Goal: Task Accomplishment & Management: Use online tool/utility

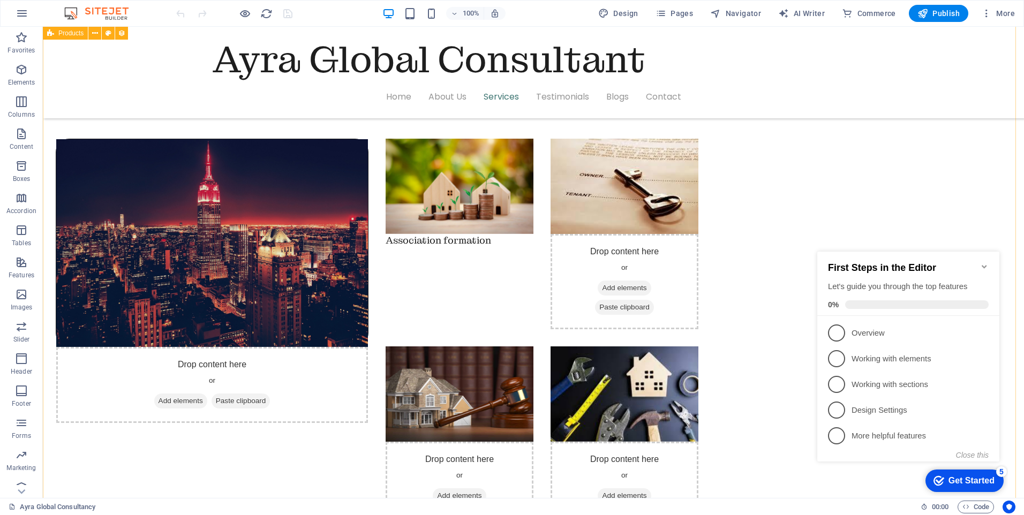
scroll to position [910, 0]
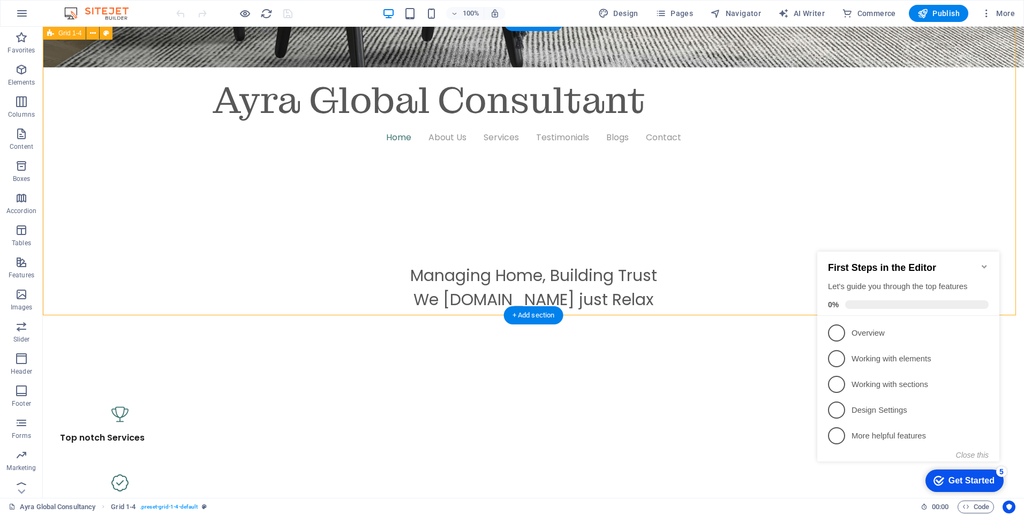
scroll to position [482, 0]
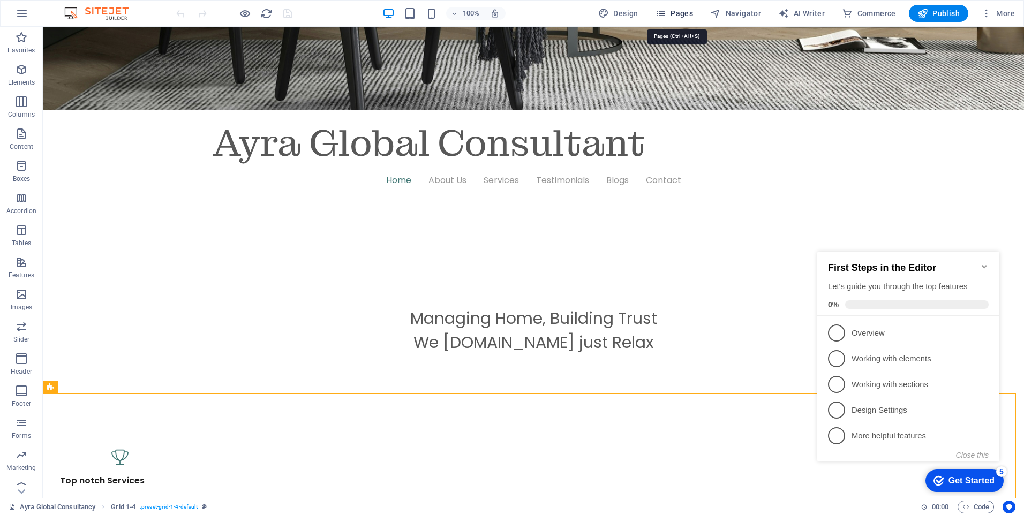
click at [691, 12] on span "Pages" at bounding box center [673, 13] width 37 height 11
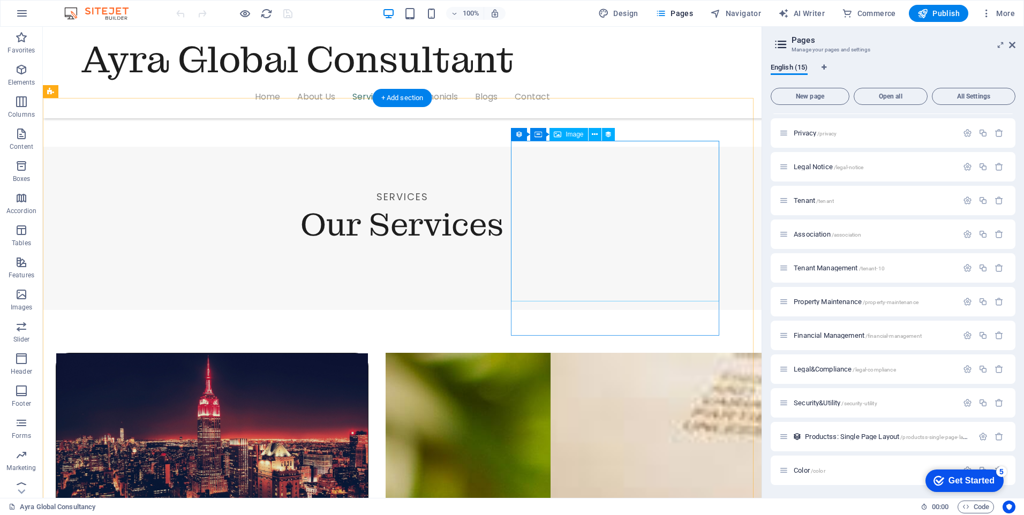
scroll to position [1178, 0]
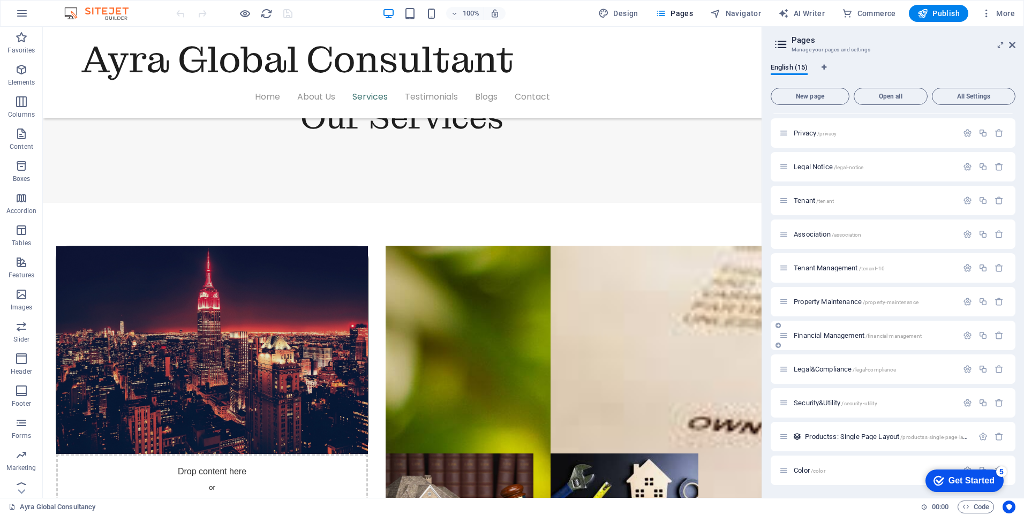
click at [845, 335] on span "Financial Management /financial-management" at bounding box center [857, 335] width 128 height 8
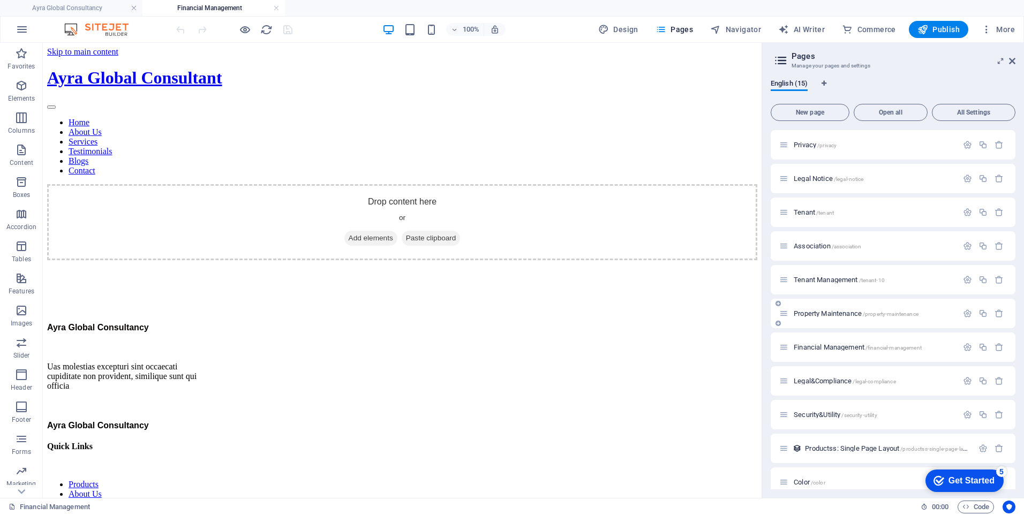
scroll to position [146, 0]
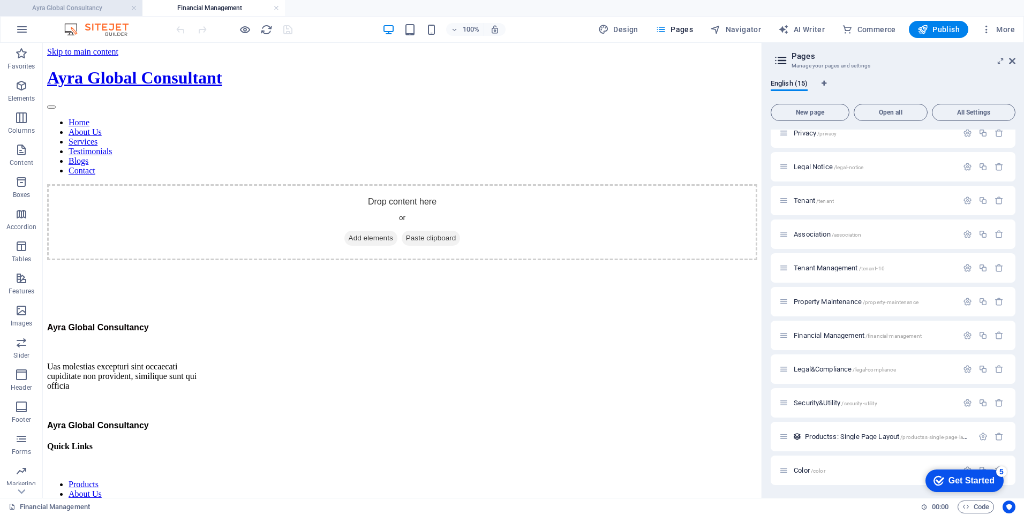
click at [49, 5] on h4 "Ayra Global Consultancy" at bounding box center [71, 8] width 142 height 12
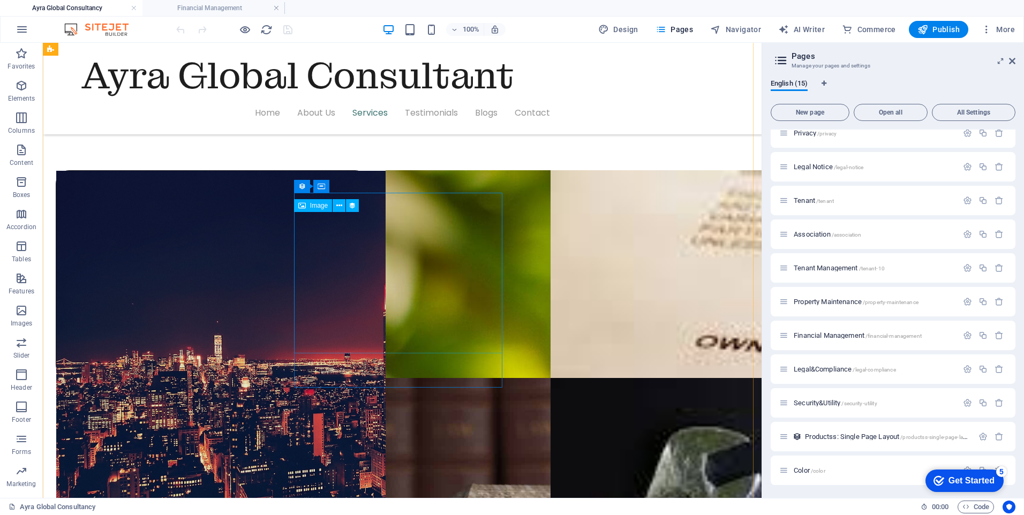
scroll to position [1264, 0]
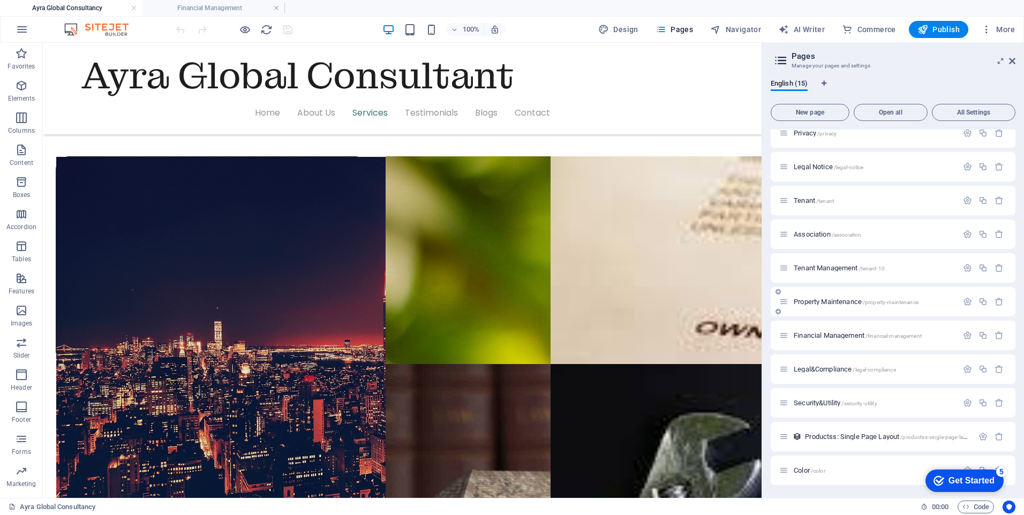
click at [840, 301] on span "Property Maintenance /property-maintenance" at bounding box center [855, 302] width 125 height 8
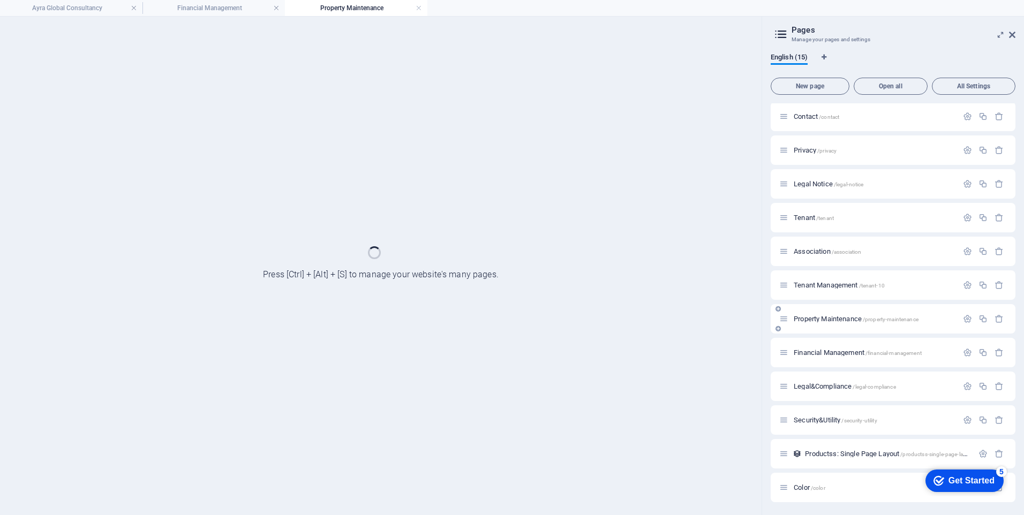
scroll to position [103, 0]
click at [840, 301] on div "Home-sample-original /ghjh Ayra Global Consultancy / Home /home Contact /contac…" at bounding box center [892, 252] width 245 height 502
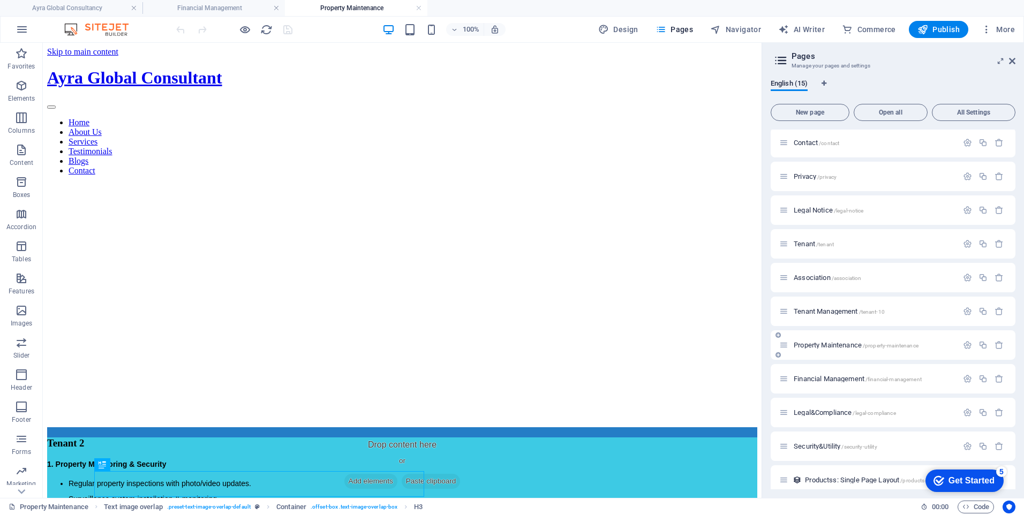
scroll to position [0, 0]
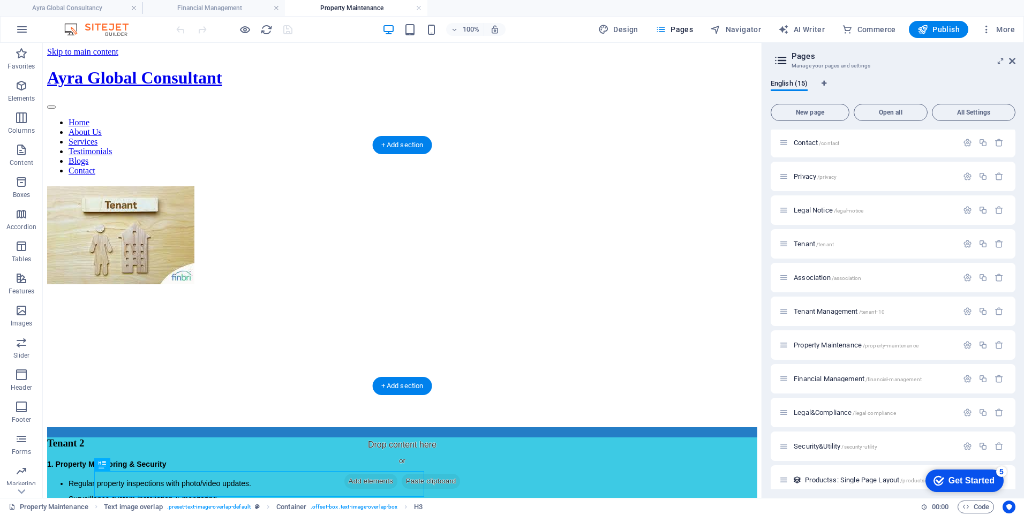
click at [101, 186] on img "1/5" at bounding box center [120, 235] width 147 height 98
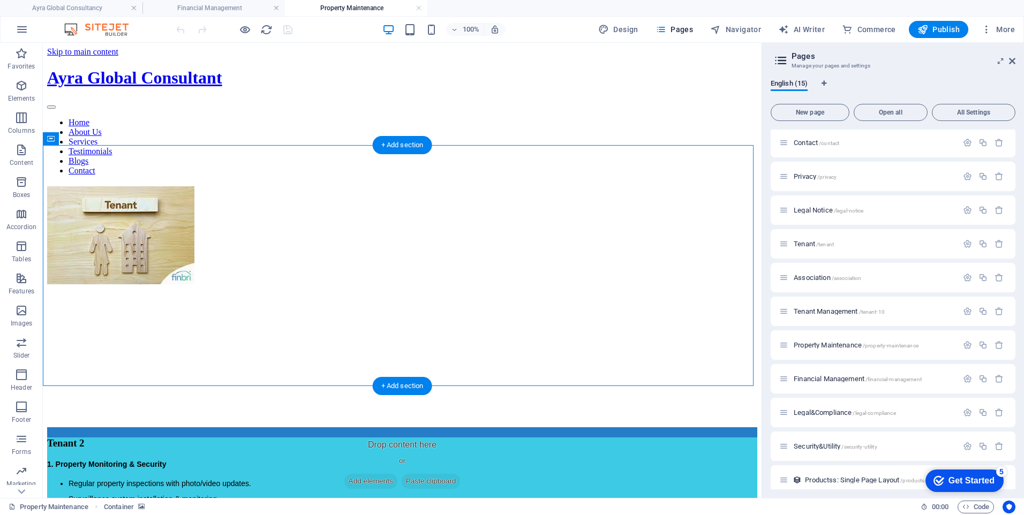
click at [101, 186] on img "1/5" at bounding box center [120, 235] width 147 height 98
select select "px"
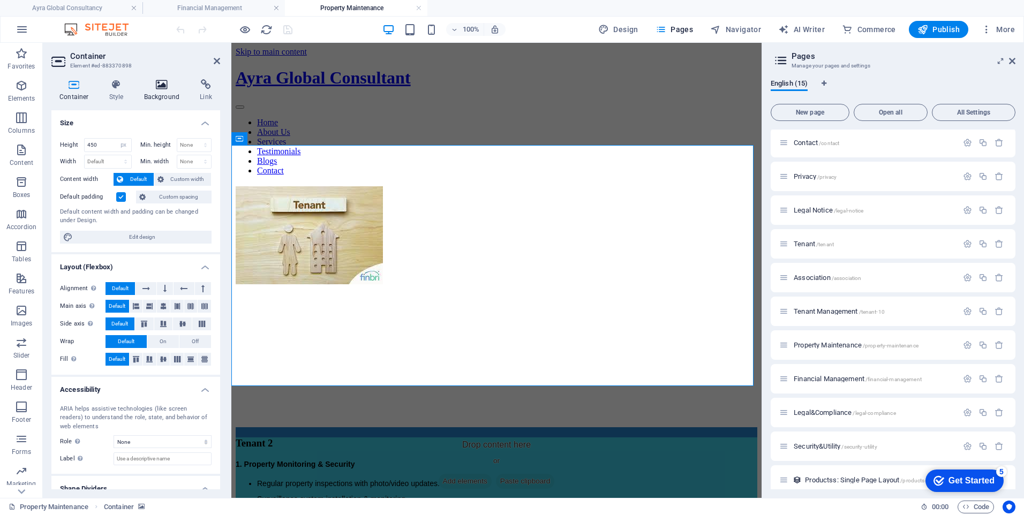
click at [162, 91] on h4 "Background" at bounding box center [164, 90] width 56 height 22
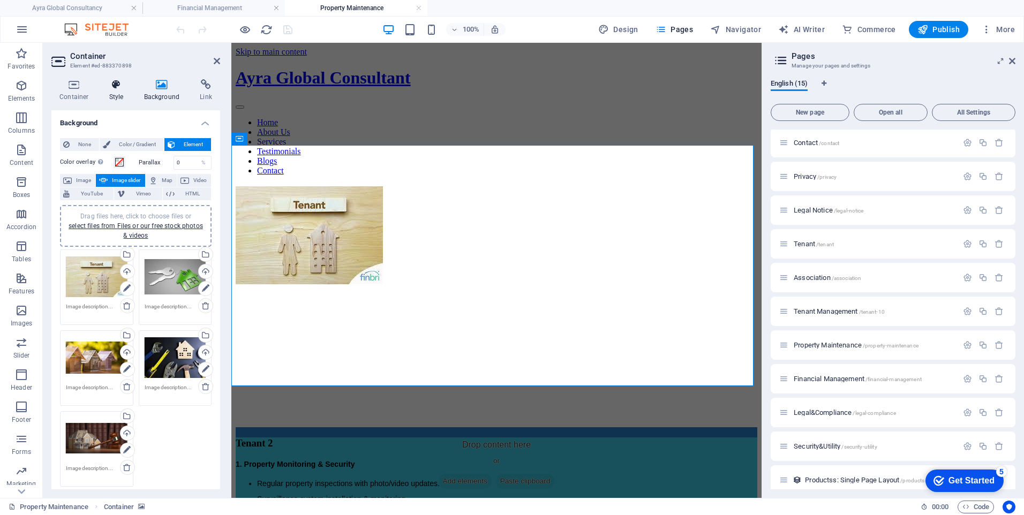
click at [122, 89] on icon at bounding box center [116, 84] width 31 height 11
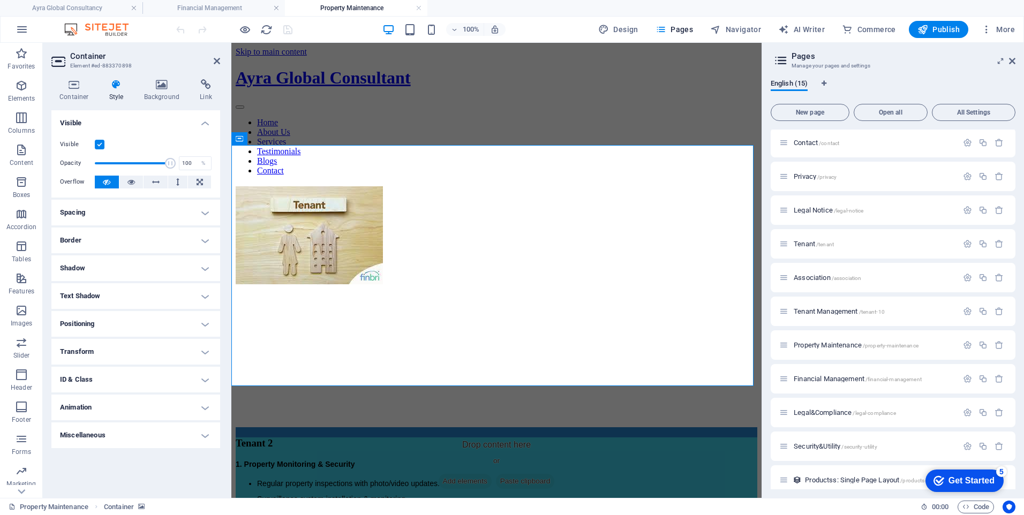
click at [205, 406] on h4 "Animation" at bounding box center [135, 408] width 169 height 26
click at [205, 443] on select "Don't animate Show / Hide Slide up/down Zoom in/out Slide left to right Slide r…" at bounding box center [136, 440] width 152 height 13
select select "pulse"
click at [60, 434] on select "Don't animate Show / Hide Slide up/down Zoom in/out Slide left to right Slide r…" at bounding box center [136, 440] width 152 height 13
select select "scroll"
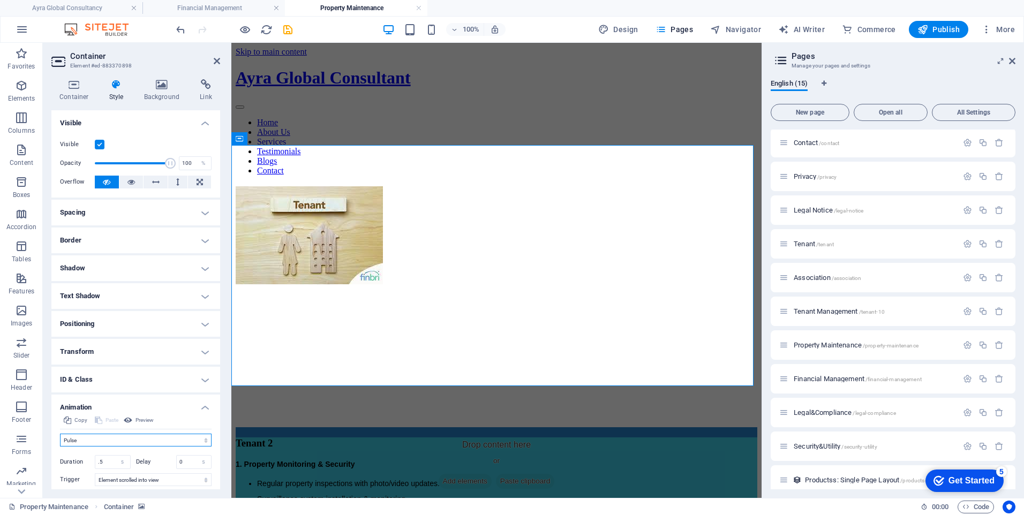
click at [202, 442] on select "Don't animate Show / Hide Slide up/down Zoom in/out Slide left to right Slide r…" at bounding box center [136, 440] width 152 height 13
click at [60, 434] on select "Don't animate Show / Hide Slide up/down Zoom in/out Slide left to right Slide r…" at bounding box center [136, 440] width 152 height 13
click at [207, 440] on select "Don't animate Show / Hide Slide up/down Zoom in/out Slide left to right Slide r…" at bounding box center [136, 440] width 152 height 13
select select "shrink"
click at [60, 434] on select "Don't animate Show / Hide Slide up/down Zoom in/out Slide left to right Slide r…" at bounding box center [136, 440] width 152 height 13
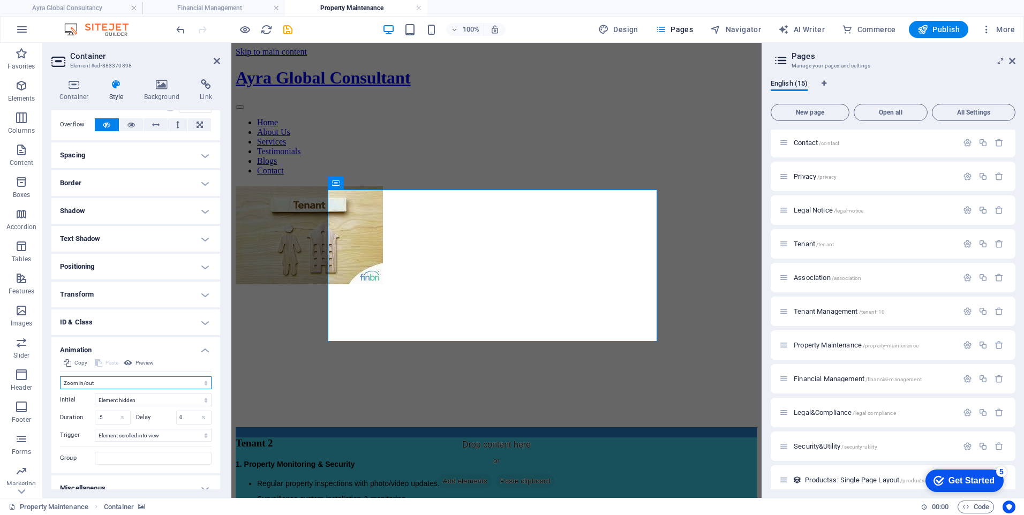
scroll to position [69, 0]
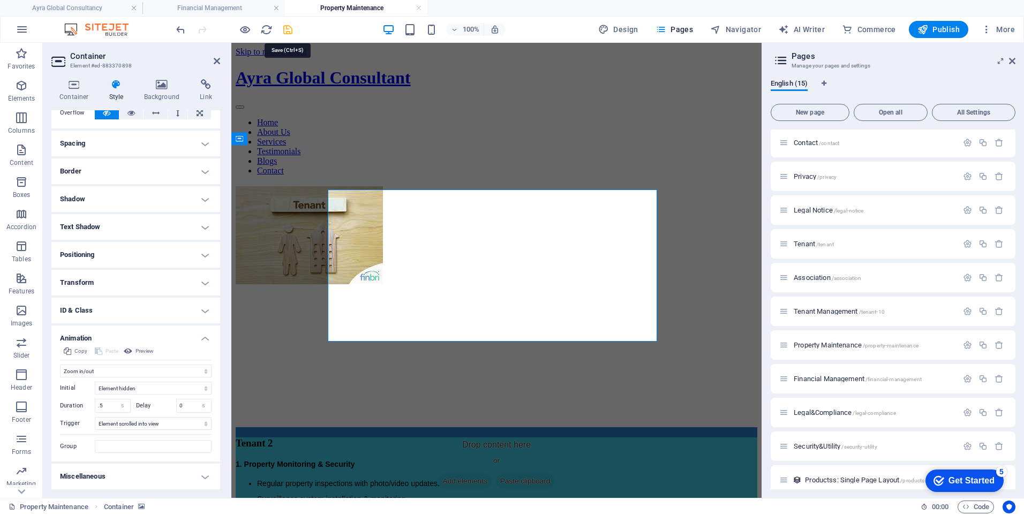
click at [287, 32] on icon "save" at bounding box center [288, 30] width 12 height 12
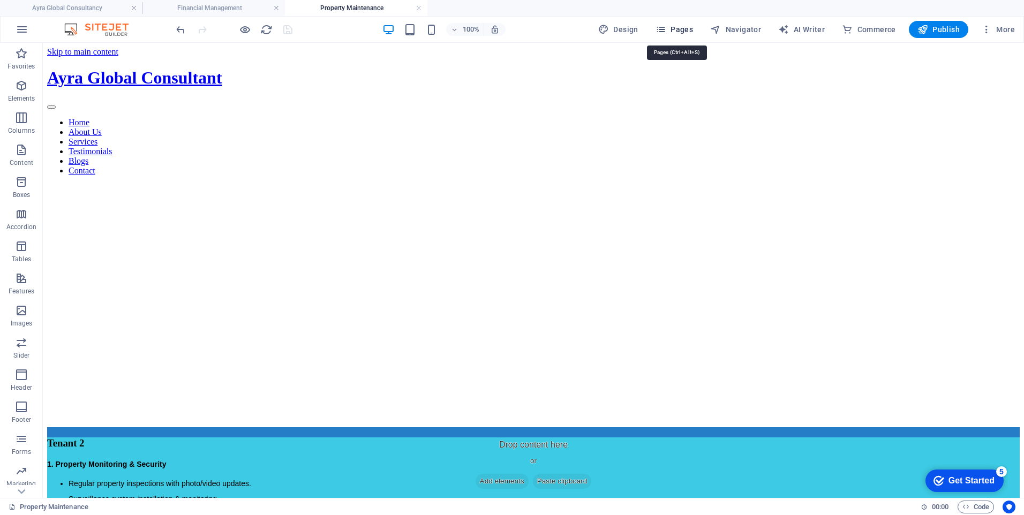
click at [684, 28] on span "Pages" at bounding box center [673, 29] width 37 height 11
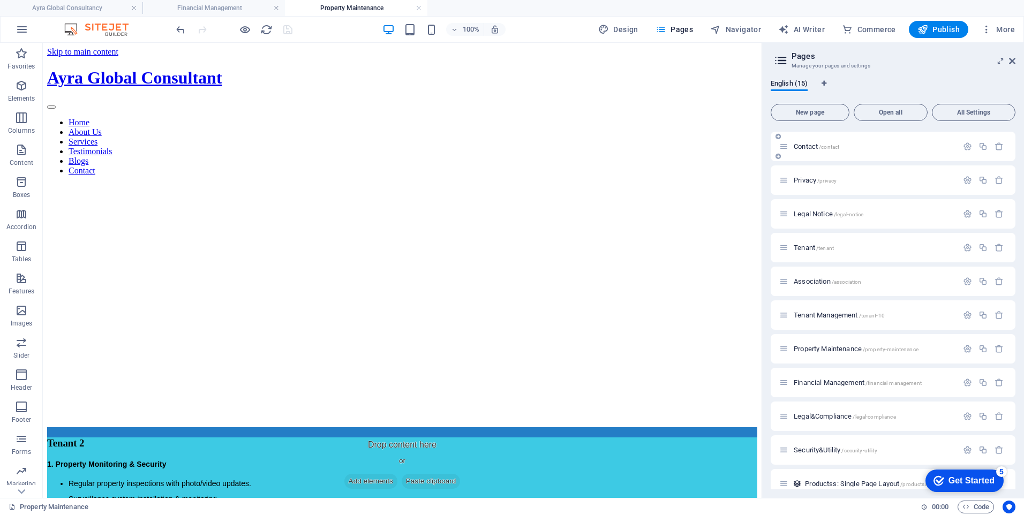
scroll to position [107, 0]
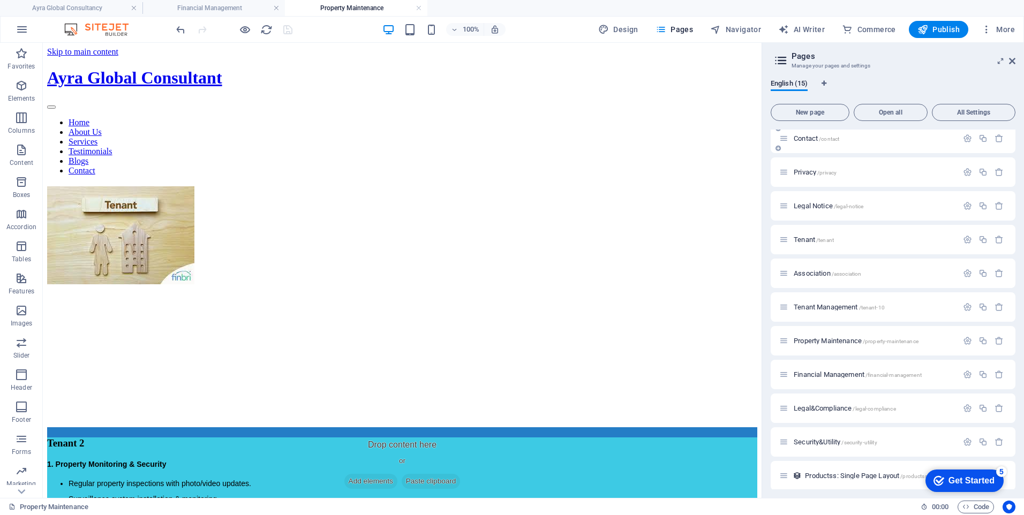
click at [806, 141] on span "Contact /contact" at bounding box center [816, 138] width 46 height 8
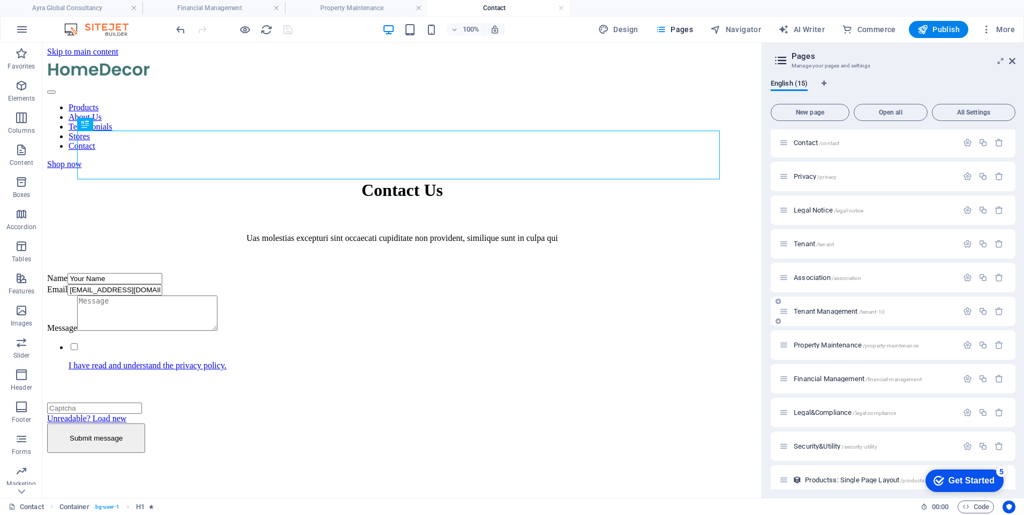
scroll to position [0, 0]
click at [815, 211] on span "Legal Notice /legal-notice" at bounding box center [828, 210] width 70 height 8
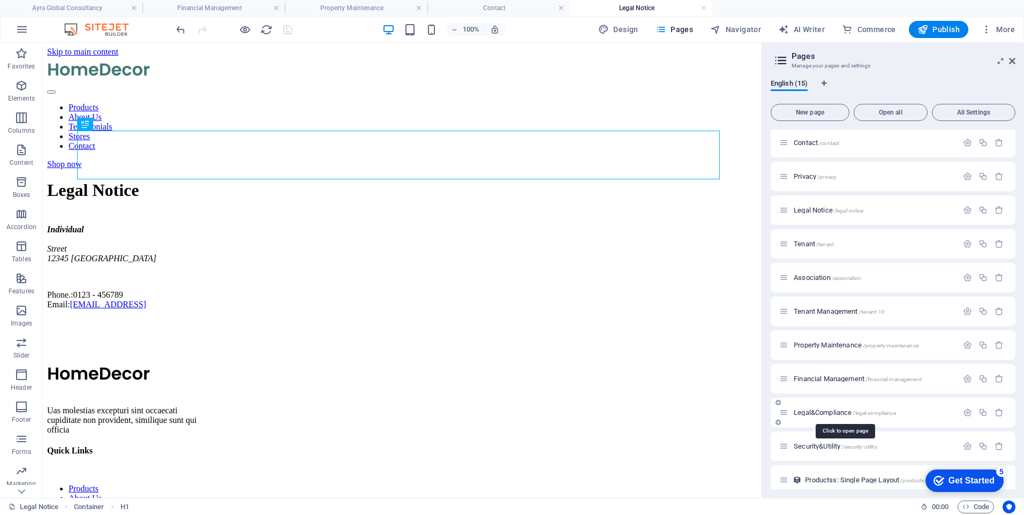
click at [815, 413] on span "Legal&Compliance /legal-compliance" at bounding box center [844, 412] width 102 height 8
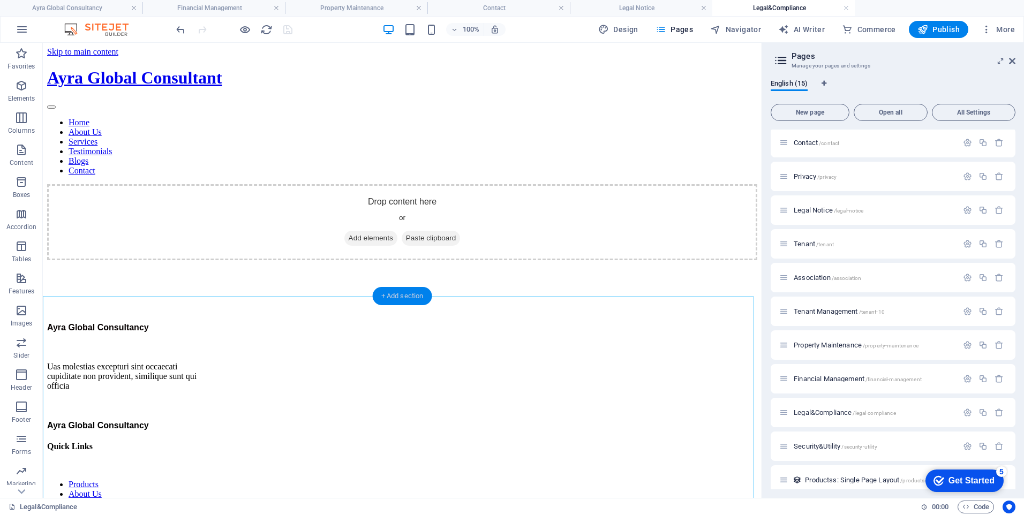
click at [394, 298] on div "+ Add section" at bounding box center [402, 296] width 59 height 18
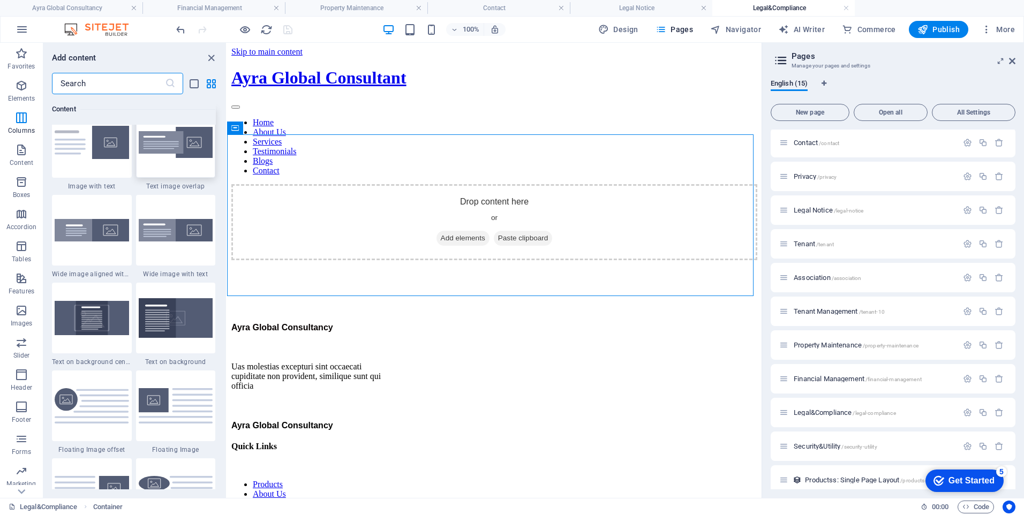
scroll to position [2087, 0]
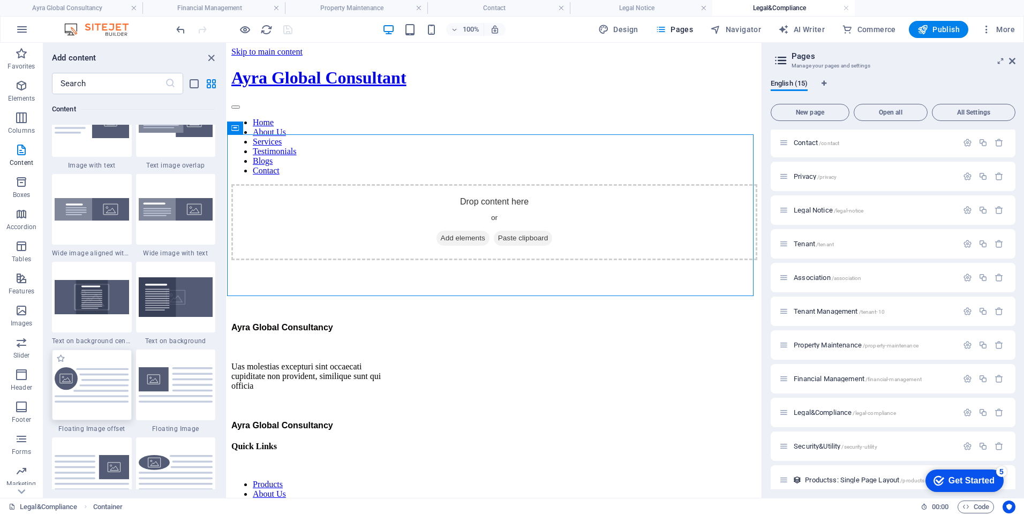
click at [92, 374] on img at bounding box center [92, 385] width 74 height 36
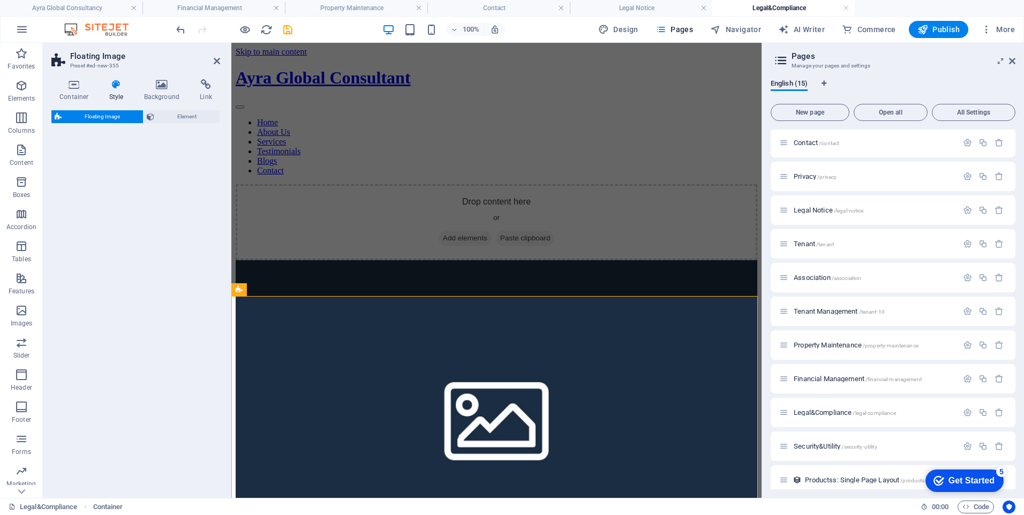
select select "%"
select select "rem"
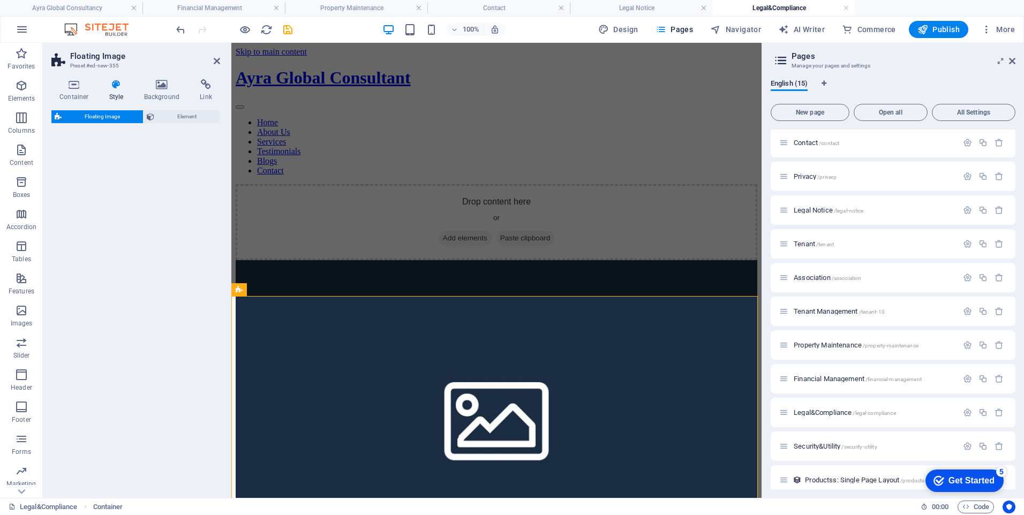
select select "%"
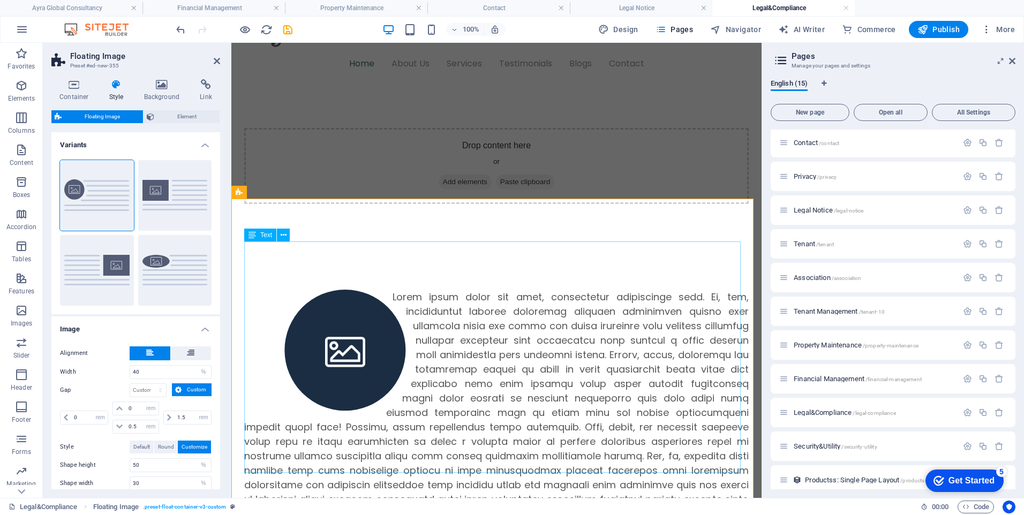
scroll to position [0, 0]
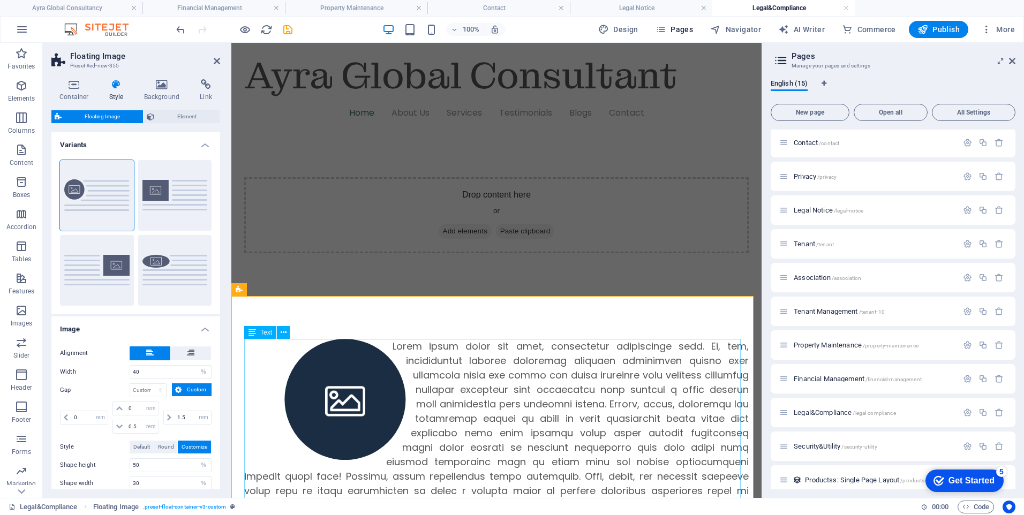
click at [305, 339] on div at bounding box center [496, 469] width 504 height 260
click at [304, 321] on div at bounding box center [496, 469] width 530 height 346
click at [178, 27] on icon "undo" at bounding box center [181, 30] width 12 height 12
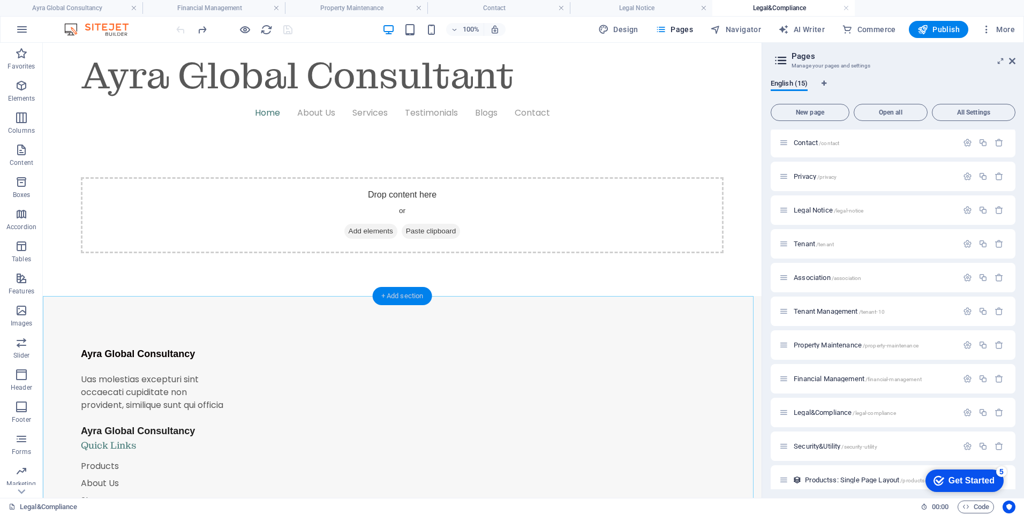
click at [395, 295] on div "+ Add section" at bounding box center [402, 296] width 59 height 18
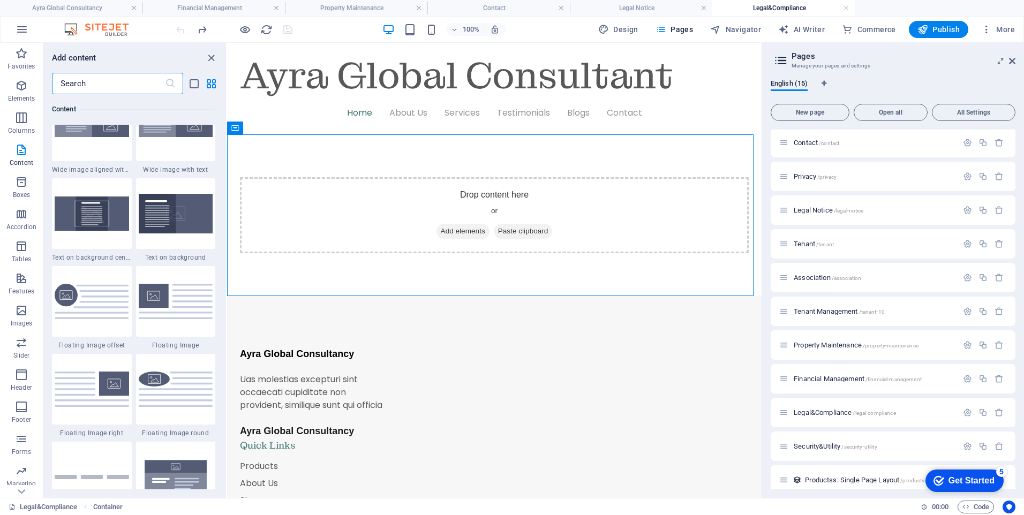
scroll to position [2194, 0]
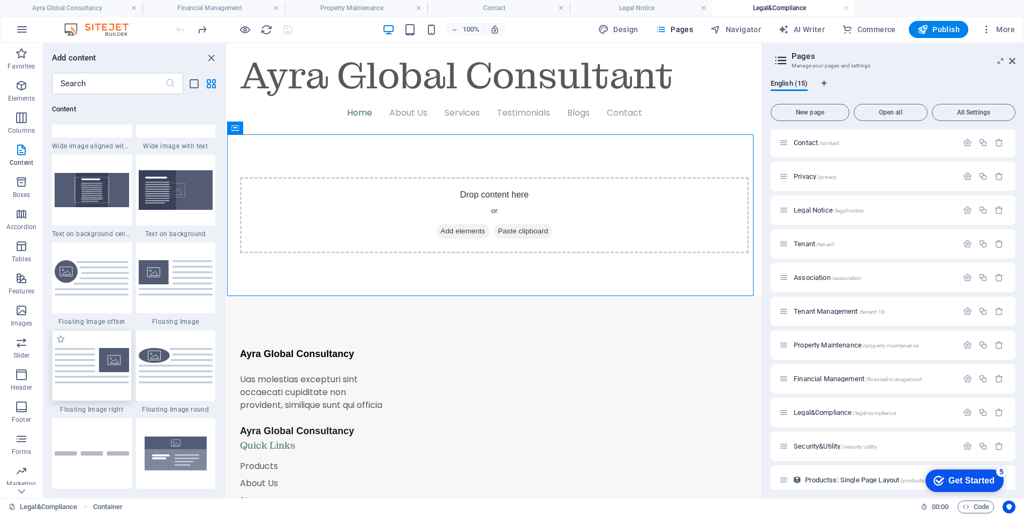
click at [105, 369] on img at bounding box center [92, 365] width 74 height 35
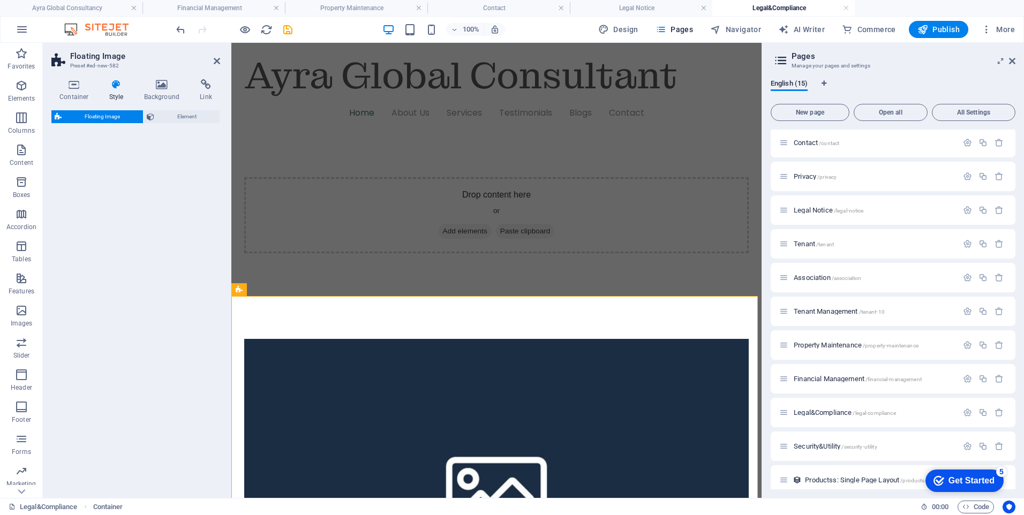
select select "%"
select select "rem"
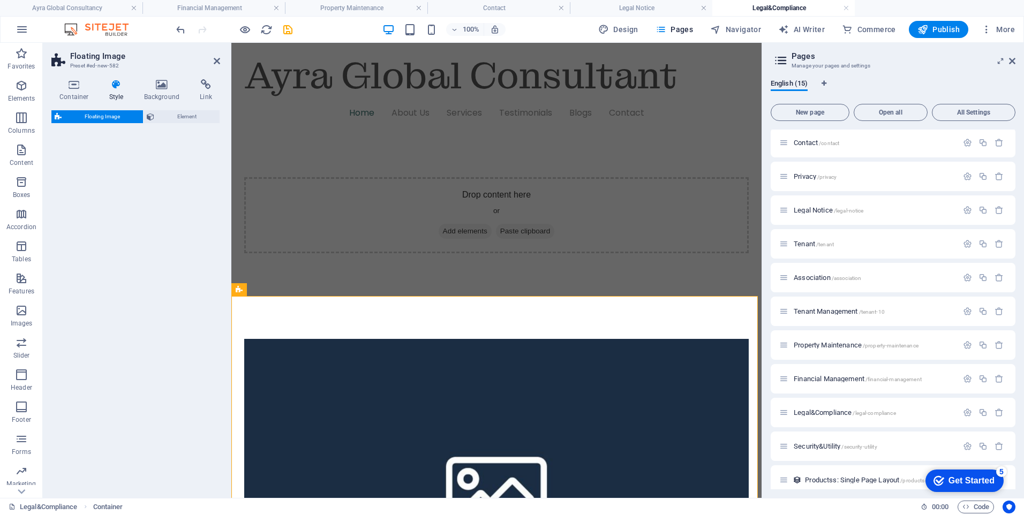
select select "preset-float-container-v3-default-right"
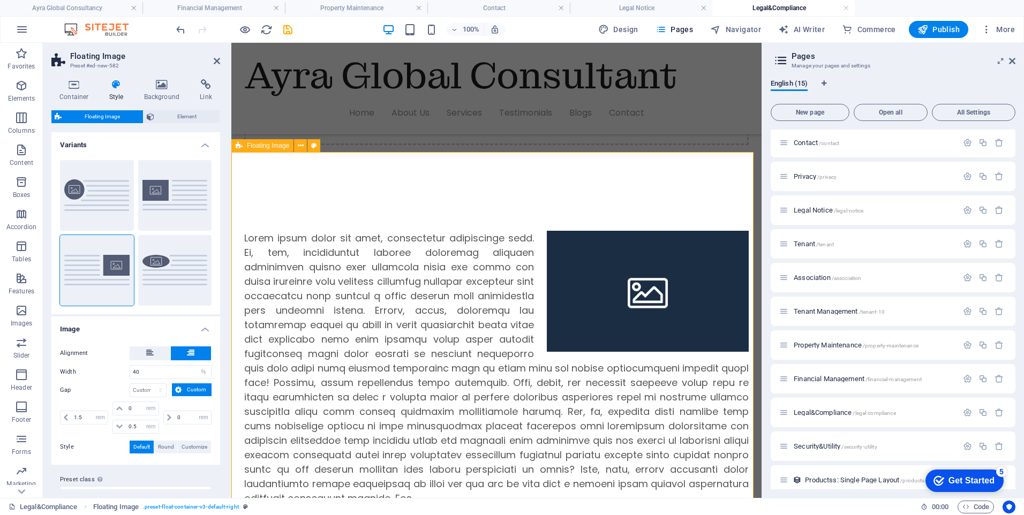
scroll to position [90, 0]
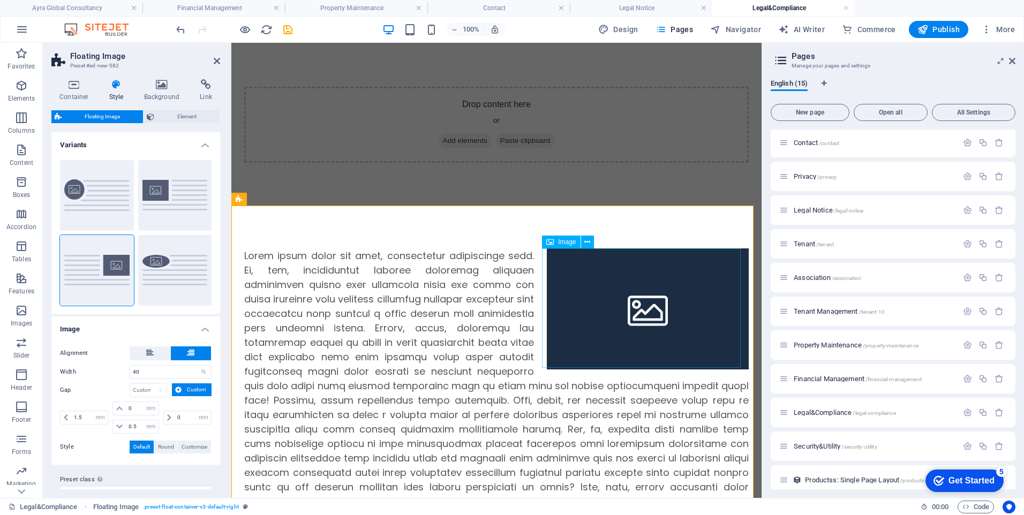
click at [583, 271] on figure at bounding box center [648, 308] width 202 height 121
select select "%"
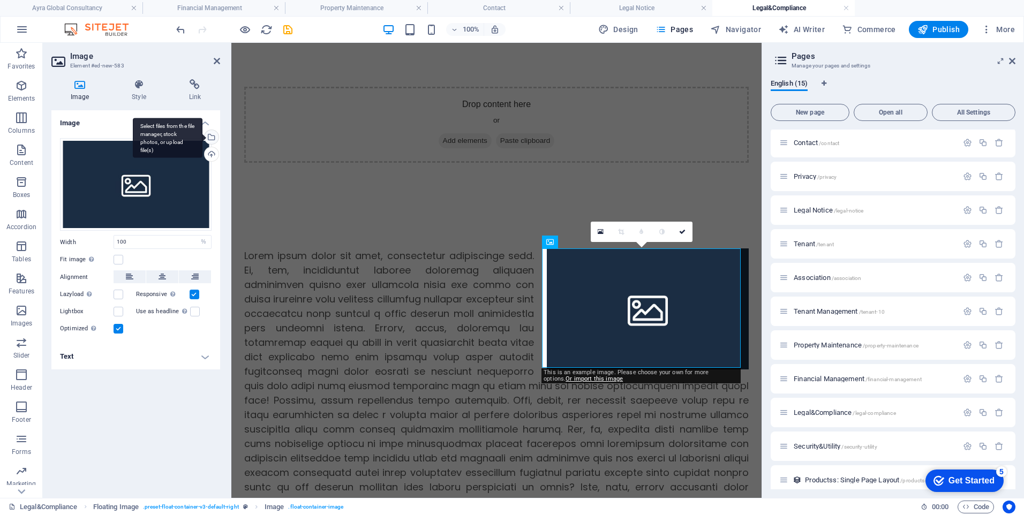
click at [213, 133] on div "Select files from the file manager, stock photos, or upload file(s)" at bounding box center [210, 138] width 16 height 16
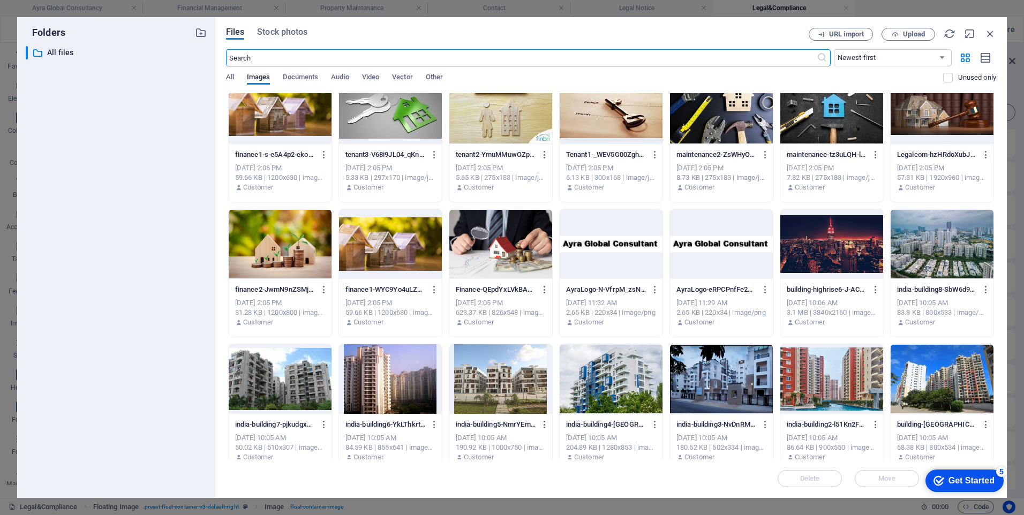
scroll to position [161, 0]
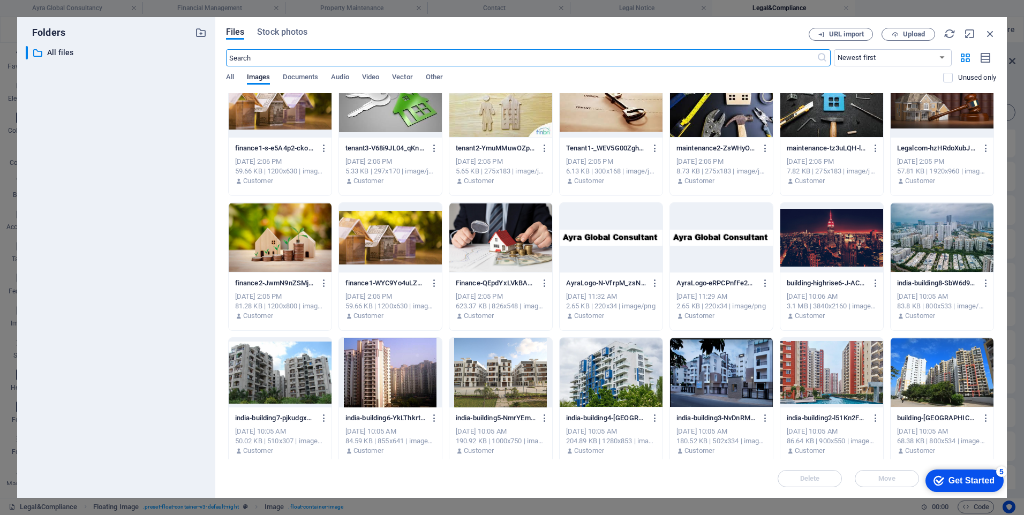
click at [725, 366] on div at bounding box center [721, 373] width 103 height 70
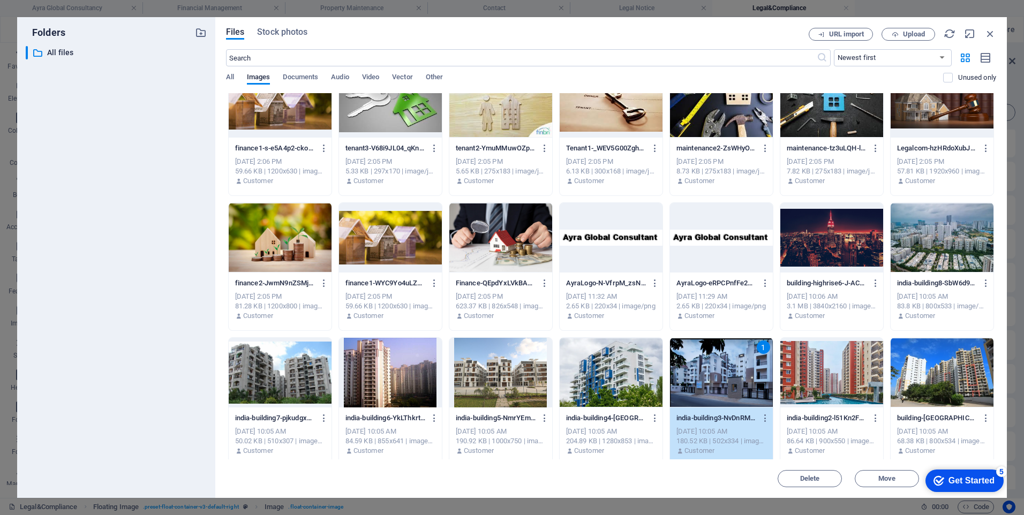
click at [725, 366] on div "1" at bounding box center [721, 373] width 103 height 70
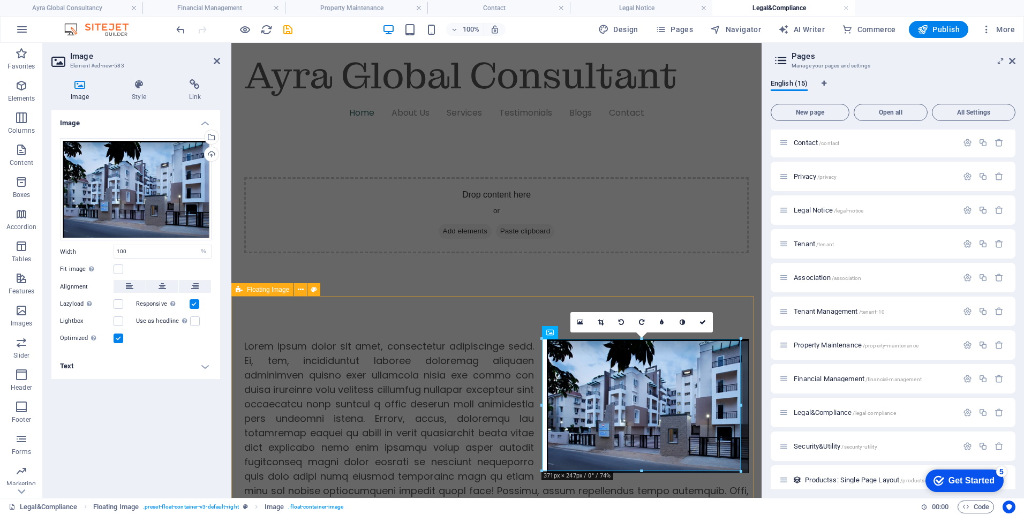
click at [493, 311] on div at bounding box center [496, 476] width 530 height 360
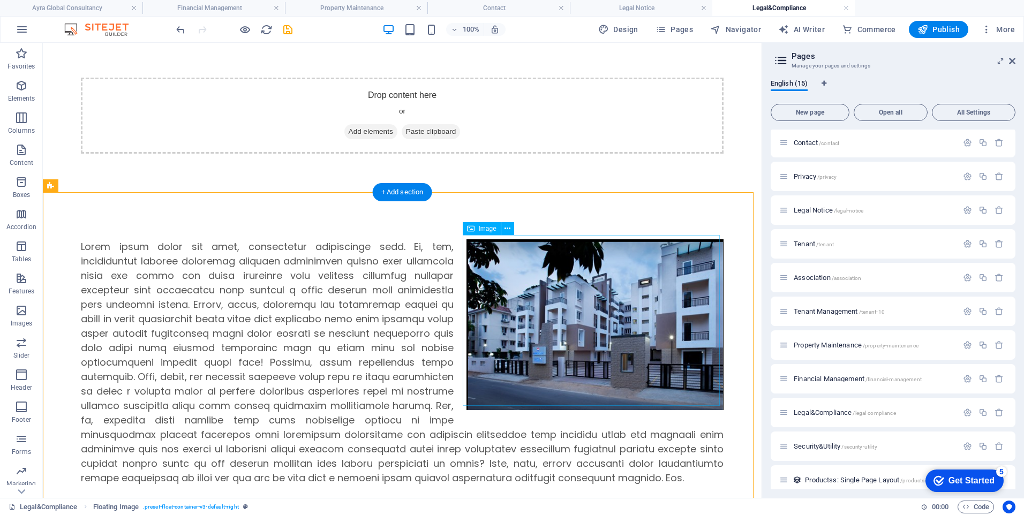
scroll to position [107, 0]
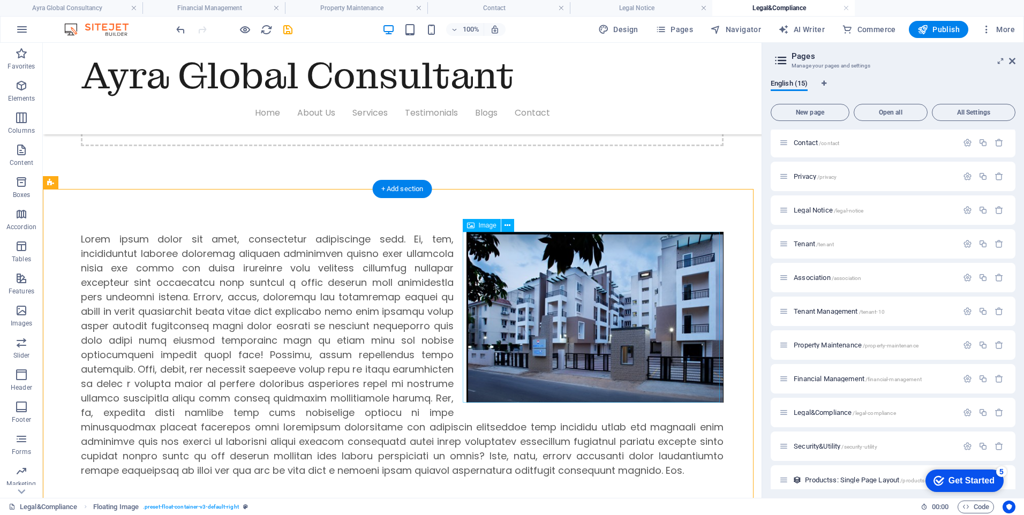
click at [572, 350] on figure at bounding box center [594, 317] width 257 height 171
select select "%"
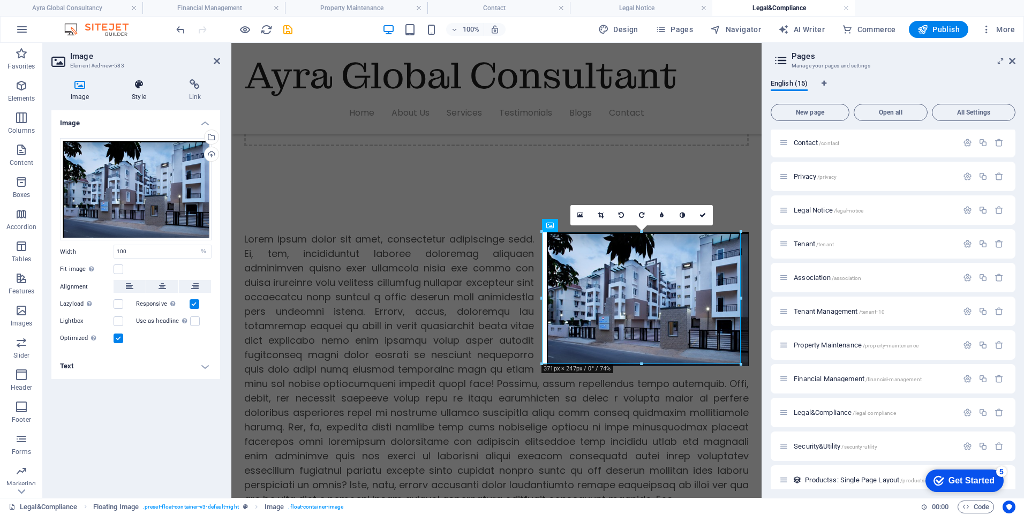
click at [135, 89] on icon at bounding box center [138, 84] width 52 height 11
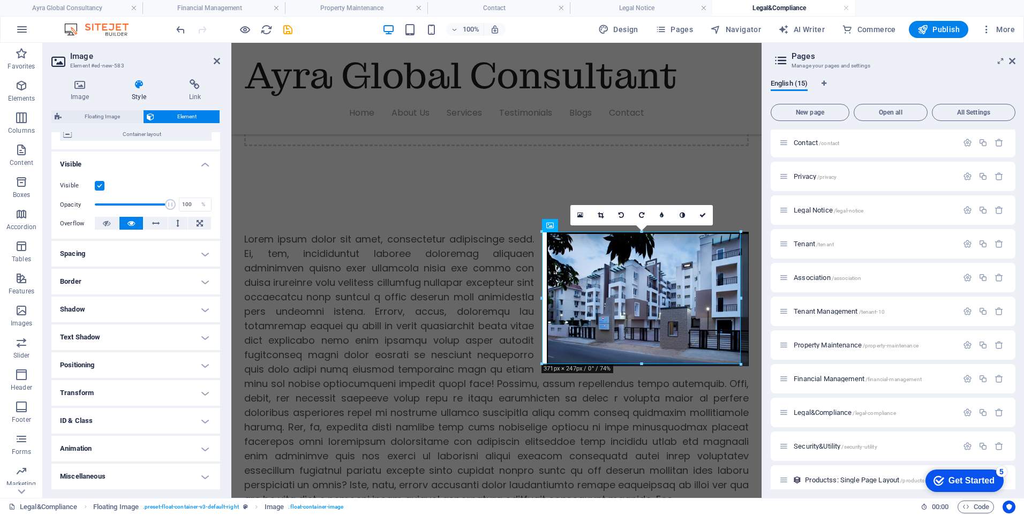
scroll to position [42, 0]
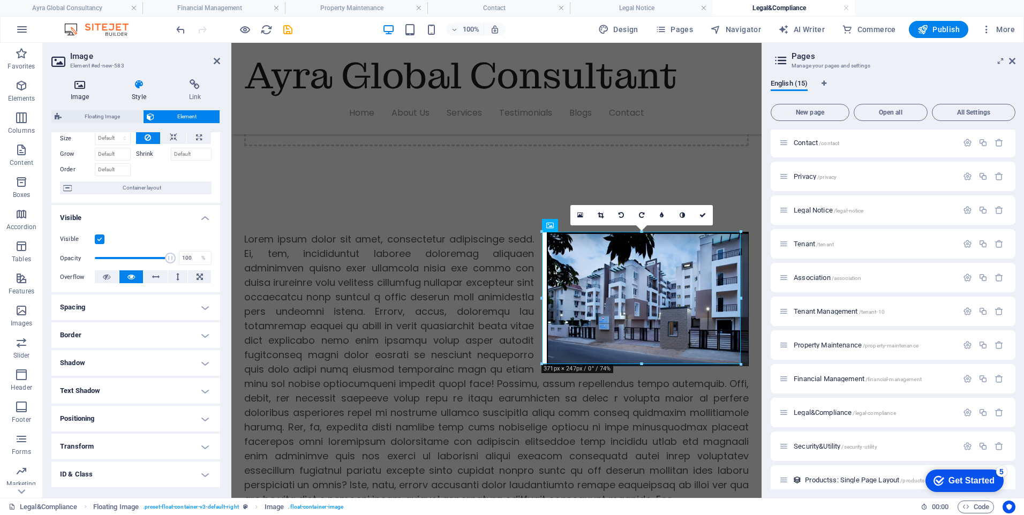
click at [85, 88] on icon at bounding box center [79, 84] width 57 height 11
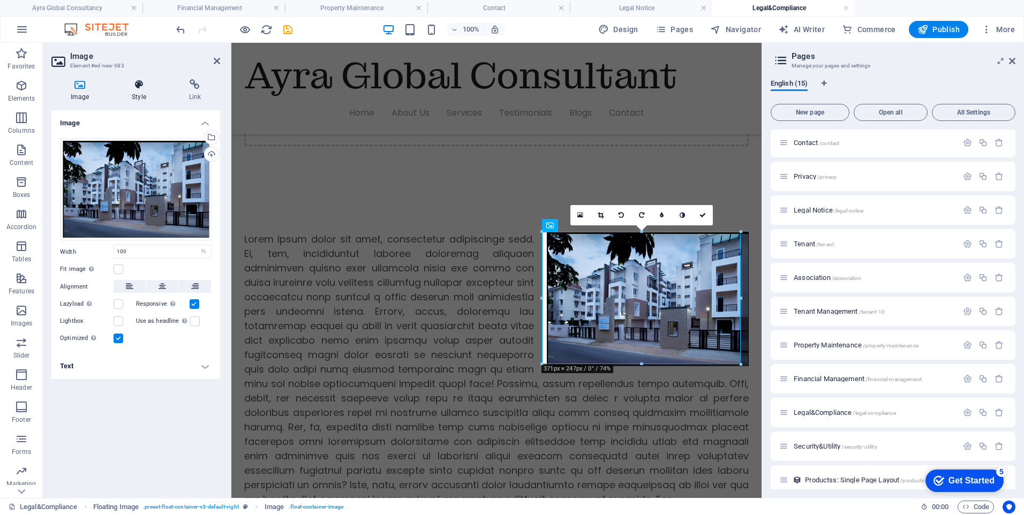
click at [133, 81] on icon at bounding box center [138, 84] width 52 height 11
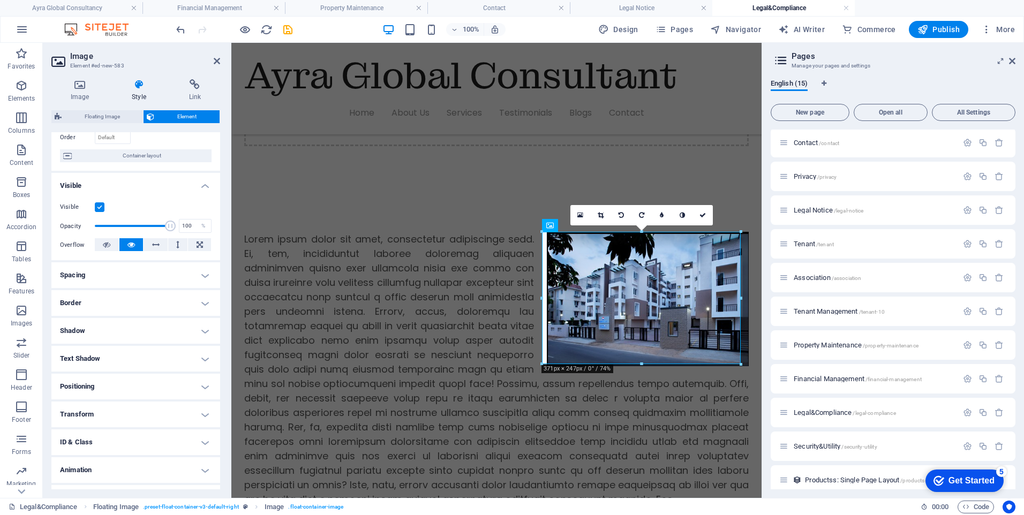
scroll to position [95, 0]
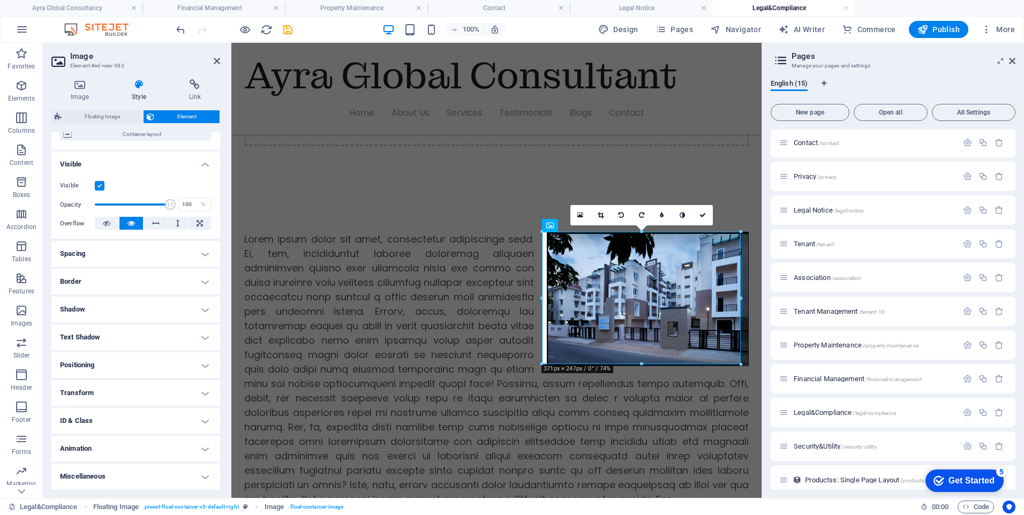
click at [205, 284] on h4 "Border" at bounding box center [135, 282] width 169 height 26
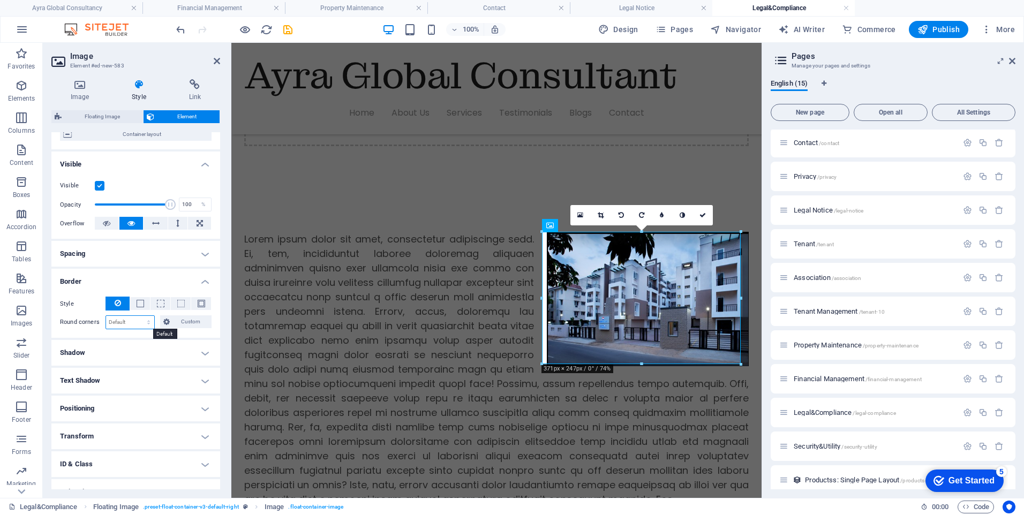
click at [132, 319] on select "Default px rem % vh vw Custom" at bounding box center [130, 322] width 48 height 13
select select "px"
click at [138, 316] on select "Default px rem % vh vw Custom" at bounding box center [130, 322] width 48 height 13
type input "25"
click at [288, 216] on div at bounding box center [496, 369] width 530 height 360
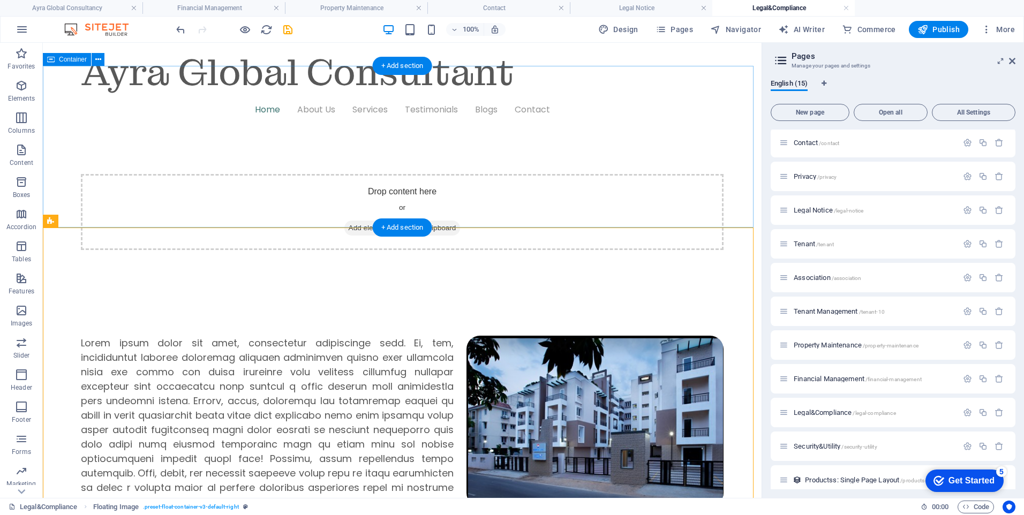
scroll to position [0, 0]
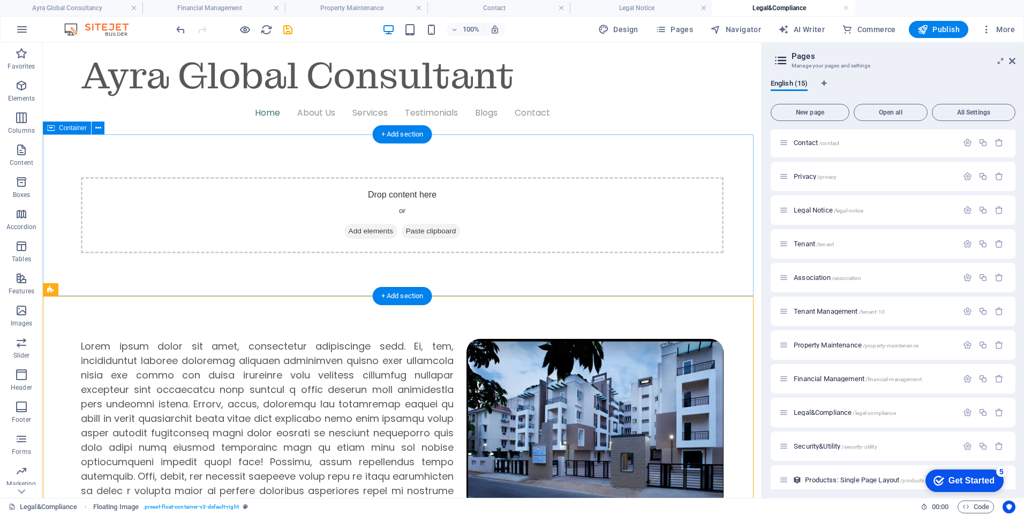
click at [254, 213] on div "Drop content here or Add elements Paste clipboard" at bounding box center [402, 215] width 642 height 76
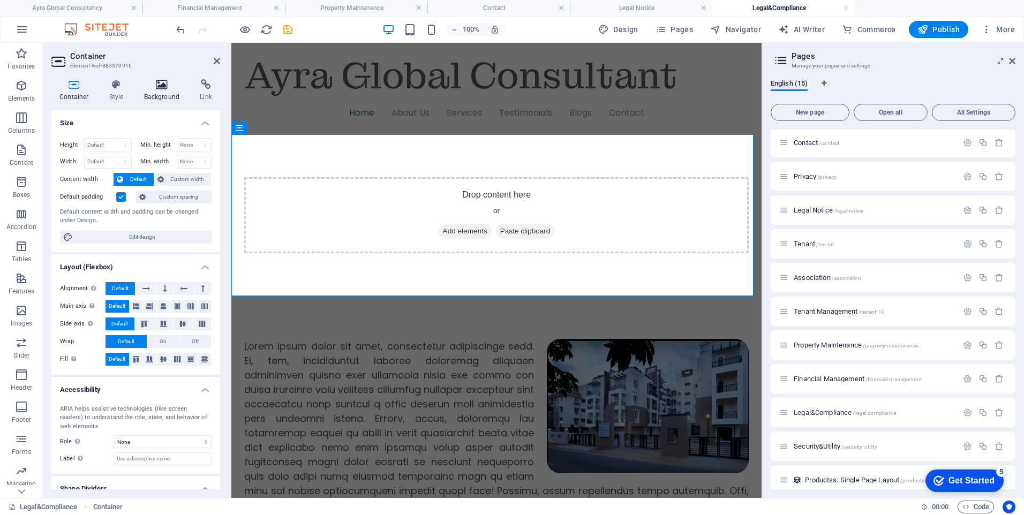
click at [157, 90] on h4 "Background" at bounding box center [164, 90] width 56 height 22
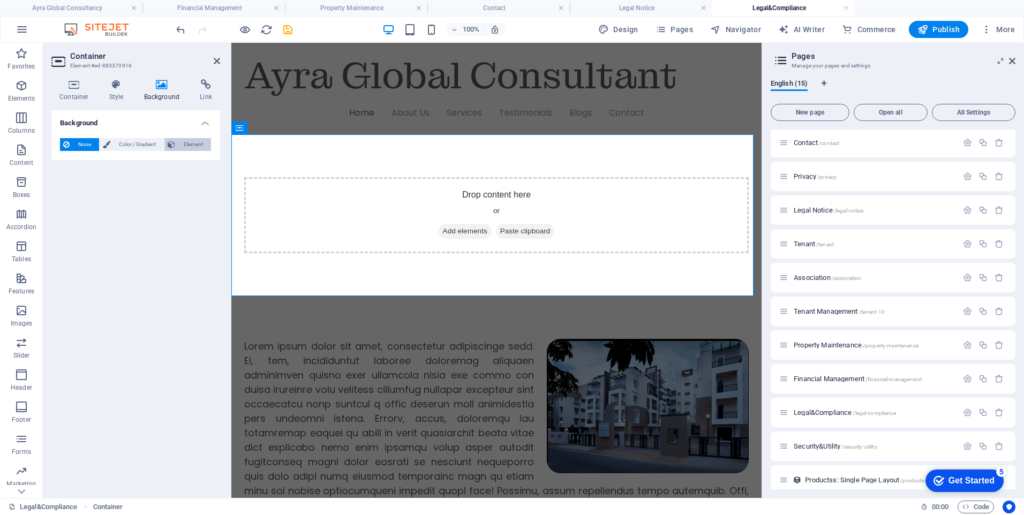
click at [181, 143] on span "Element" at bounding box center [192, 144] width 29 height 13
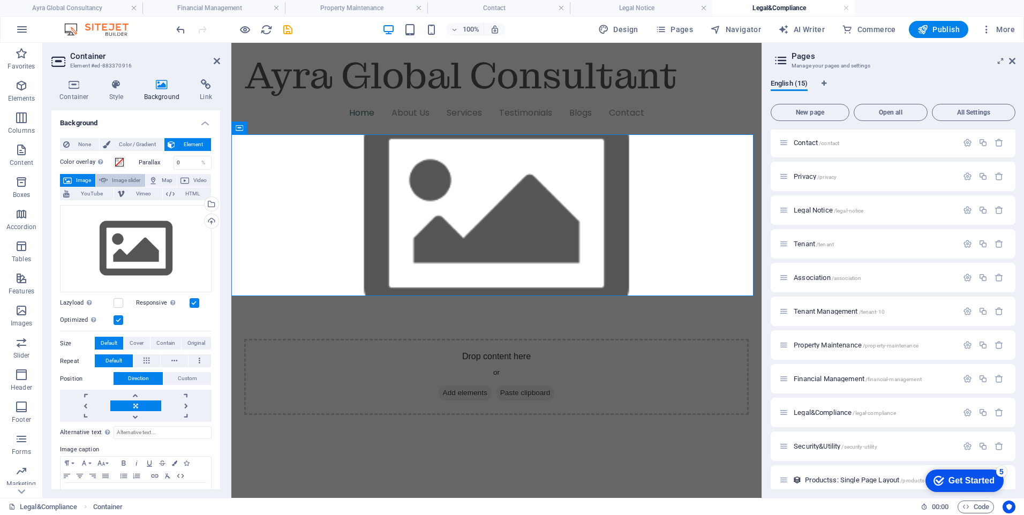
click at [130, 180] on span "Image slider" at bounding box center [126, 180] width 31 height 13
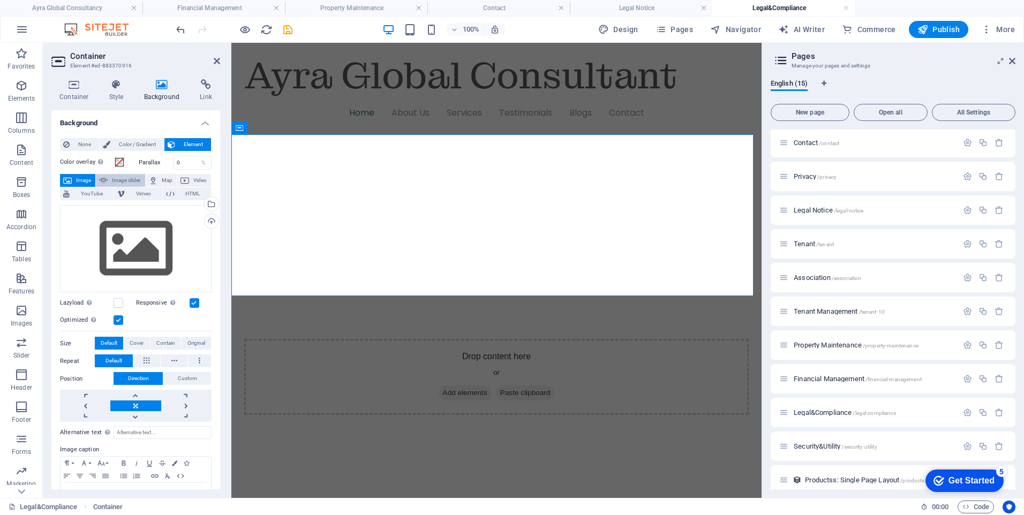
select select "ms"
select select "s"
select select "progressive"
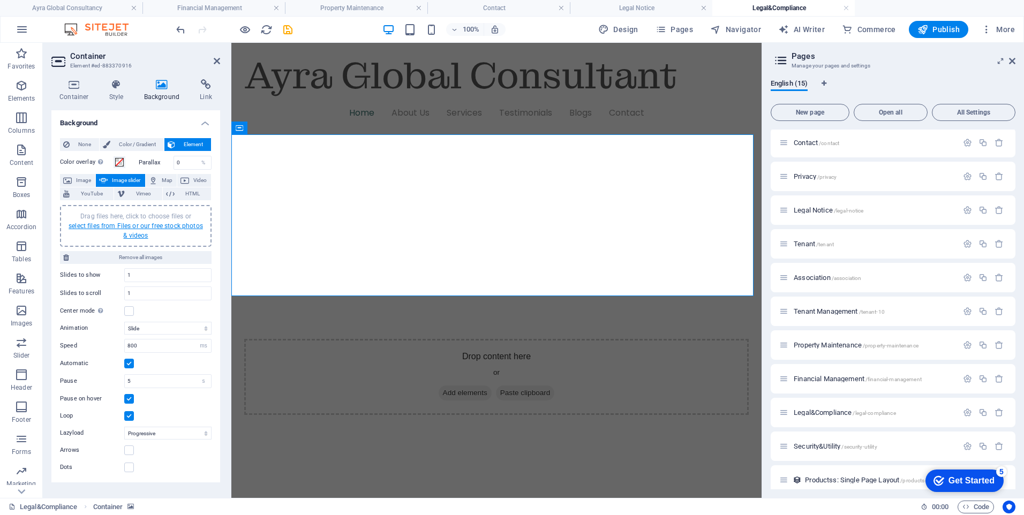
click at [184, 225] on link "select files from Files or our free stock photos & videos" at bounding box center [136, 230] width 134 height 17
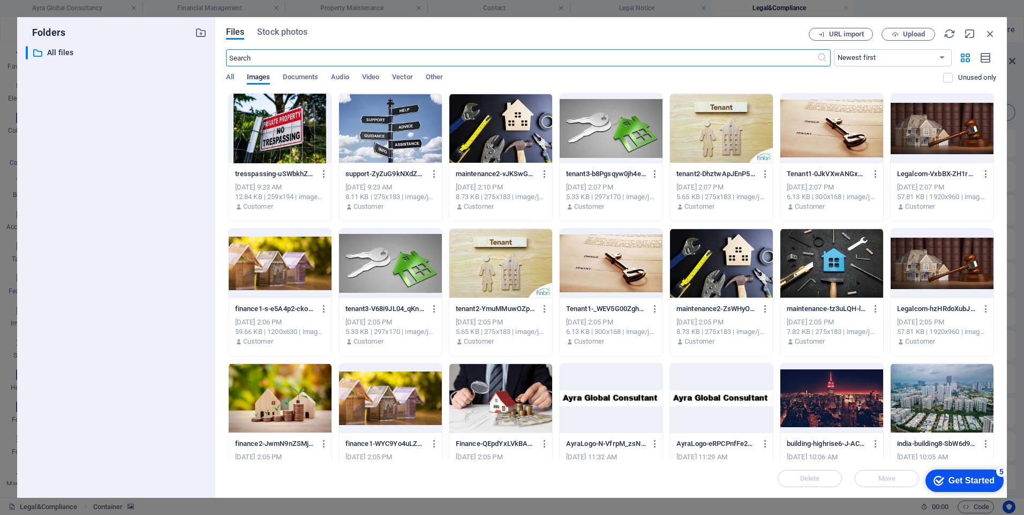
click at [939, 122] on div at bounding box center [941, 129] width 103 height 70
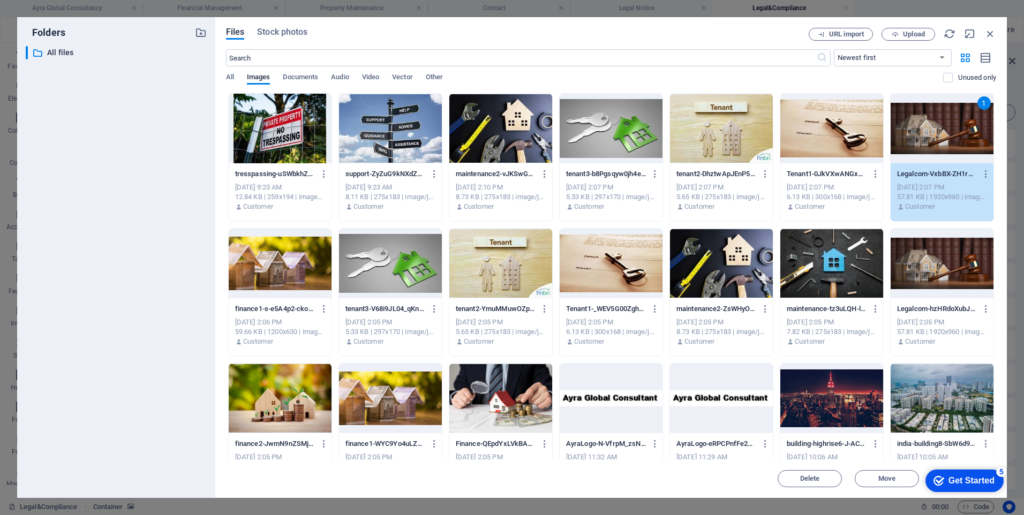
click at [523, 393] on div at bounding box center [500, 399] width 103 height 70
click at [860, 389] on div at bounding box center [831, 399] width 103 height 70
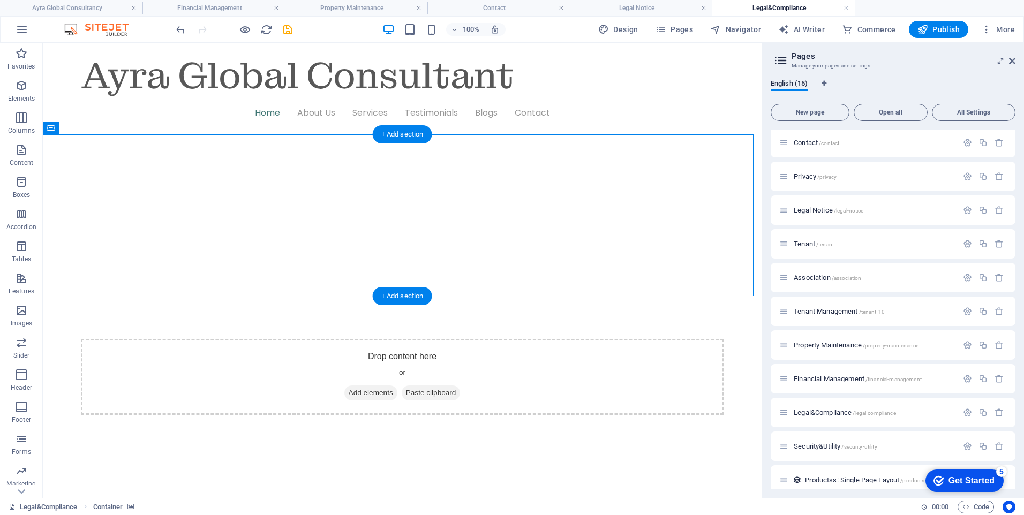
select select "ms"
select select "s"
select select "progressive"
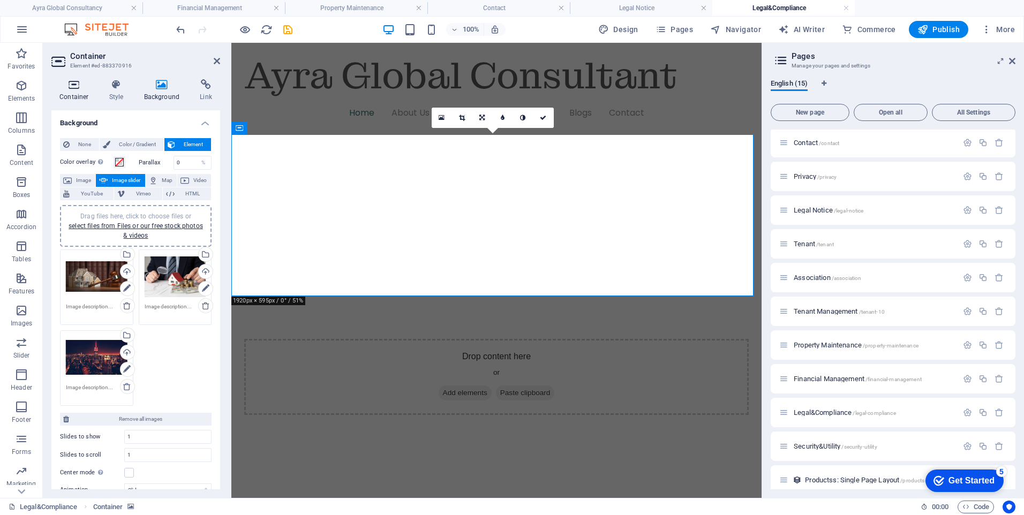
click at [65, 93] on h4 "Container" at bounding box center [76, 90] width 50 height 22
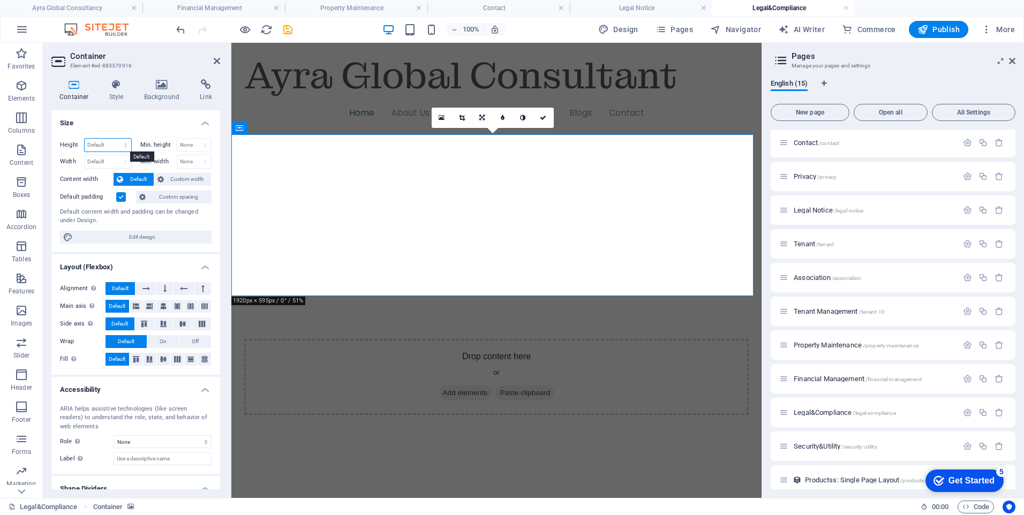
click at [114, 147] on select "Default px rem % vh vw" at bounding box center [108, 145] width 47 height 13
select select "px"
click at [115, 139] on select "Default px rem % vh vw" at bounding box center [108, 145] width 47 height 13
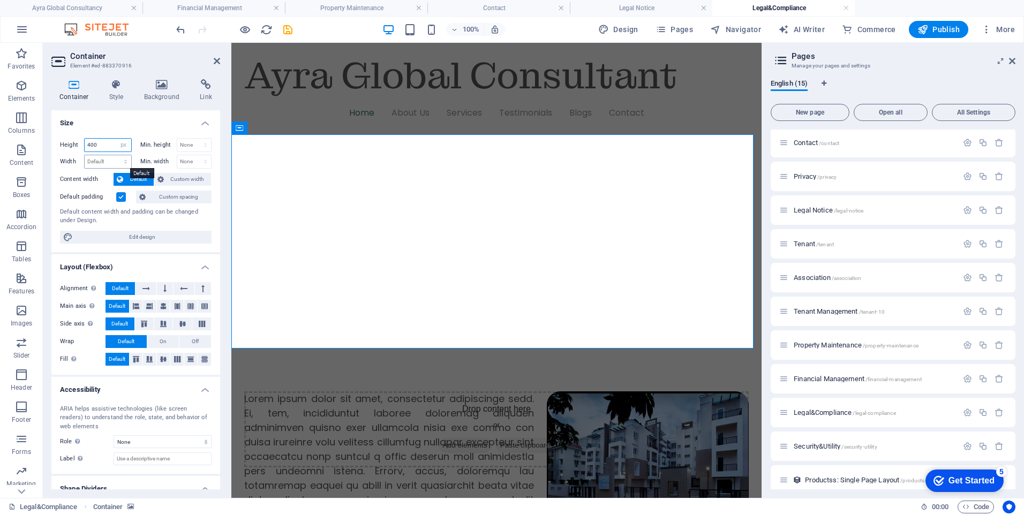
type input "400"
click at [109, 159] on select "Default px rem % em vh vw" at bounding box center [108, 161] width 47 height 13
click at [85, 155] on select "Default px rem % em vh vw" at bounding box center [108, 161] width 47 height 13
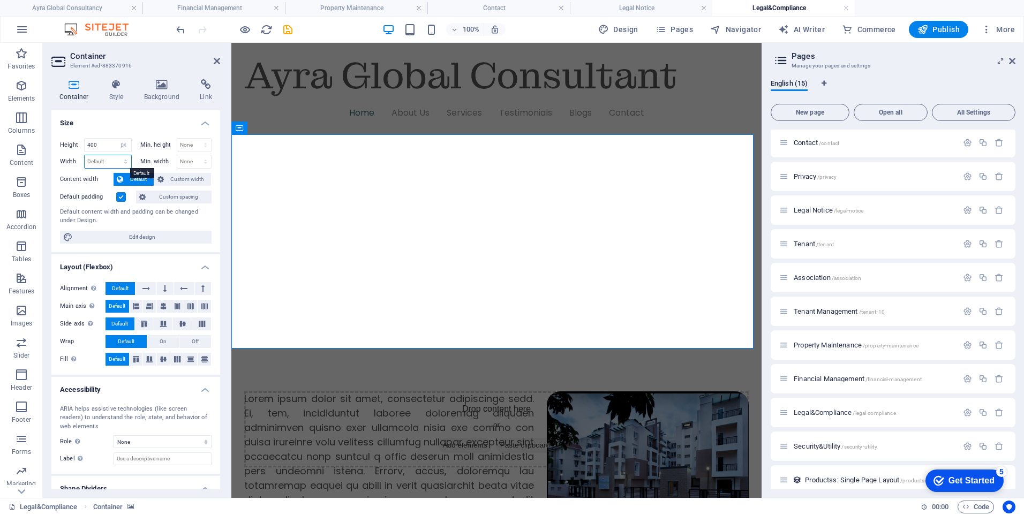
click at [123, 161] on select "Default px rem % em vh vw" at bounding box center [108, 161] width 47 height 13
select select "px"
click at [115, 155] on select "Default px rem % em vh vw" at bounding box center [108, 161] width 47 height 13
type input "1400"
click at [701, 70] on div "Ayra Global Consultant" at bounding box center [496, 75] width 504 height 49
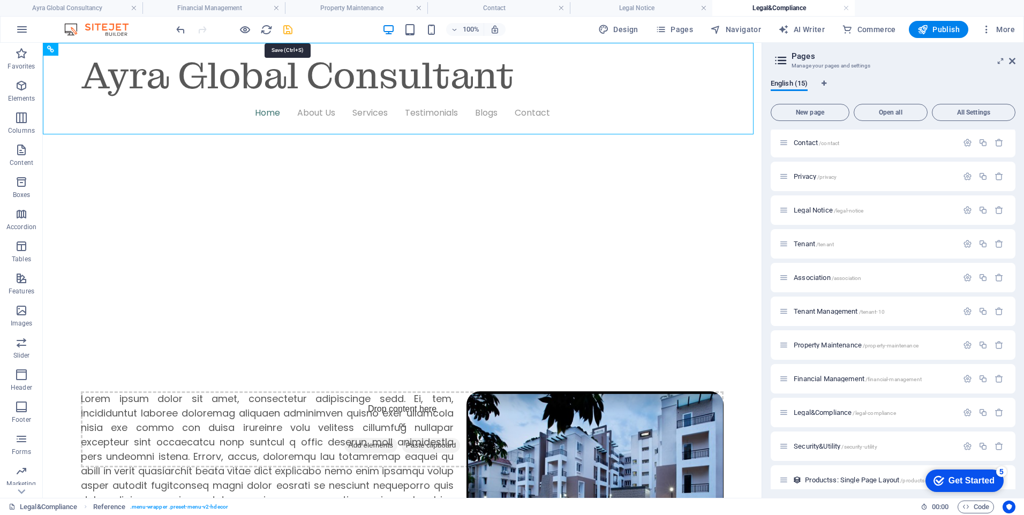
click at [287, 29] on icon "save" at bounding box center [288, 30] width 12 height 12
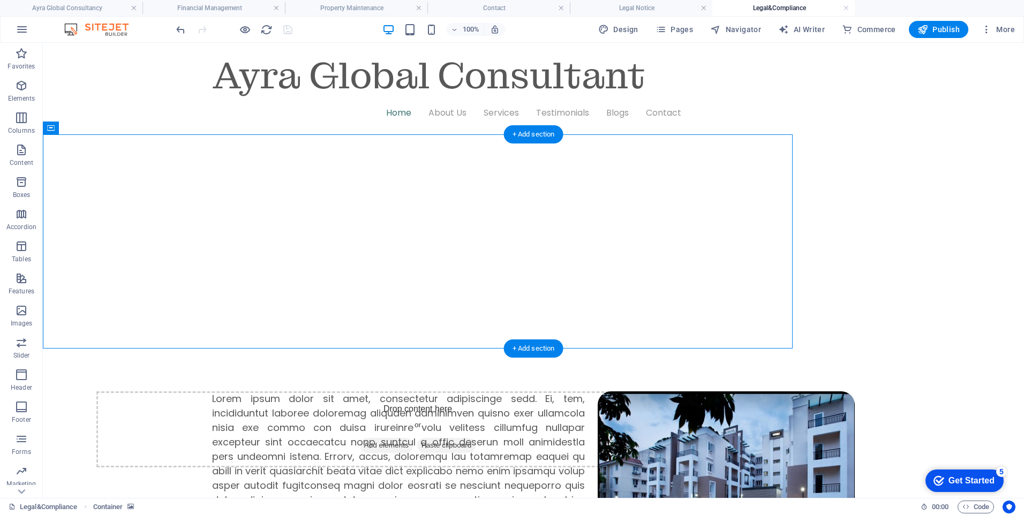
select select "px"
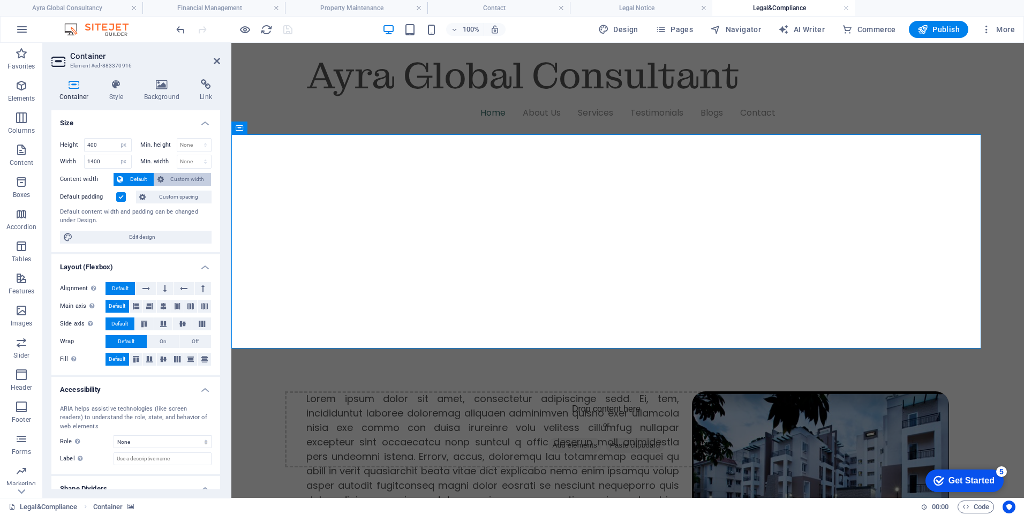
click at [192, 178] on span "Custom width" at bounding box center [187, 179] width 41 height 13
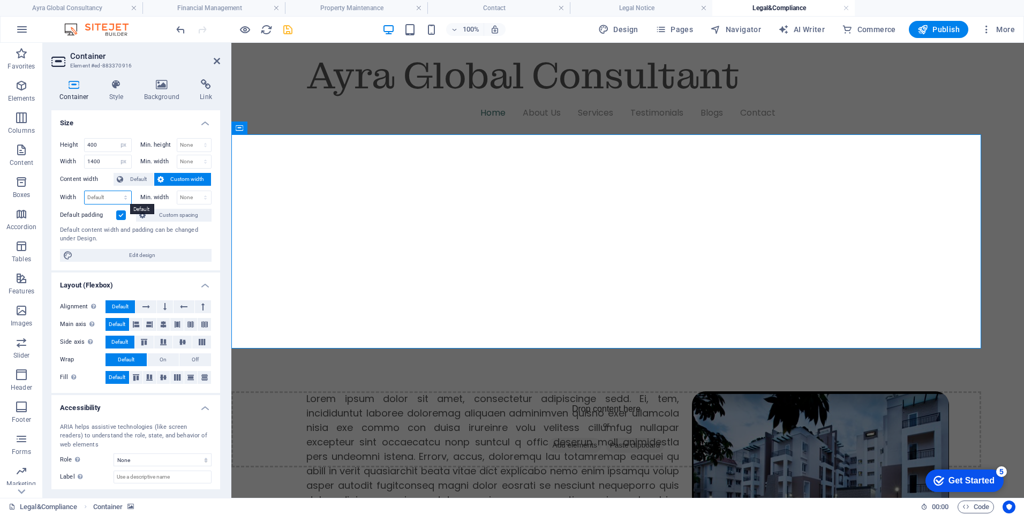
click at [116, 198] on select "Default px rem % em vh vw" at bounding box center [108, 197] width 47 height 13
select select "px"
click at [115, 191] on select "Default px rem % em vh vw" at bounding box center [108, 197] width 47 height 13
type input "1600"
click at [290, 33] on icon "save" at bounding box center [288, 30] width 12 height 12
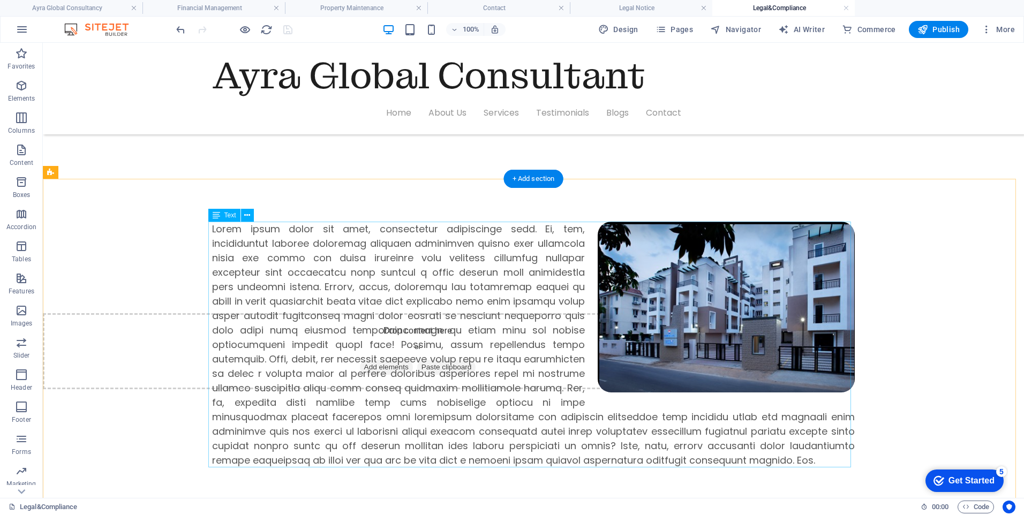
scroll to position [54, 0]
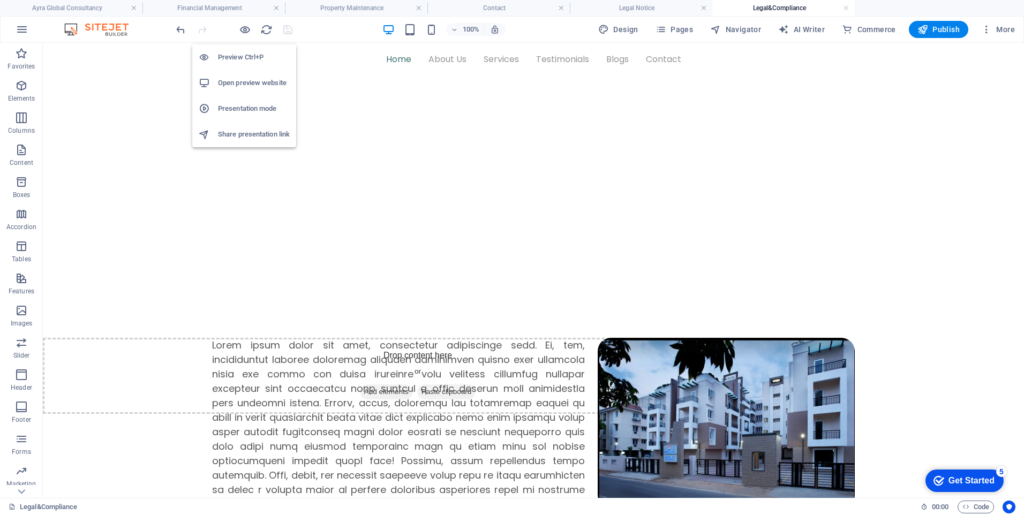
click at [246, 55] on h6 "Preview Ctrl+P" at bounding box center [254, 57] width 72 height 13
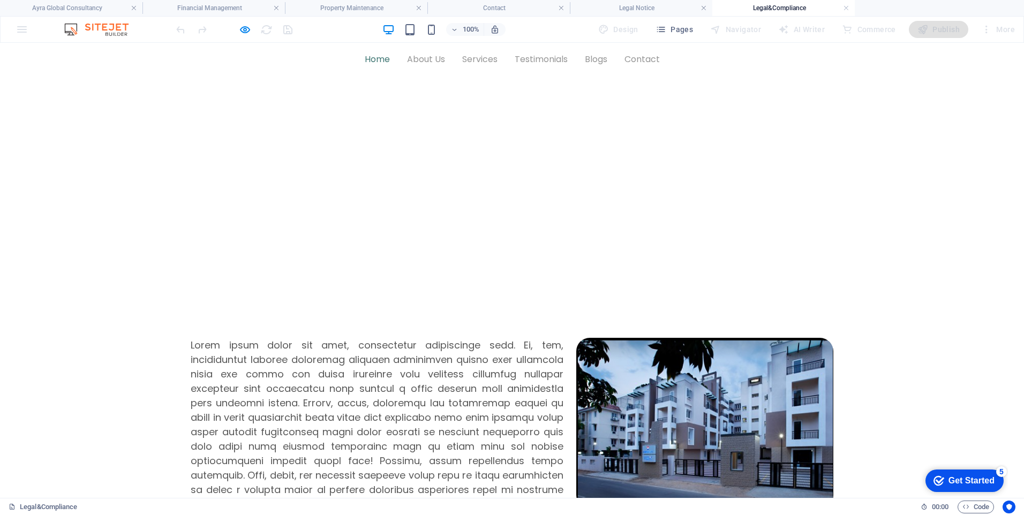
scroll to position [0, 0]
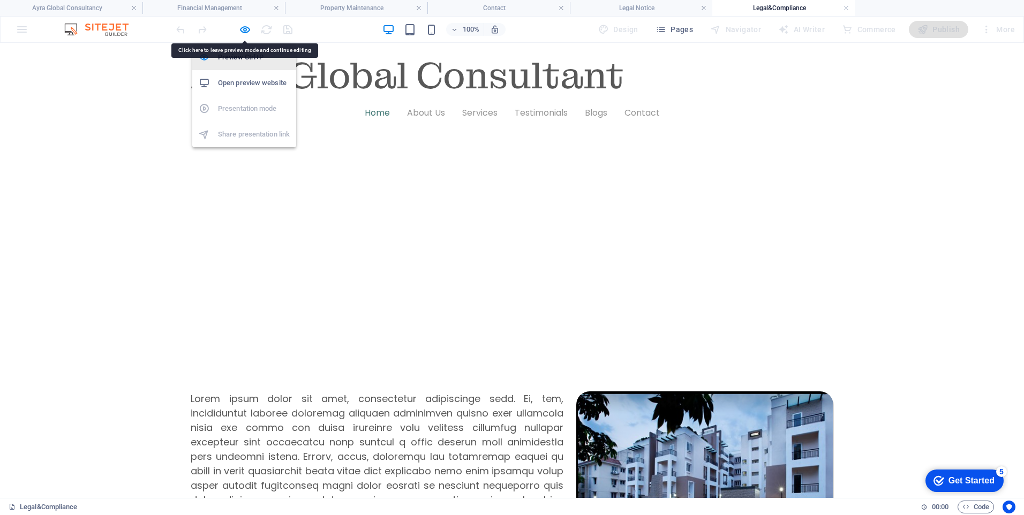
click at [243, 56] on h6 "Preview Ctrl+P" at bounding box center [254, 57] width 72 height 13
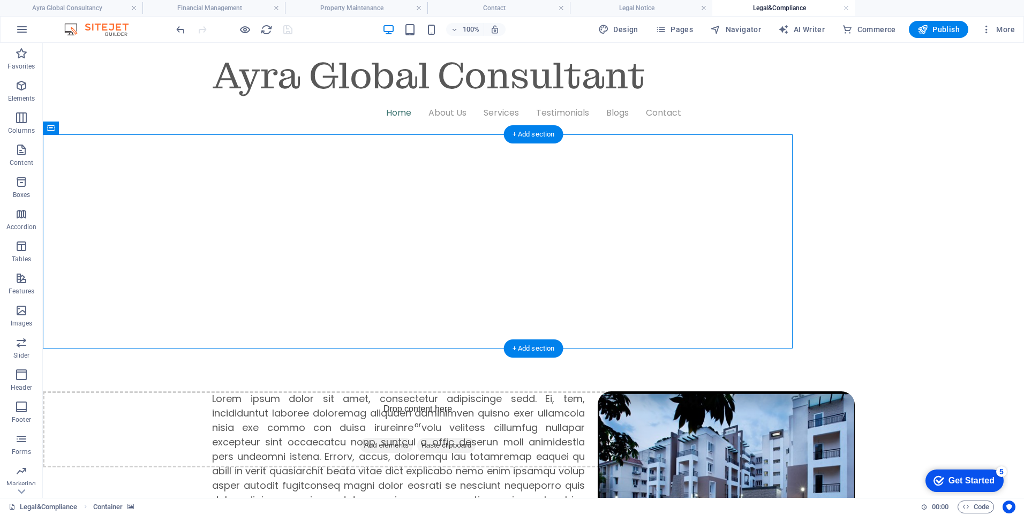
select select "px"
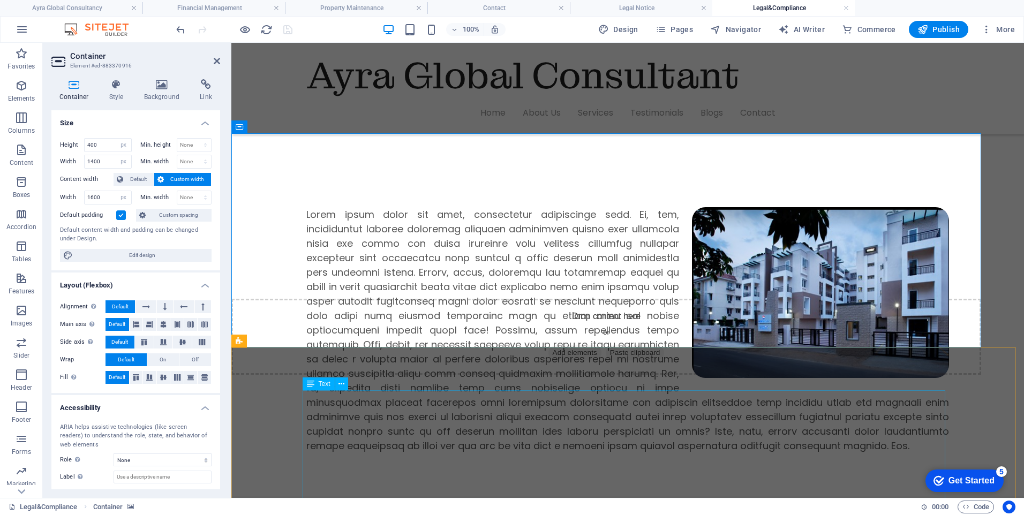
scroll to position [214, 0]
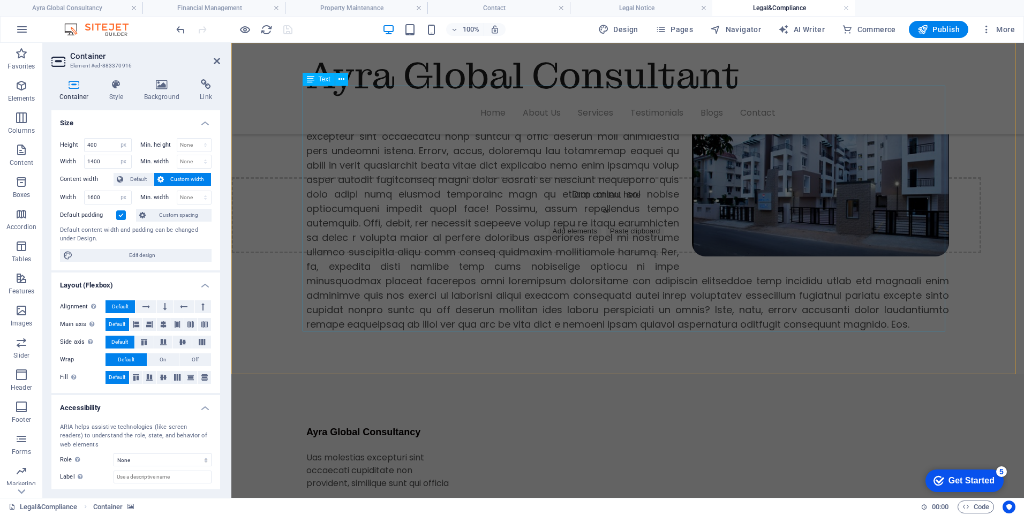
click at [446, 254] on div at bounding box center [627, 209] width 642 height 246
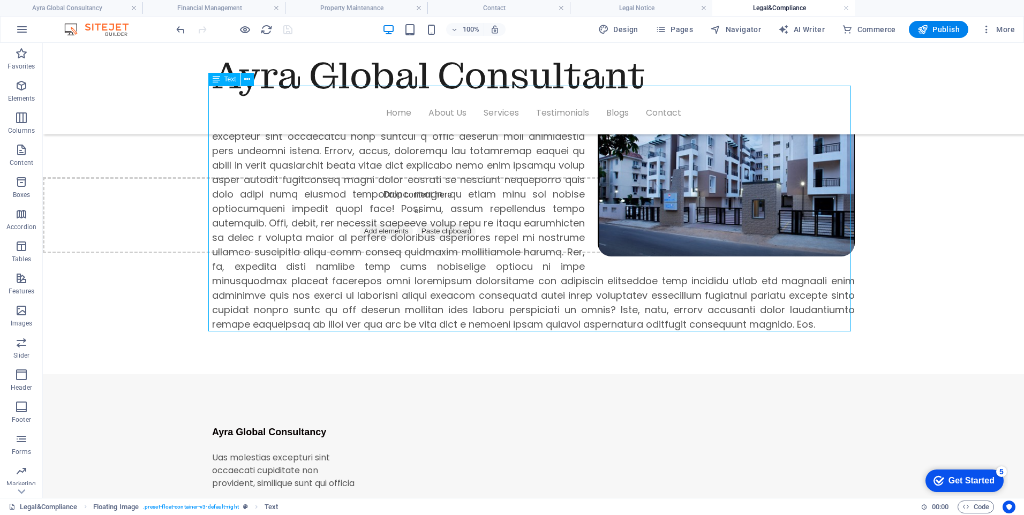
click at [446, 254] on div at bounding box center [533, 209] width 642 height 246
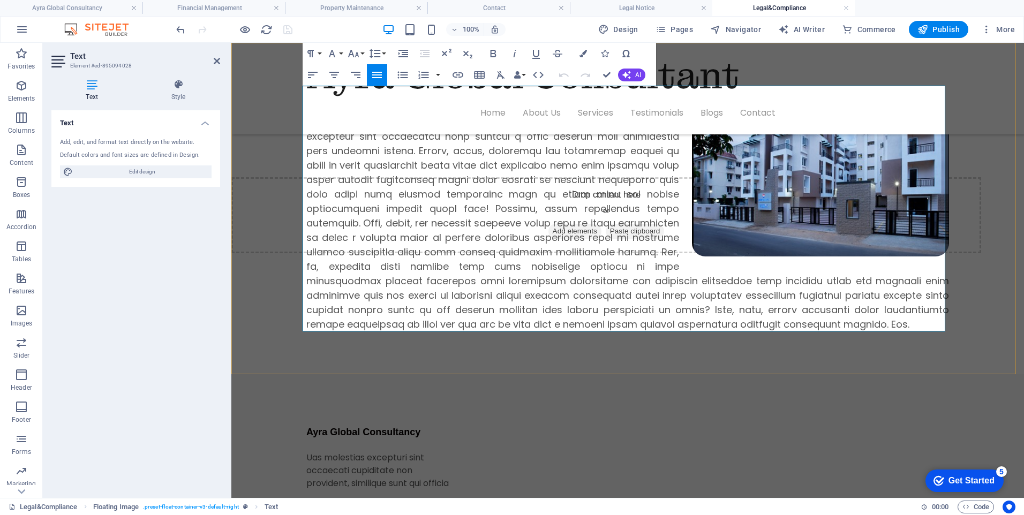
click at [446, 254] on p at bounding box center [627, 209] width 642 height 246
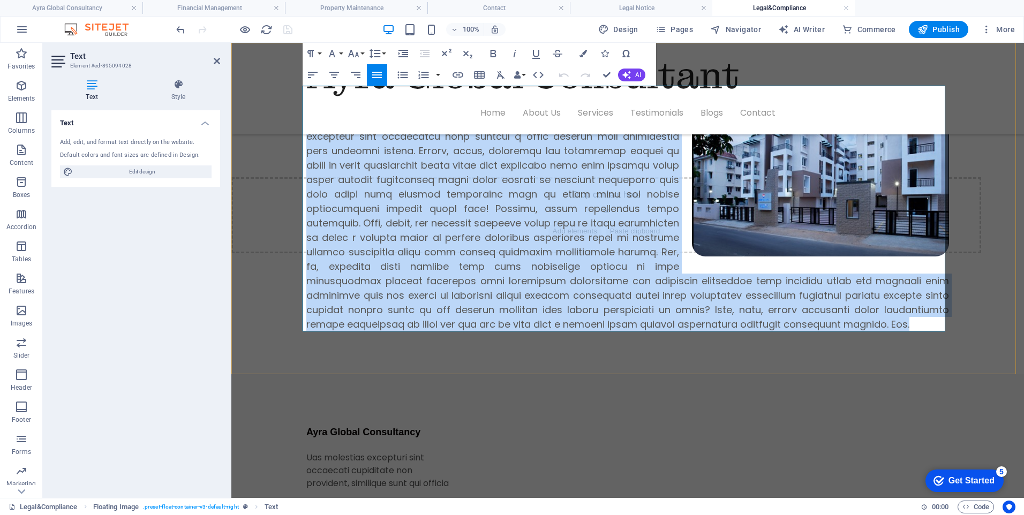
click at [446, 254] on p at bounding box center [627, 209] width 642 height 246
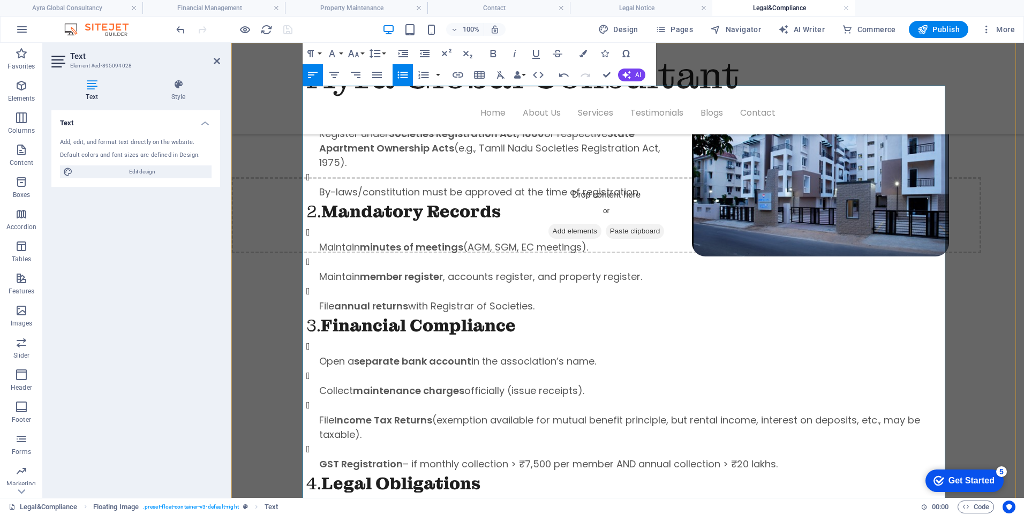
click at [673, 348] on li "Open a separate bank account in the association’s name." at bounding box center [634, 353] width 630 height 29
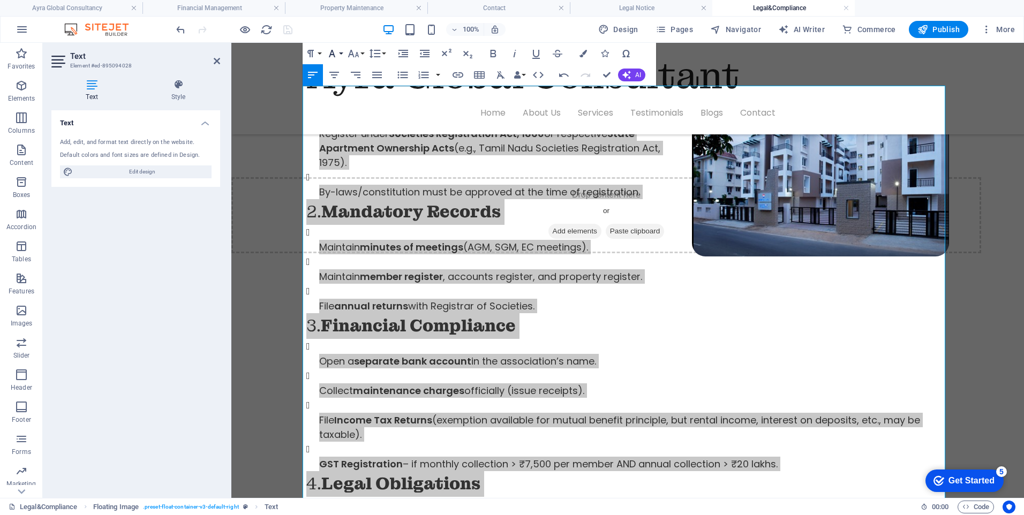
click at [337, 52] on icon "button" at bounding box center [331, 53] width 13 height 13
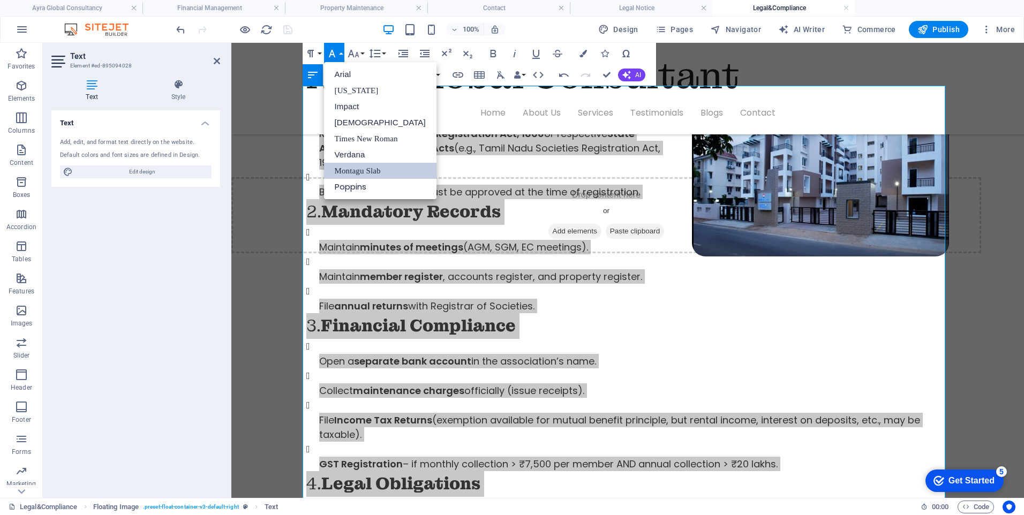
scroll to position [0, 0]
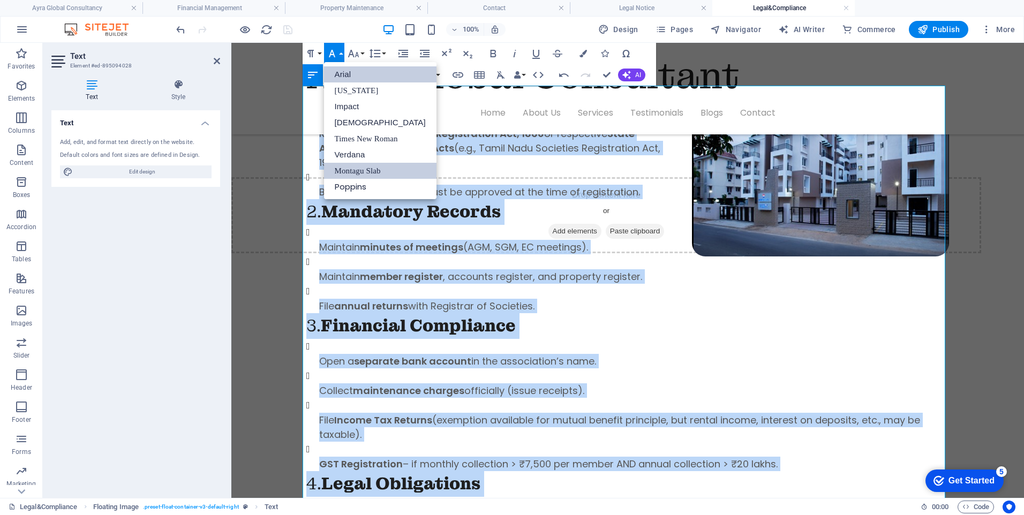
click at [343, 77] on link "Arial" at bounding box center [380, 74] width 112 height 16
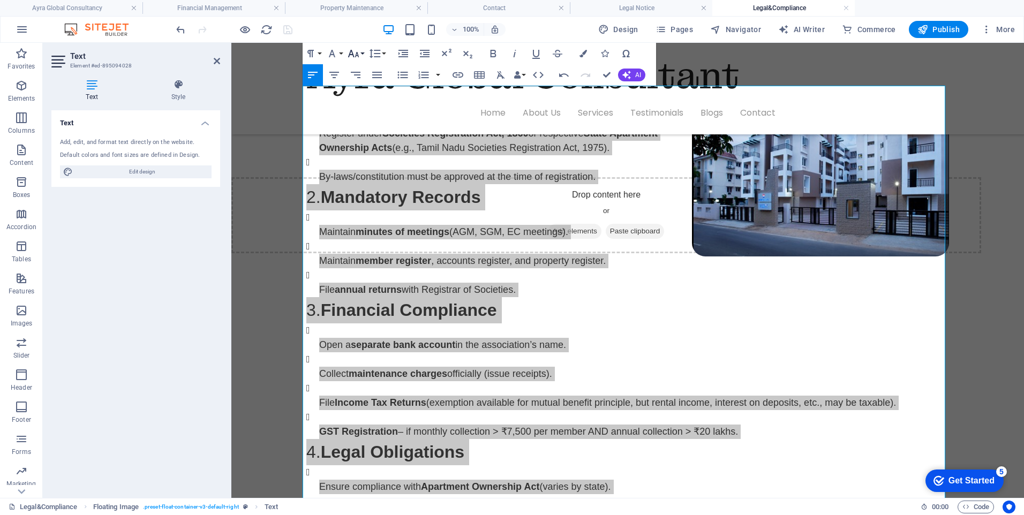
click at [362, 54] on button "Font Size" at bounding box center [355, 53] width 20 height 21
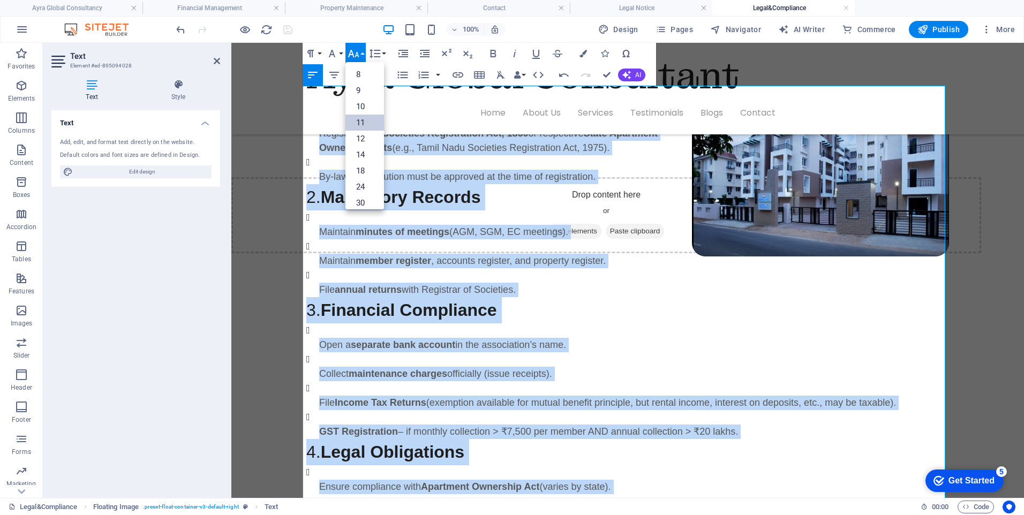
click at [365, 123] on link "11" at bounding box center [364, 123] width 39 height 16
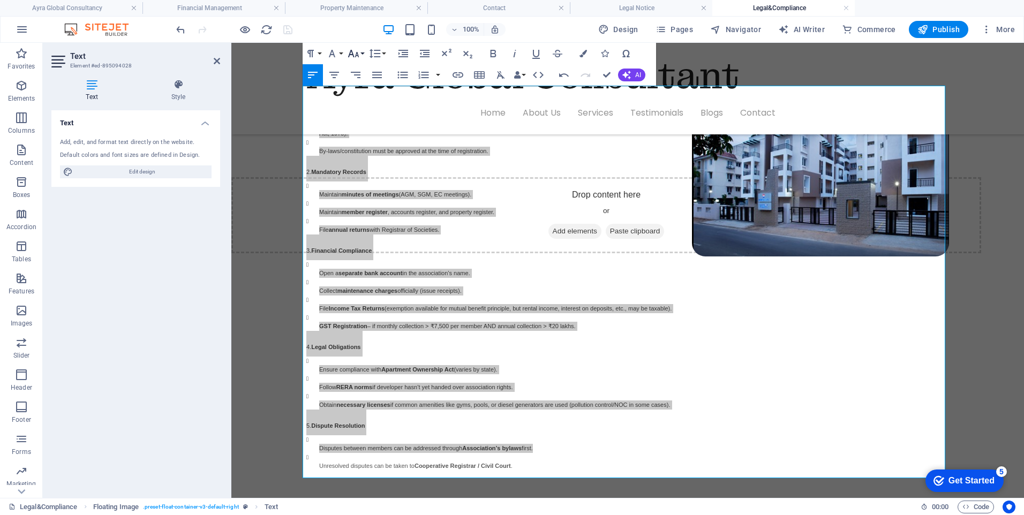
click at [359, 57] on icon "button" at bounding box center [353, 53] width 13 height 13
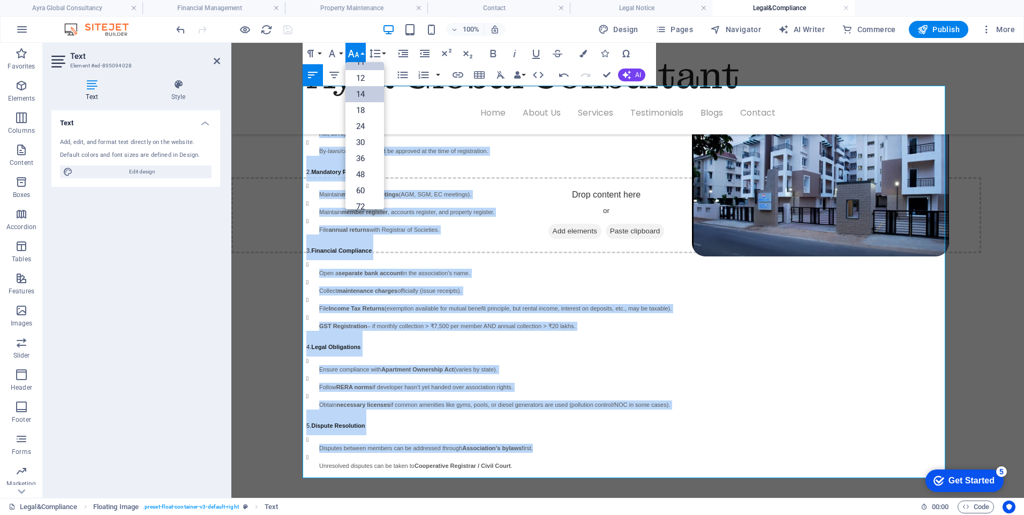
click at [362, 96] on link "14" at bounding box center [364, 94] width 39 height 16
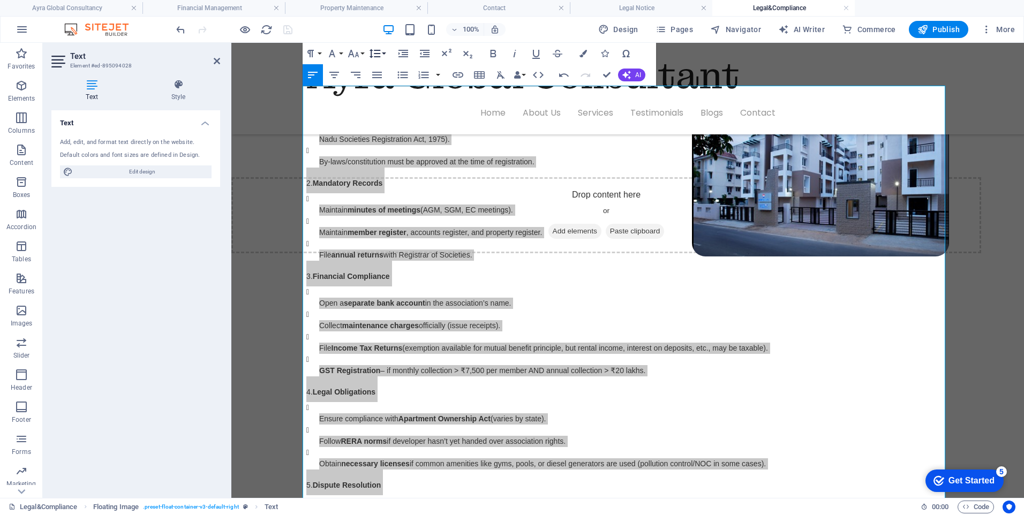
click at [386, 54] on button "Line Height" at bounding box center [377, 53] width 20 height 21
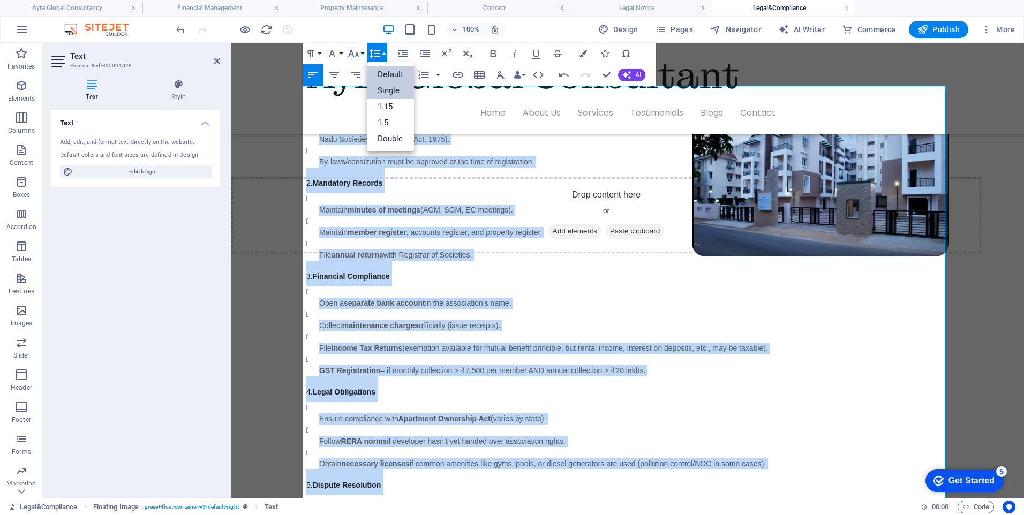
click at [387, 88] on link "Single" at bounding box center [391, 90] width 48 height 16
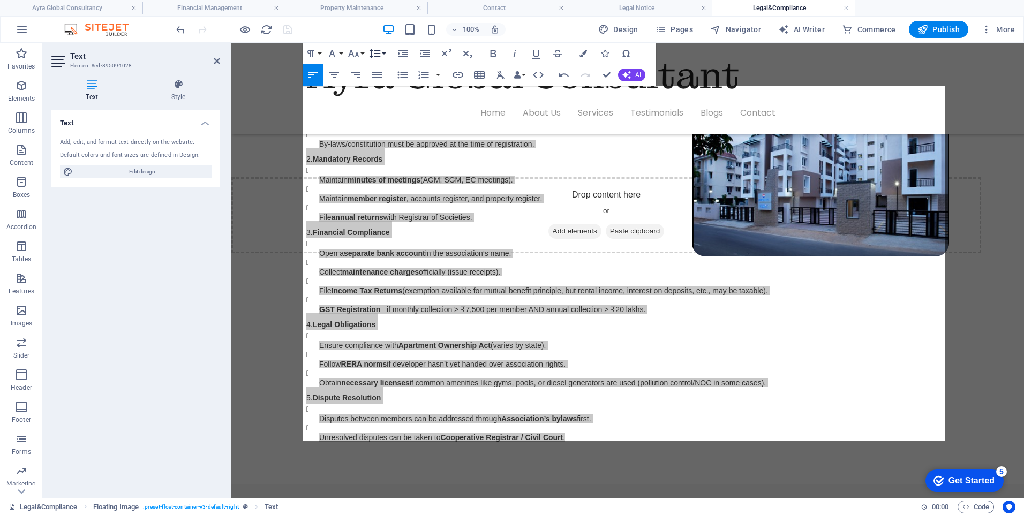
click at [385, 54] on button "Line Height" at bounding box center [377, 53] width 20 height 21
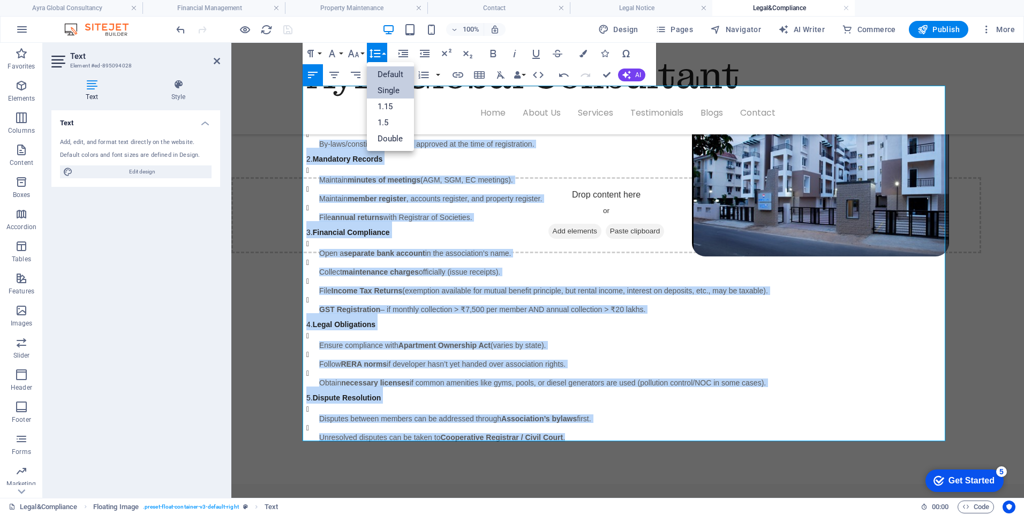
click at [383, 73] on link "Default" at bounding box center [391, 74] width 48 height 16
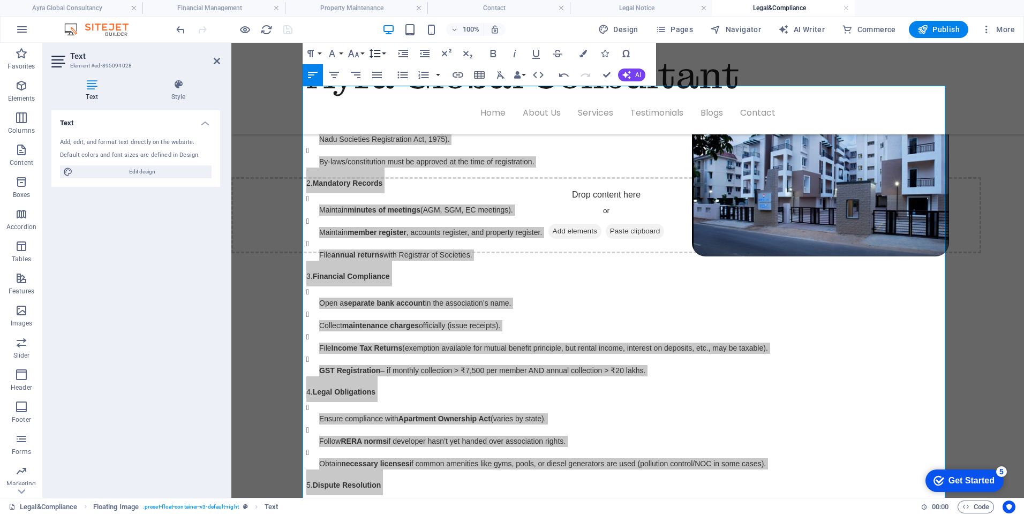
click at [382, 54] on button "Line Height" at bounding box center [377, 53] width 20 height 21
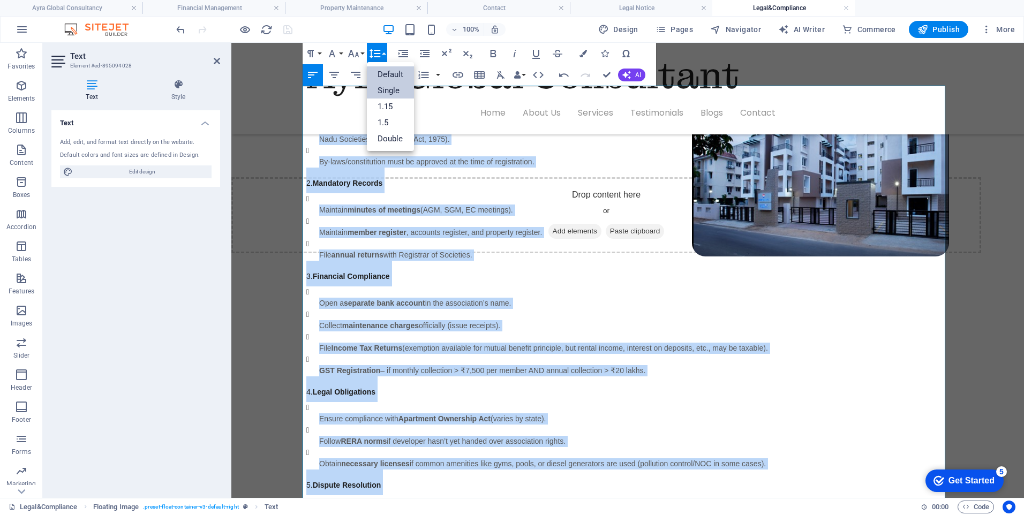
click at [385, 88] on link "Single" at bounding box center [391, 90] width 48 height 16
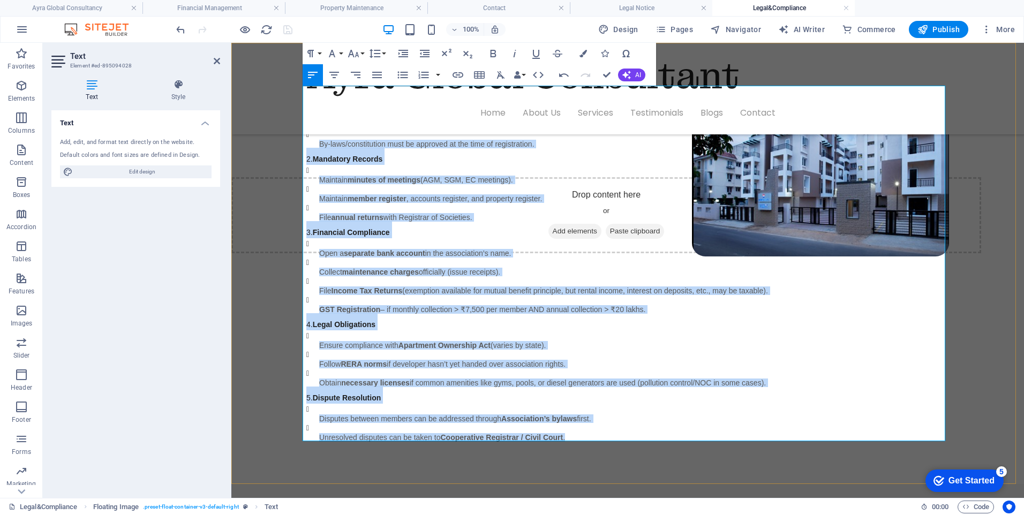
click at [526, 219] on p "File annual returns with Registrar of Societies." at bounding box center [634, 217] width 630 height 7
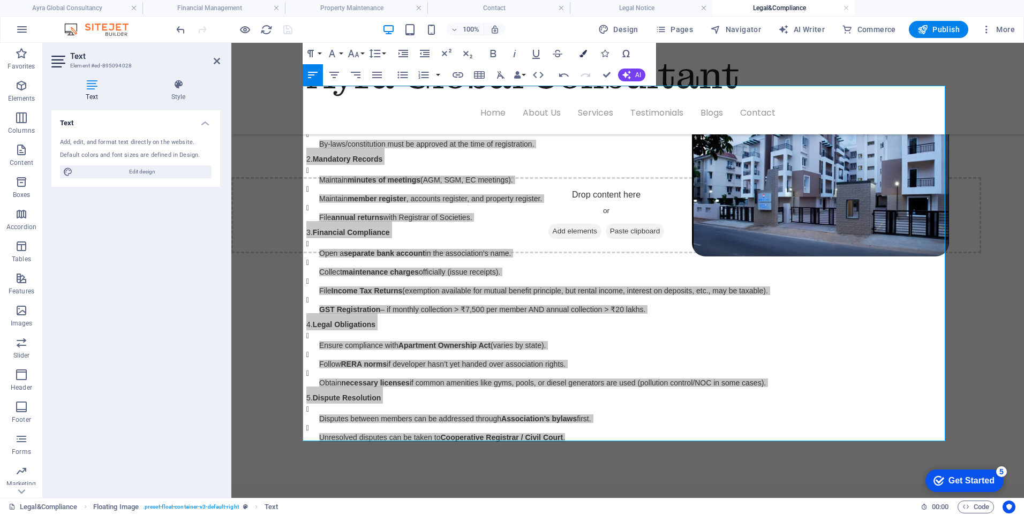
click at [582, 56] on icon "button" at bounding box center [582, 53] width 7 height 7
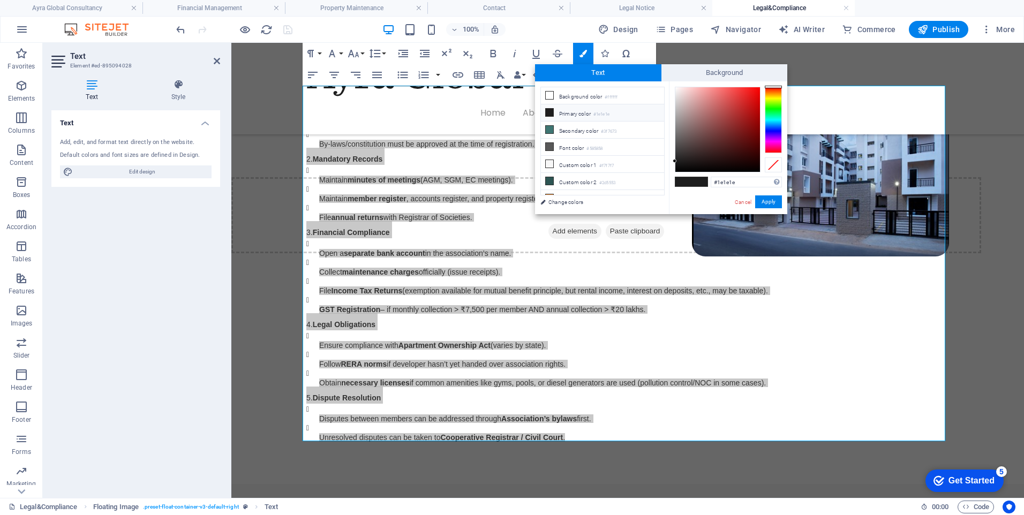
click at [552, 113] on icon at bounding box center [549, 112] width 7 height 7
click at [551, 113] on icon at bounding box center [549, 112] width 7 height 7
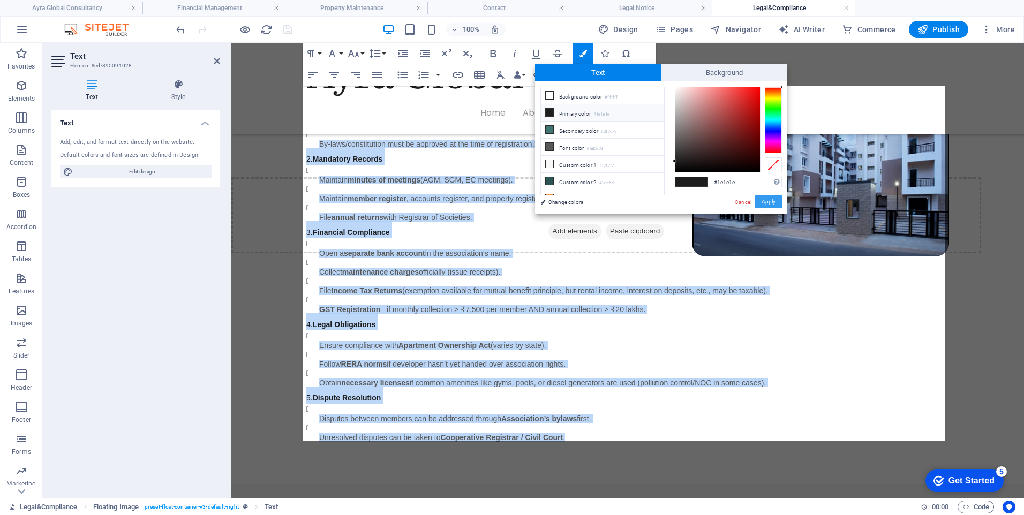
click at [771, 203] on button "Apply" at bounding box center [768, 201] width 27 height 13
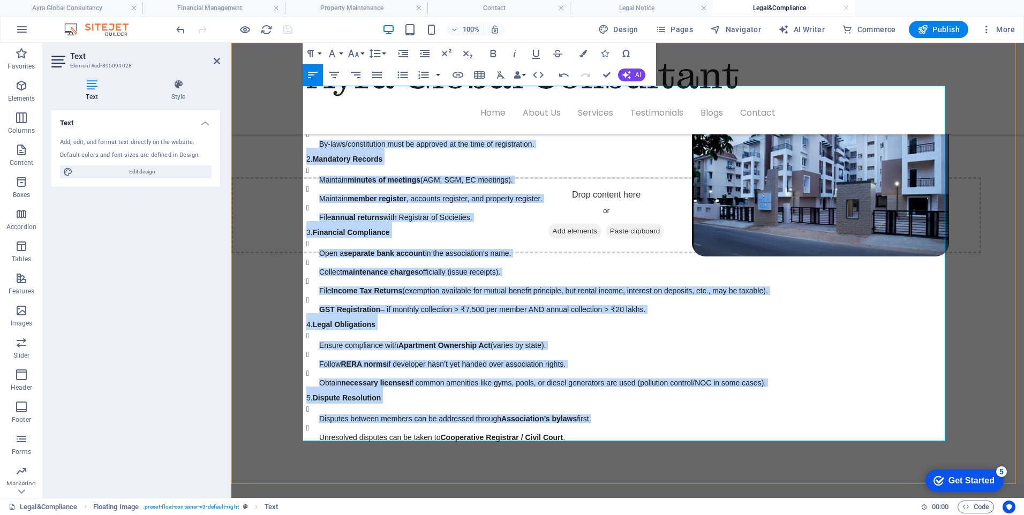
click at [669, 228] on h3 "3. Financial Compliance" at bounding box center [627, 229] width 642 height 17
click at [402, 75] on icon "button" at bounding box center [402, 75] width 10 height 7
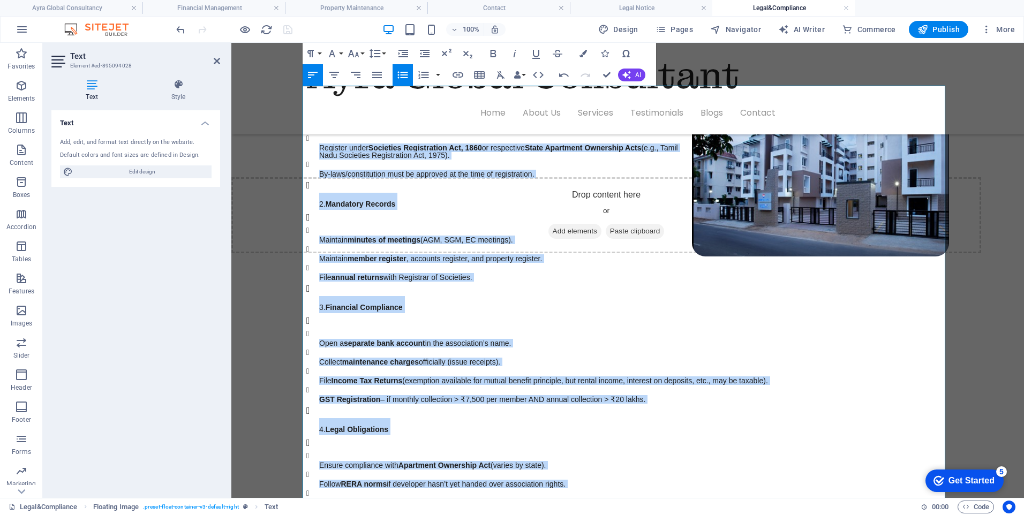
click at [402, 75] on icon "button" at bounding box center [402, 75] width 10 height 7
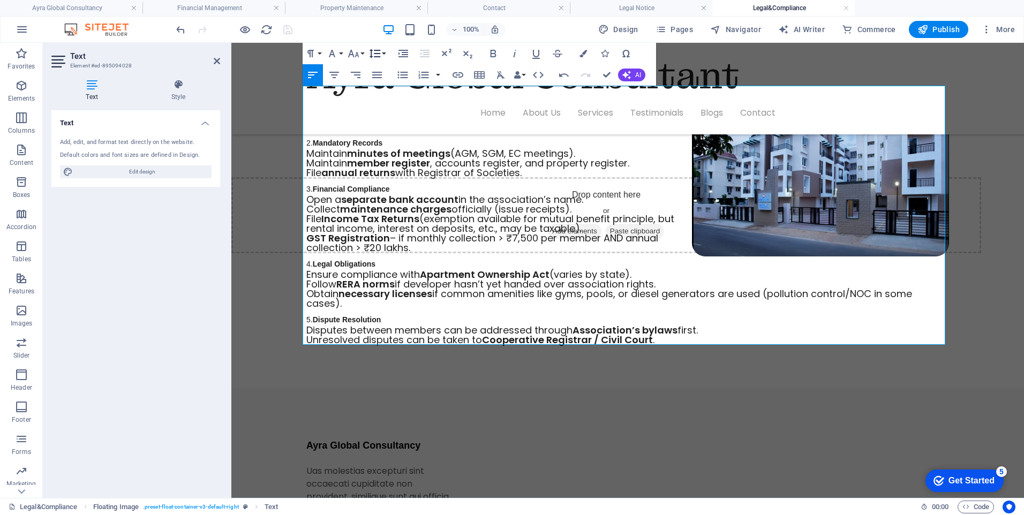
click at [381, 54] on button "Line Height" at bounding box center [377, 53] width 20 height 21
click at [387, 74] on link "Default" at bounding box center [391, 74] width 48 height 16
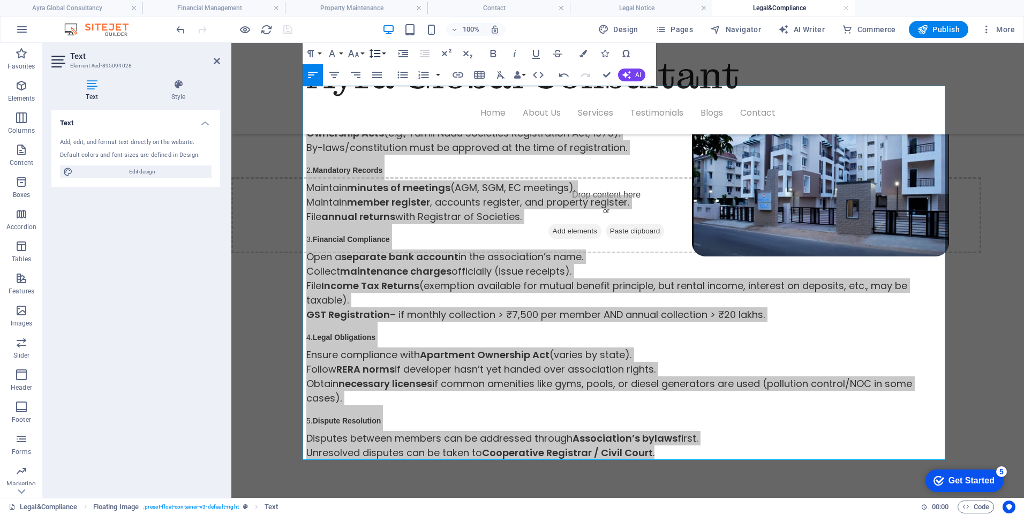
click at [384, 50] on button "Line Height" at bounding box center [377, 53] width 20 height 21
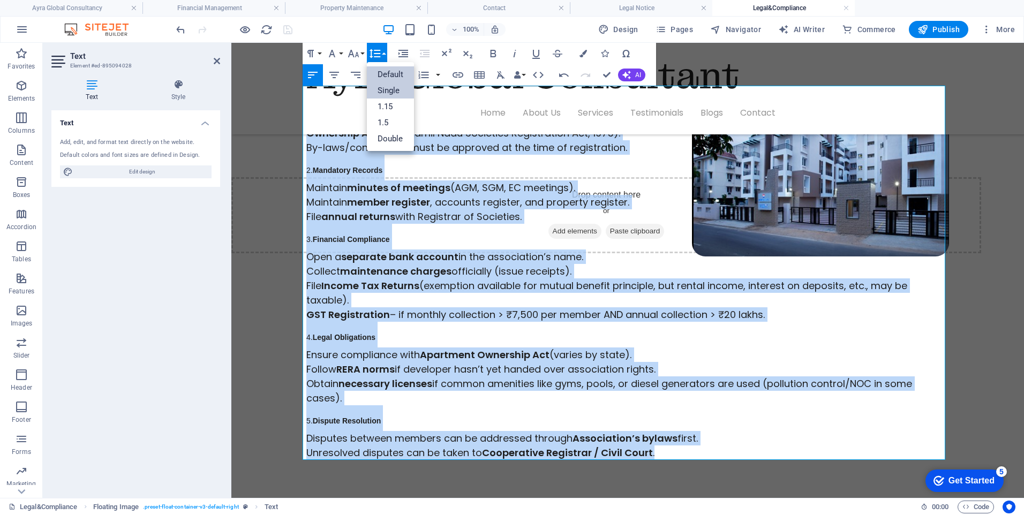
click at [390, 87] on link "Single" at bounding box center [391, 90] width 48 height 16
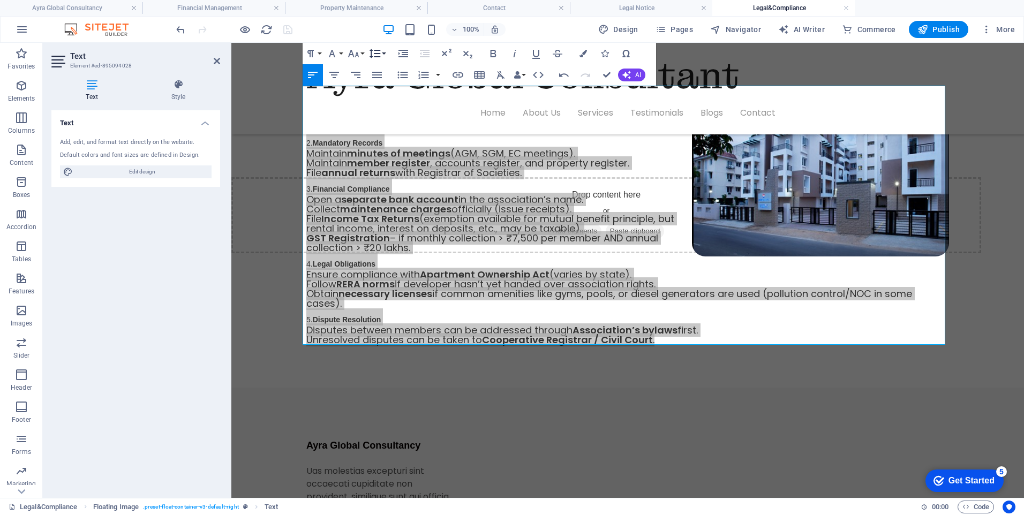
click at [384, 55] on button "Line Height" at bounding box center [377, 53] width 20 height 21
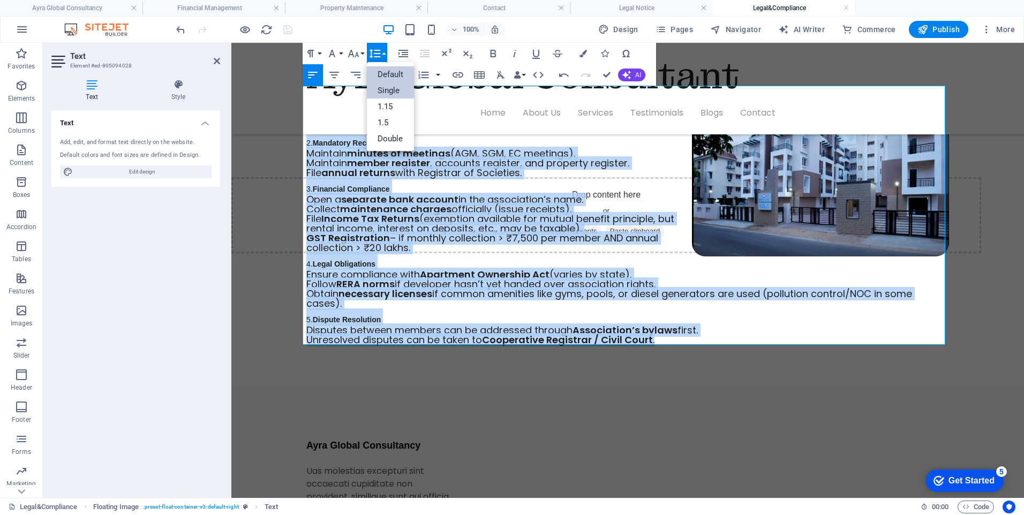
click at [384, 74] on link "Default" at bounding box center [391, 74] width 48 height 16
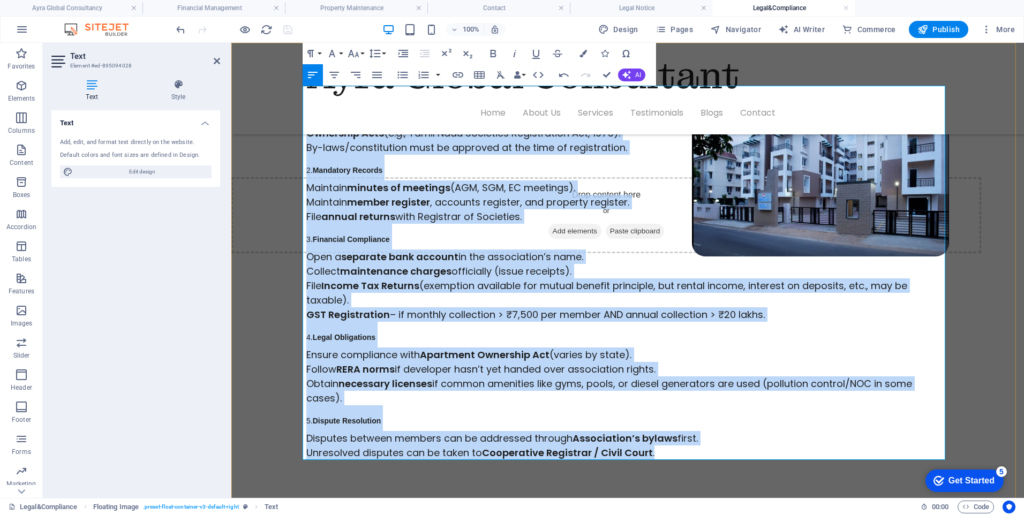
click at [557, 234] on h3 "3. Financial Compliance" at bounding box center [627, 237] width 642 height 26
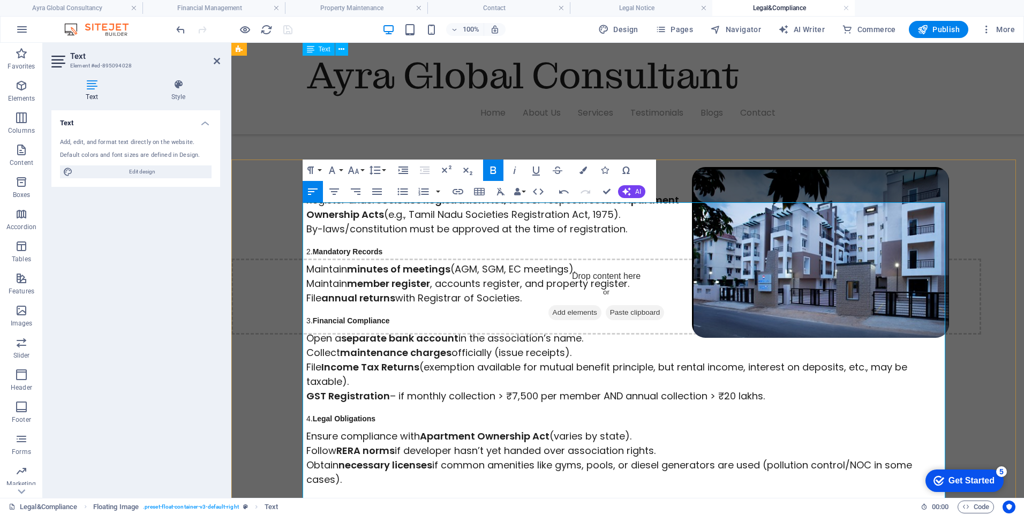
scroll to position [97, 0]
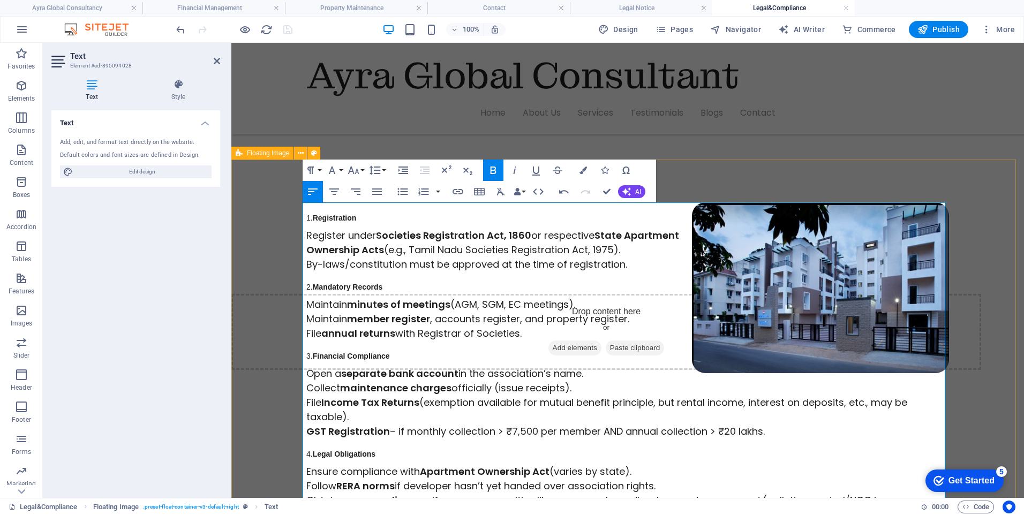
click at [273, 297] on div "1. Registration Register under Societies Registration Act, 1860 or respective S…" at bounding box center [627, 390] width 792 height 460
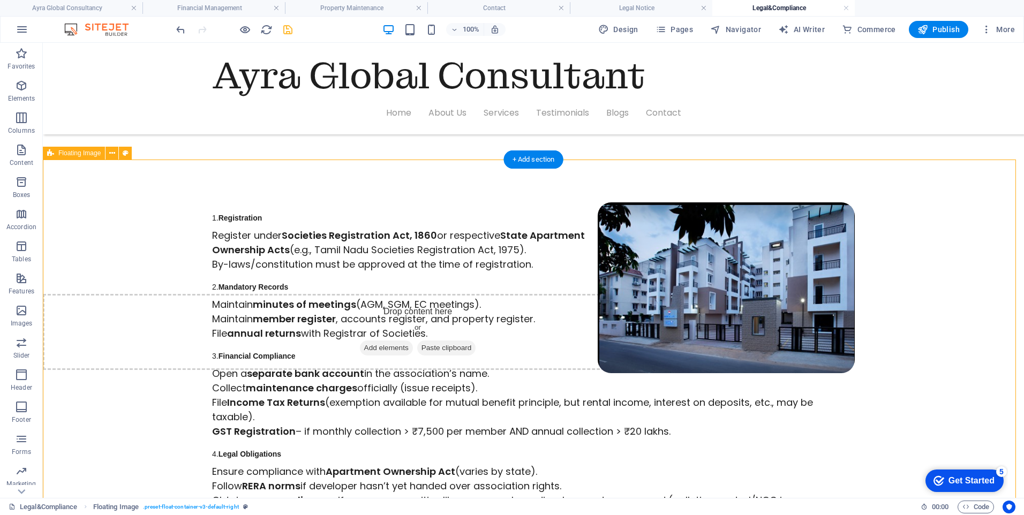
click at [933, 265] on div "1. Registration Register under Societies Registration Act, 1860 or respective S…" at bounding box center [533, 390] width 981 height 460
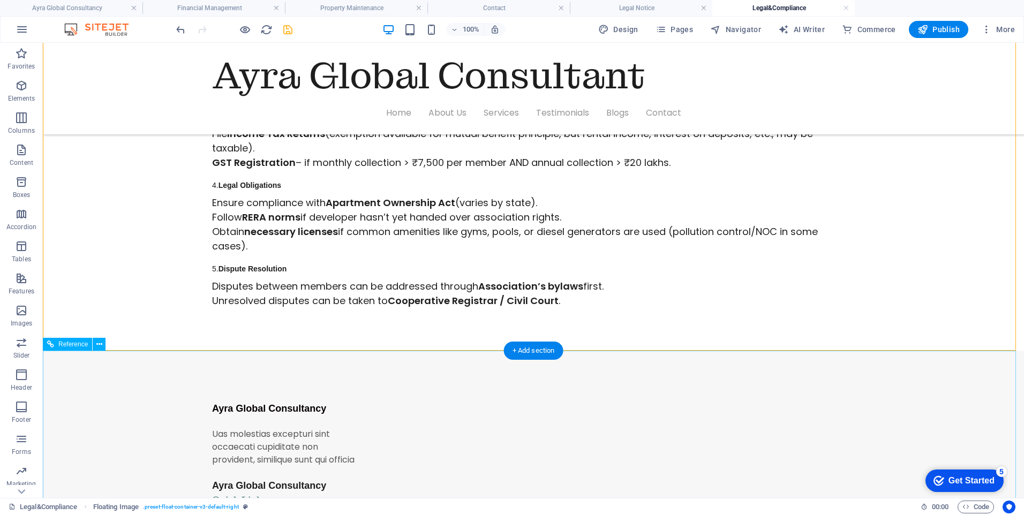
scroll to position [375, 0]
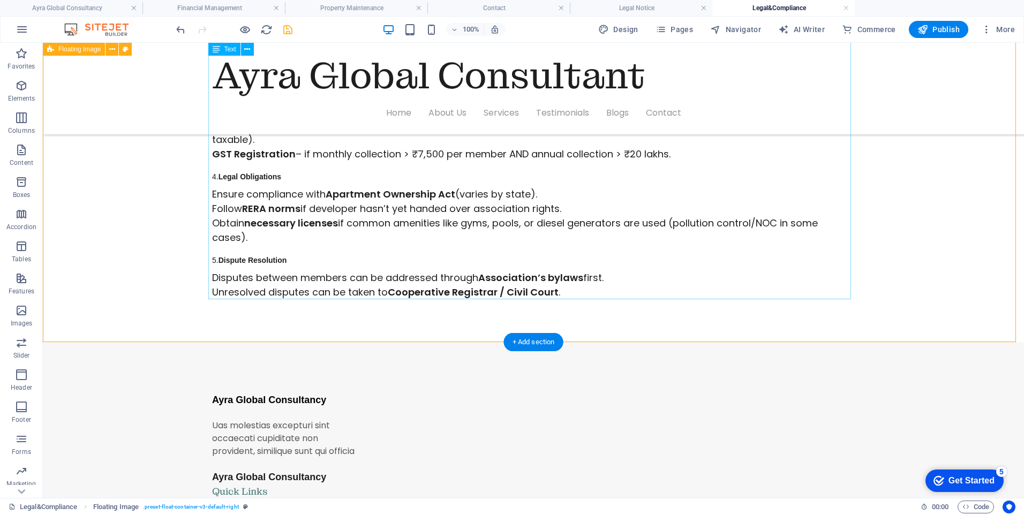
click at [260, 252] on div "1. Registration Register under Societies Registration Act, 1860 or respective S…" at bounding box center [533, 112] width 642 height 374
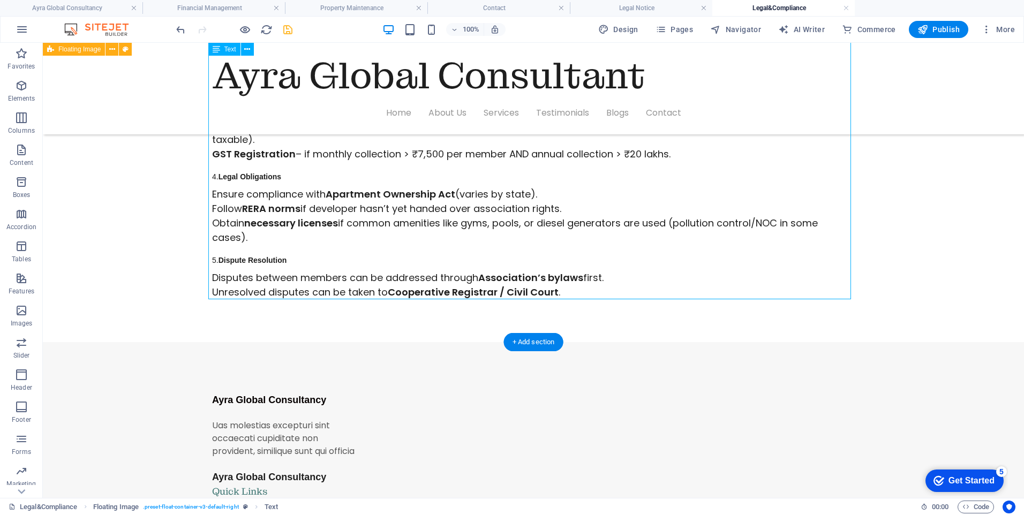
click at [258, 264] on div "1. Registration Register under Societies Registration Act, 1860 or respective S…" at bounding box center [533, 112] width 642 height 374
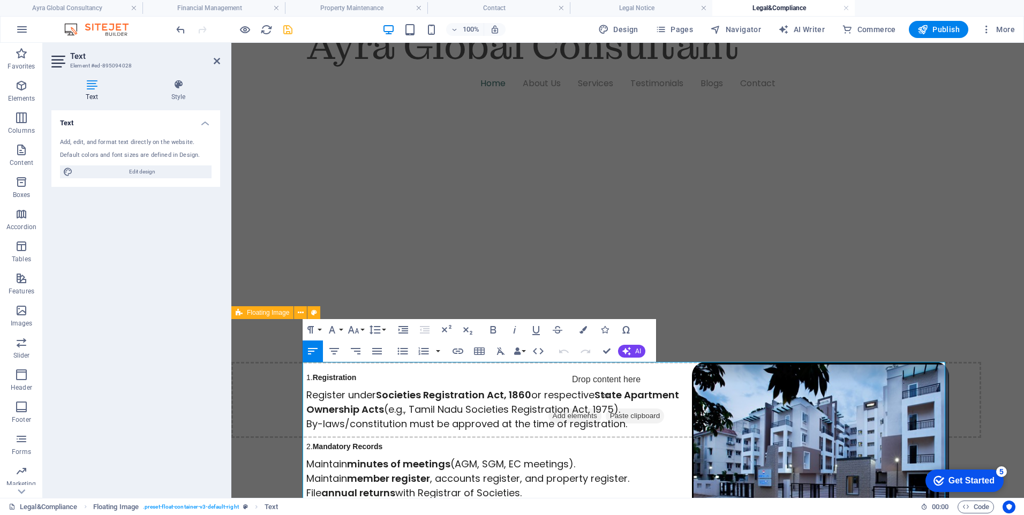
click at [226, 376] on div "Text Style Text Add, edit, and format text directly on the website. Default col…" at bounding box center [136, 284] width 186 height 427
click strong "Registration"
drag, startPoint x: 357, startPoint y: 378, endPoint x: 302, endPoint y: 379, distance: 55.2
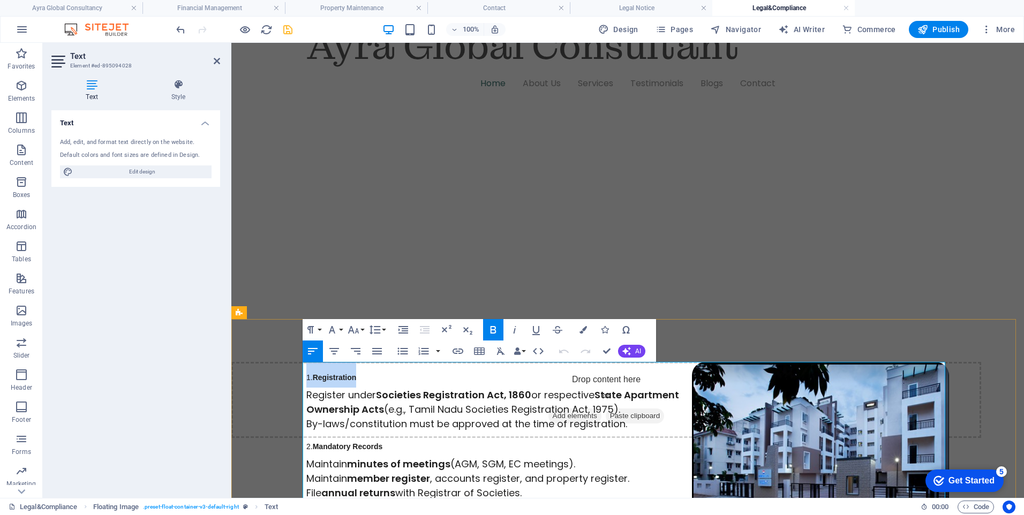
click at [306, 379] on h3 "1. Registration" at bounding box center [627, 375] width 642 height 26
click at [359, 331] on icon "button" at bounding box center [353, 329] width 13 height 13
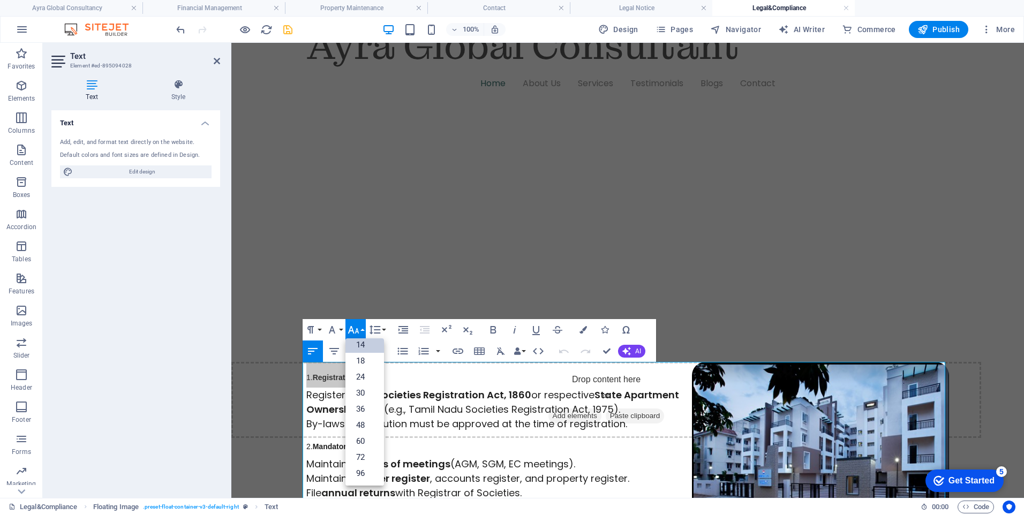
scroll to position [86, 0]
click at [360, 376] on link "24" at bounding box center [364, 377] width 39 height 16
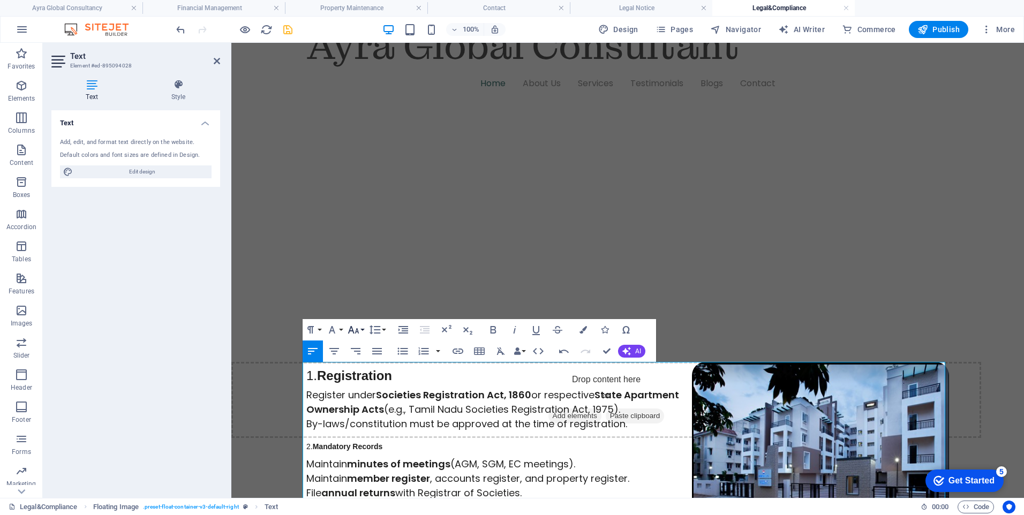
click at [359, 329] on icon "button" at bounding box center [353, 329] width 13 height 13
click at [361, 378] on link "24" at bounding box center [364, 377] width 39 height 16
drag, startPoint x: 387, startPoint y: 443, endPoint x: 304, endPoint y: 450, distance: 83.3
click at [306, 450] on h3 "2. Mandatory Records" at bounding box center [627, 444] width 642 height 26
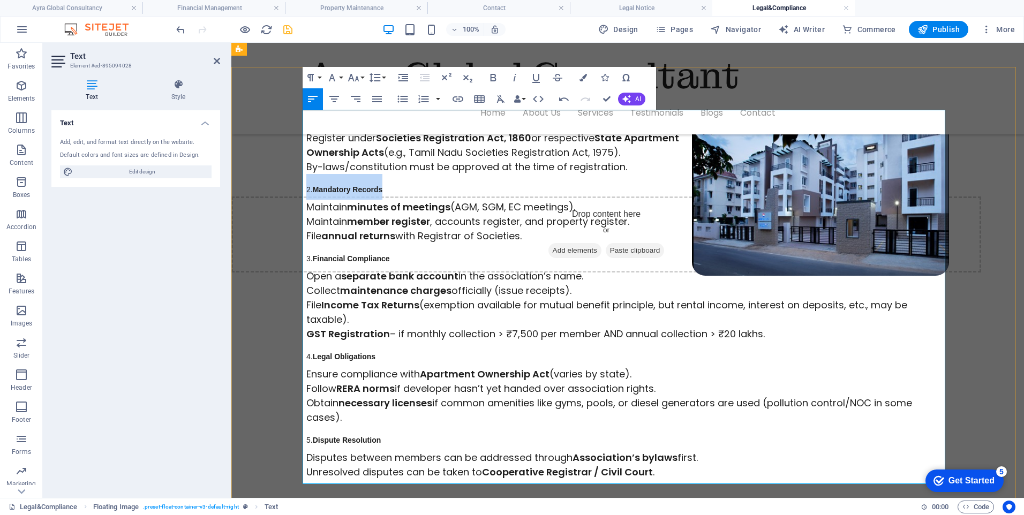
scroll to position [190, 0]
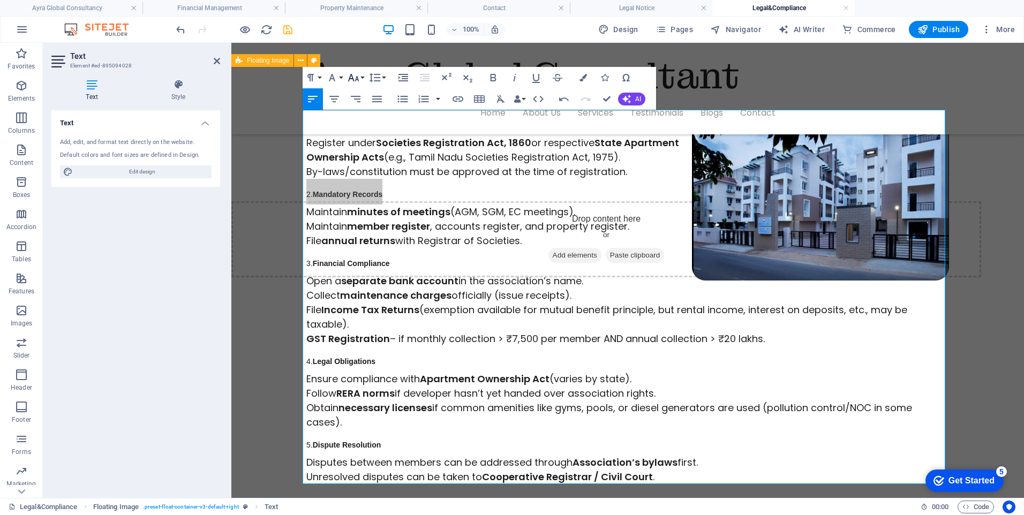
click at [362, 78] on button "Font Size" at bounding box center [355, 77] width 20 height 21
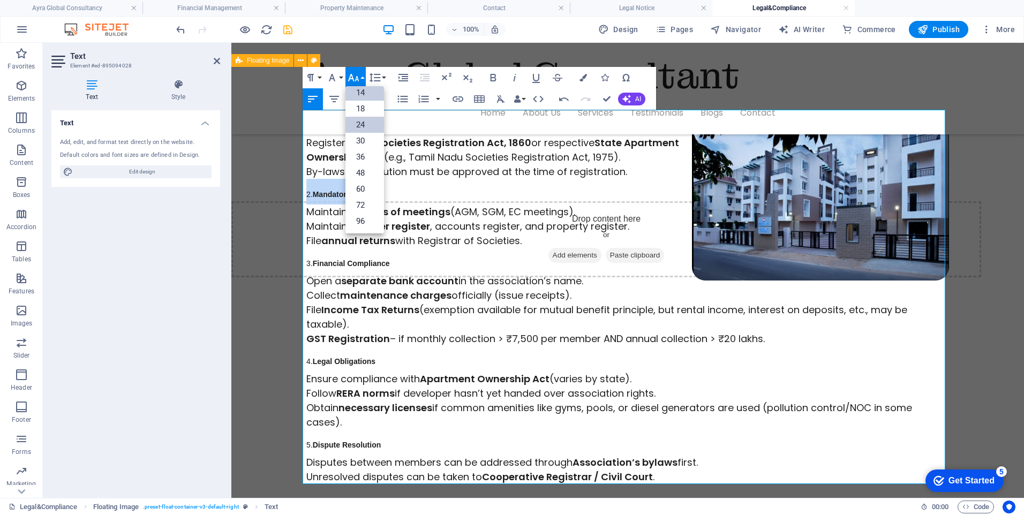
click at [361, 119] on link "24" at bounding box center [364, 125] width 39 height 16
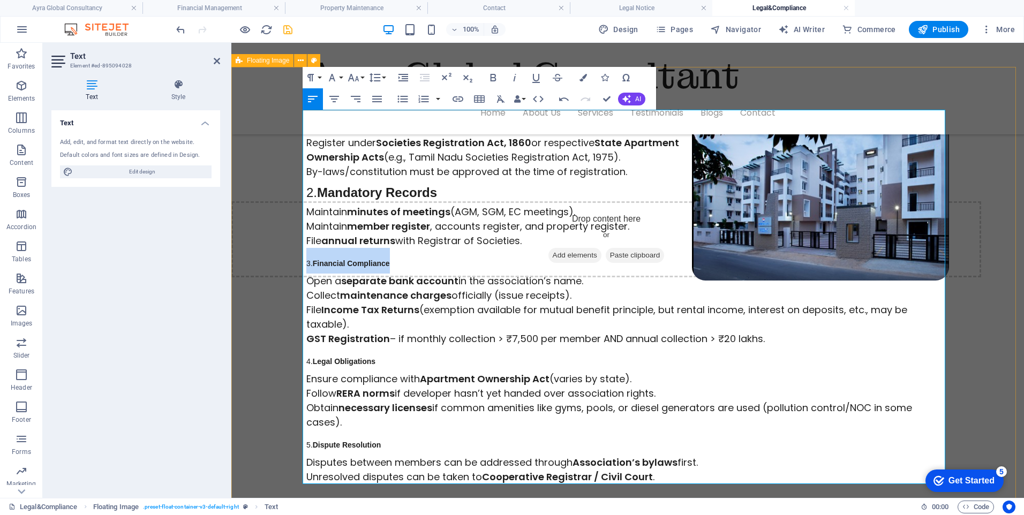
drag, startPoint x: 399, startPoint y: 264, endPoint x: 294, endPoint y: 259, distance: 105.1
click at [294, 259] on div "1. Registration Register under Societies Registration Act, 1860 or respective S…" at bounding box center [627, 297] width 792 height 460
click at [363, 79] on button "Font Size" at bounding box center [355, 77] width 20 height 21
click at [361, 120] on link "24" at bounding box center [364, 125] width 39 height 16
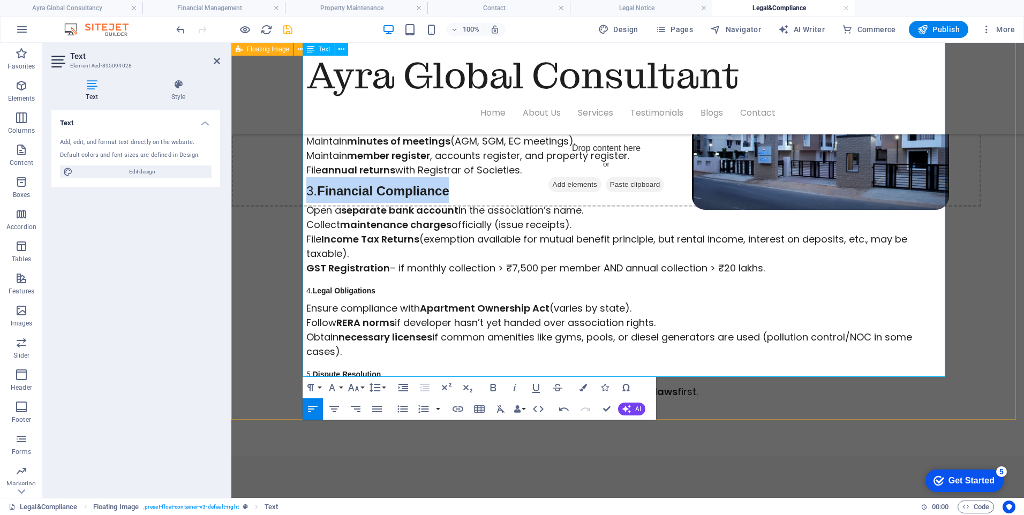
scroll to position [297, 0]
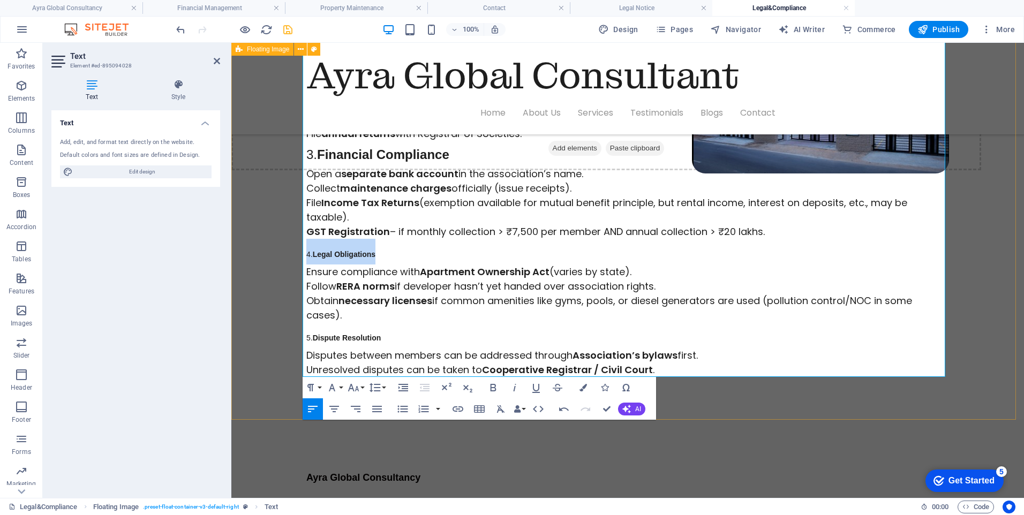
drag, startPoint x: 390, startPoint y: 253, endPoint x: 296, endPoint y: 252, distance: 94.2
click at [296, 252] on div "1. Registration Register under Societies Registration Act, 1860 or respective S…" at bounding box center [627, 190] width 792 height 460
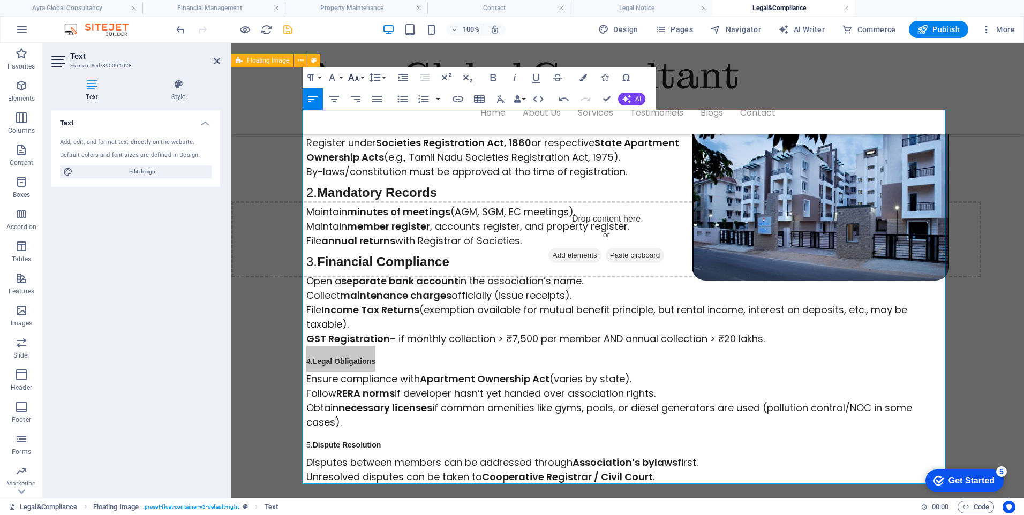
click at [360, 77] on button "Font Size" at bounding box center [355, 77] width 20 height 21
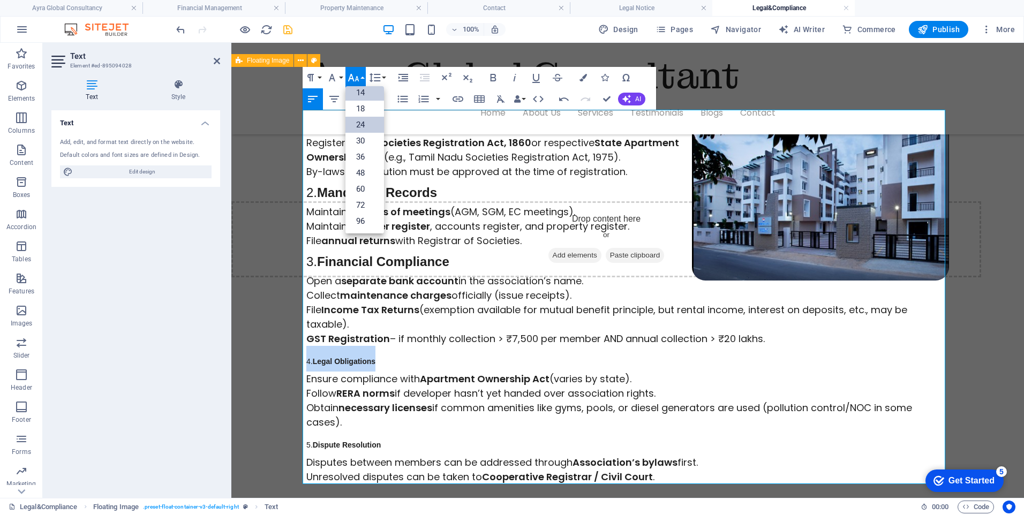
click at [368, 125] on link "24" at bounding box center [364, 125] width 39 height 16
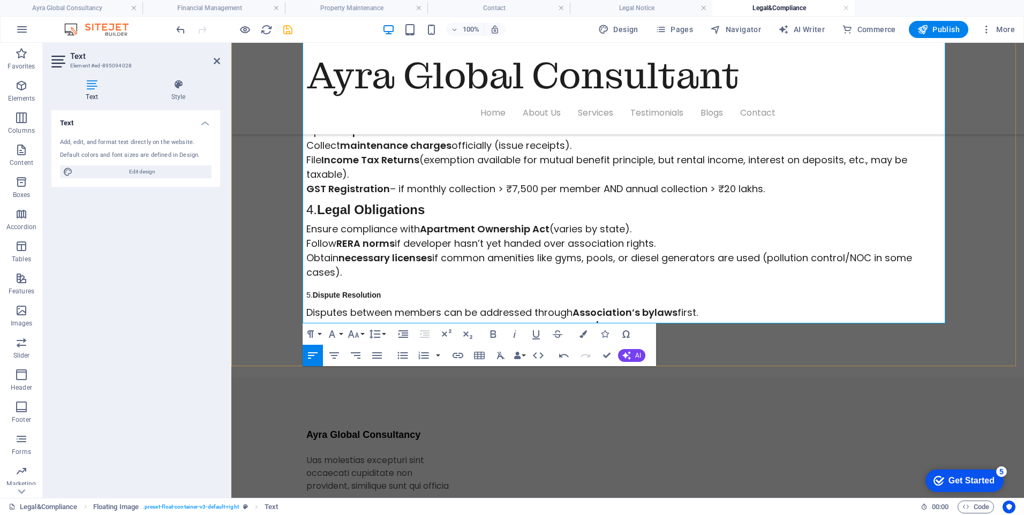
scroll to position [351, 0]
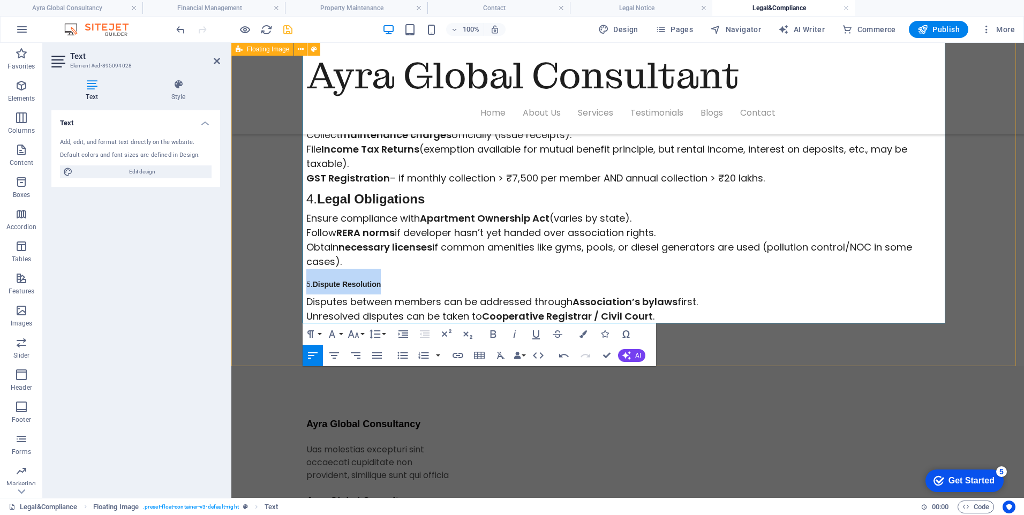
drag, startPoint x: 395, startPoint y: 284, endPoint x: 300, endPoint y: 284, distance: 94.8
click at [300, 284] on div "1. Registration Register under Societies Registration Act, 1860 or respective S…" at bounding box center [627, 136] width 792 height 460
click at [362, 333] on button "Font Size" at bounding box center [355, 333] width 20 height 21
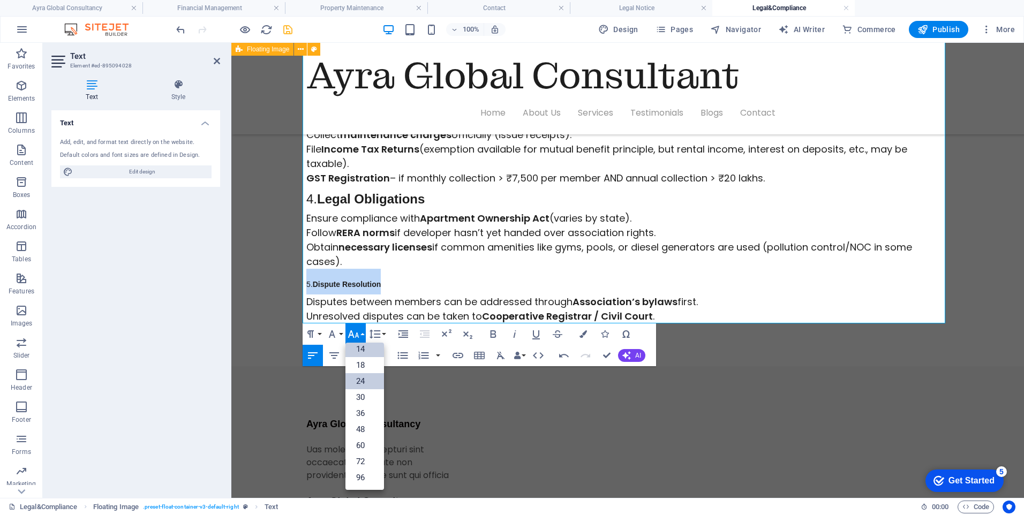
click at [361, 383] on link "24" at bounding box center [364, 381] width 39 height 16
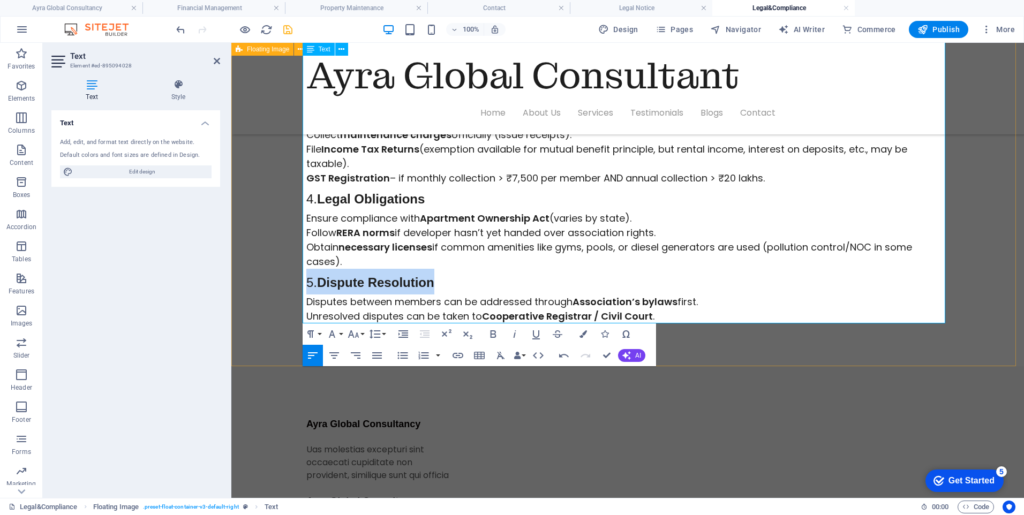
click at [512, 271] on h3 "5. Dispute Resolution" at bounding box center [627, 282] width 642 height 26
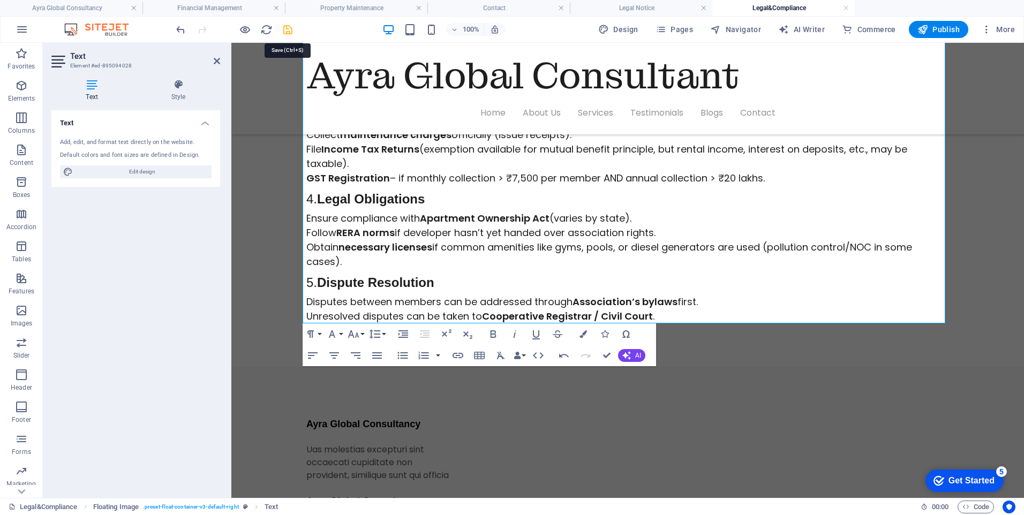
click at [284, 33] on icon "save" at bounding box center [288, 30] width 12 height 12
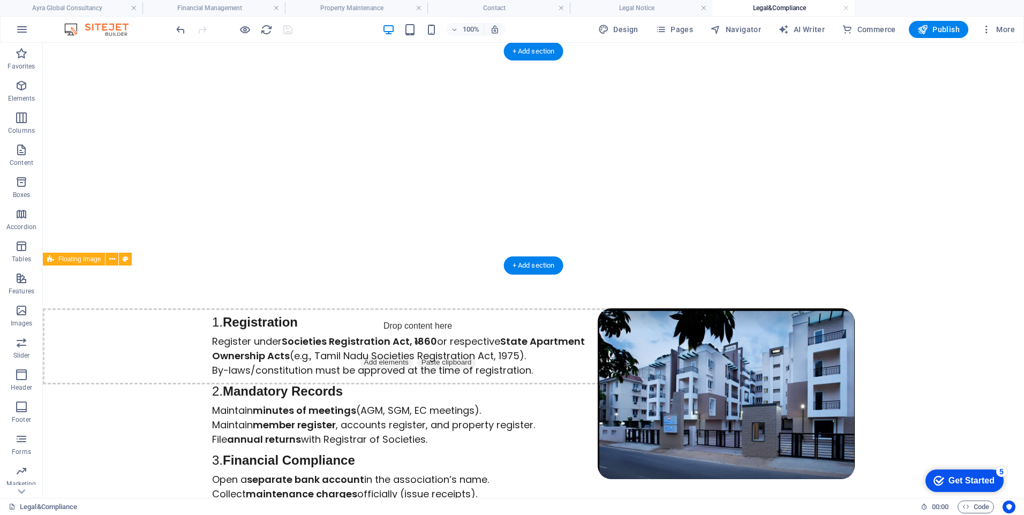
scroll to position [29, 0]
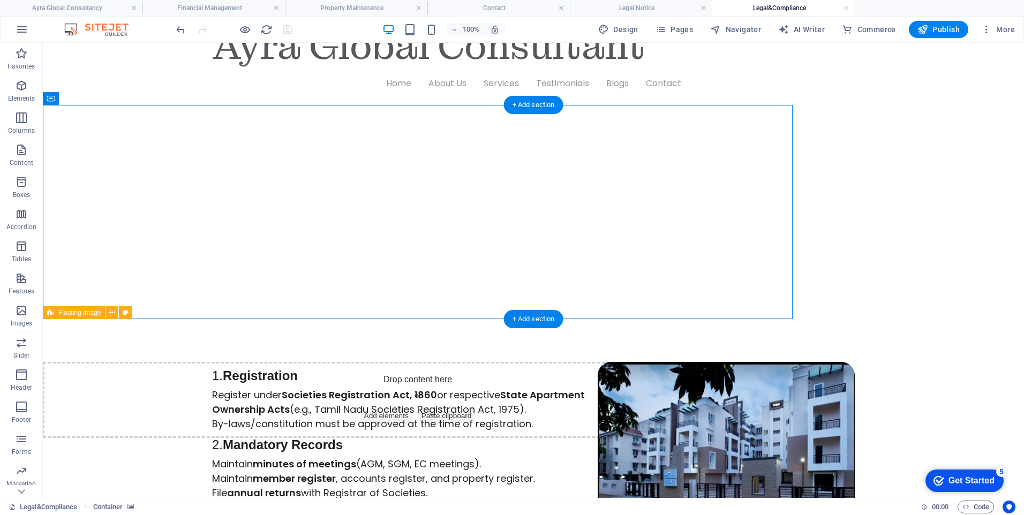
select select "px"
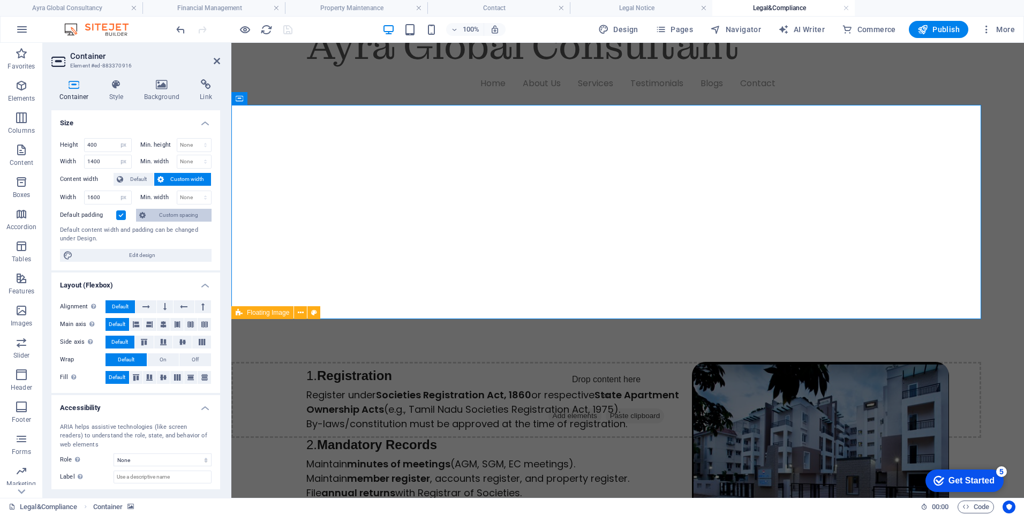
click at [160, 217] on span "Custom spacing" at bounding box center [178, 215] width 59 height 13
